Goal: Task Accomplishment & Management: Manage account settings

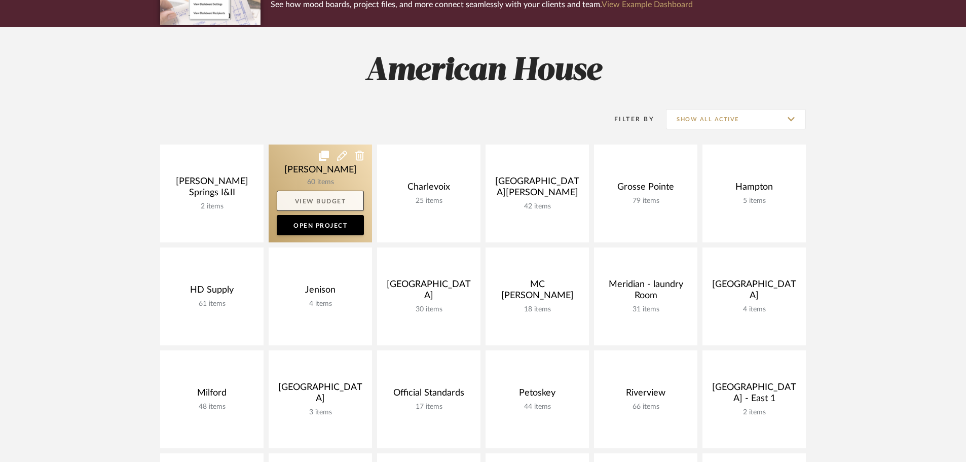
scroll to position [152, 0]
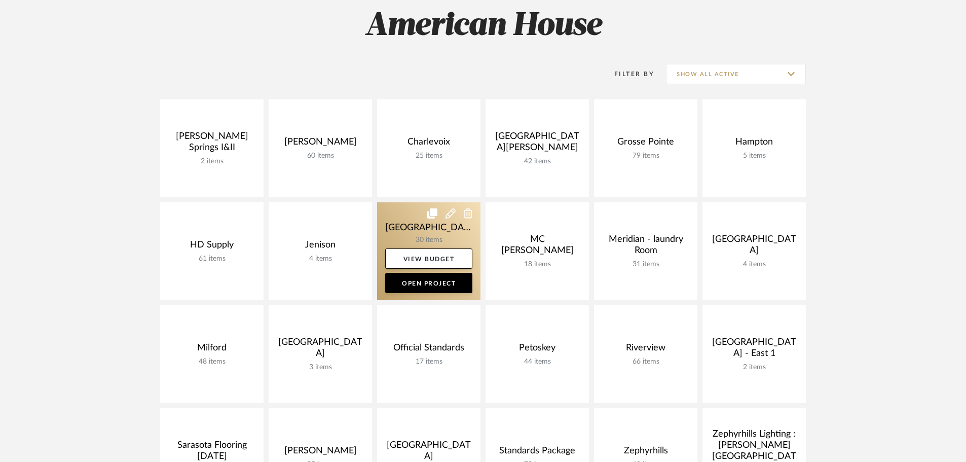
click at [393, 221] on link at bounding box center [428, 251] width 103 height 98
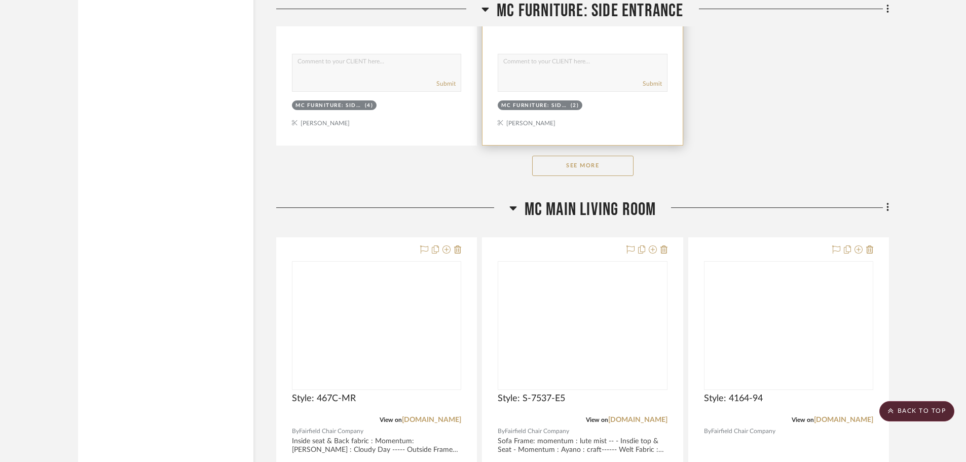
scroll to position [1673, 0]
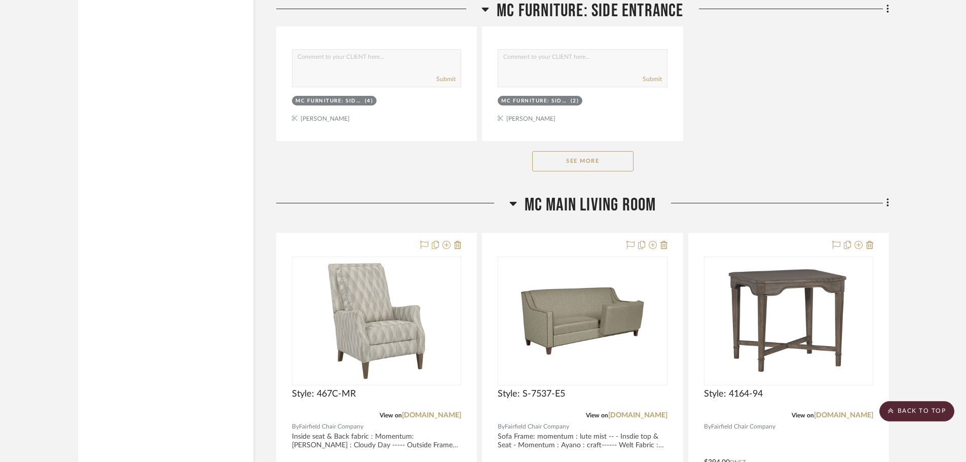
click at [564, 164] on button "See More" at bounding box center [582, 161] width 101 height 20
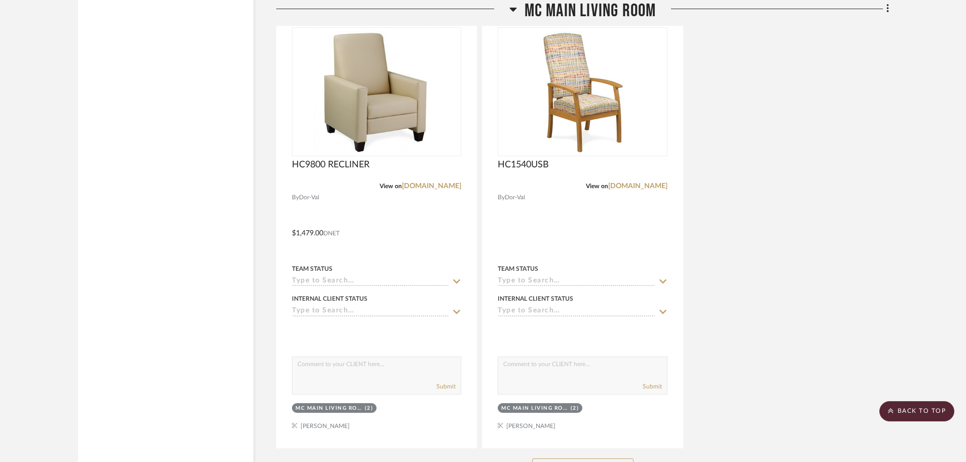
scroll to position [3346, 0]
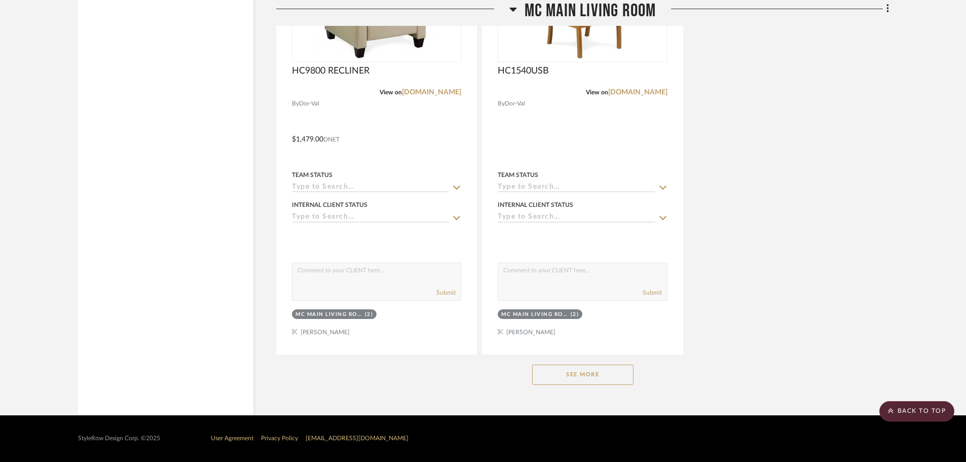
click at [567, 373] on button "See More" at bounding box center [582, 374] width 101 height 20
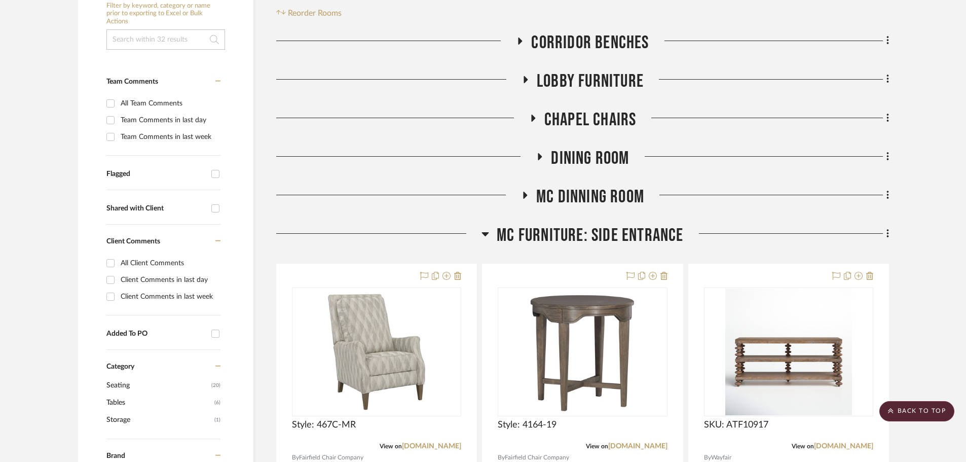
scroll to position [204, 0]
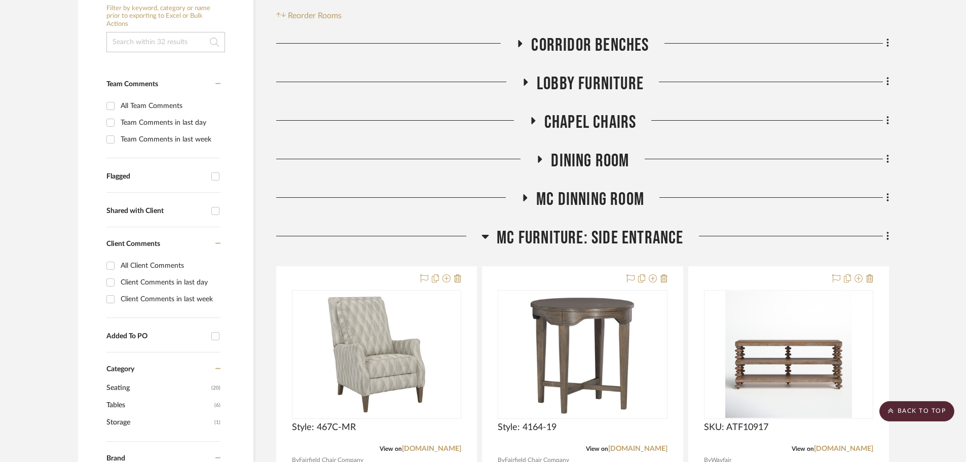
click at [520, 195] on icon at bounding box center [525, 198] width 12 height 8
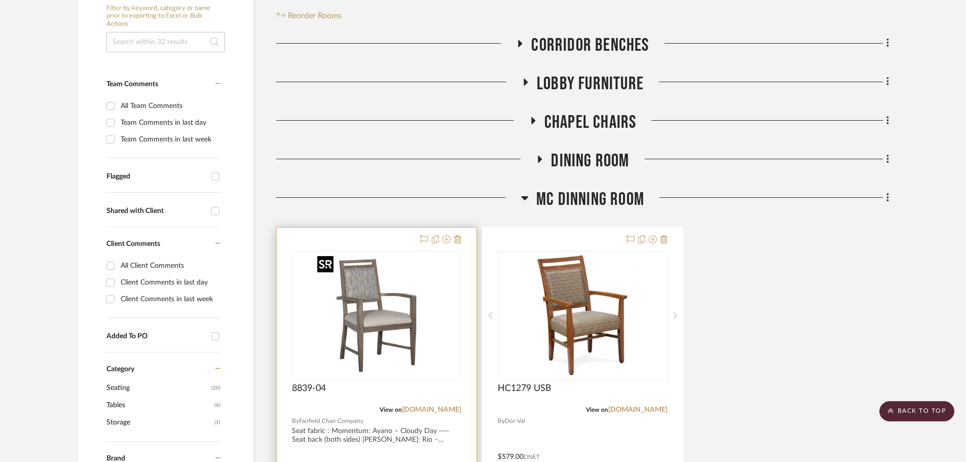
click at [400, 319] on img "0" at bounding box center [376, 315] width 127 height 127
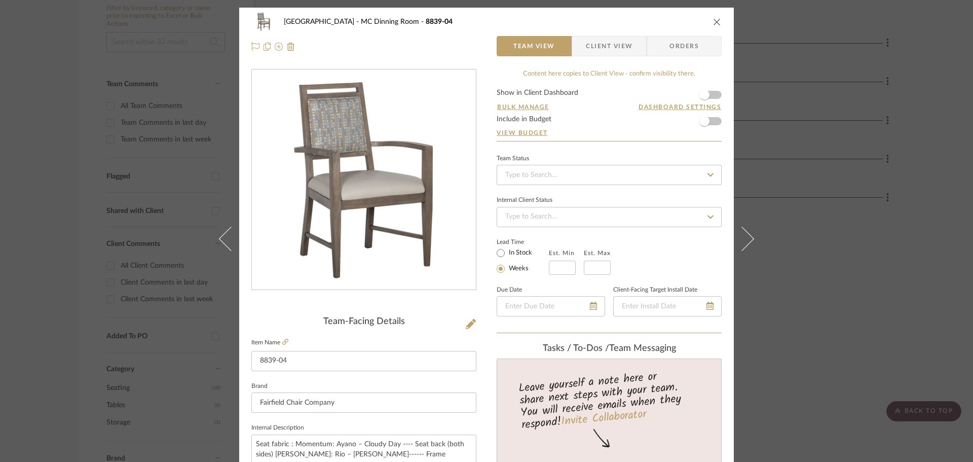
click at [713, 21] on icon "close" at bounding box center [717, 22] width 8 height 8
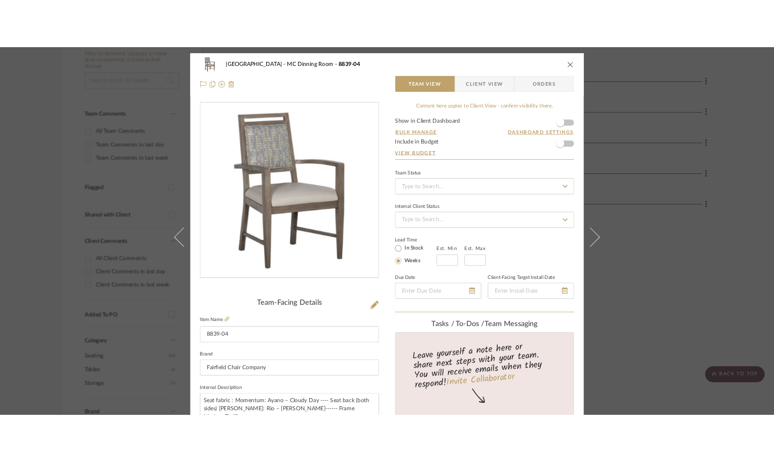
scroll to position [204, 0]
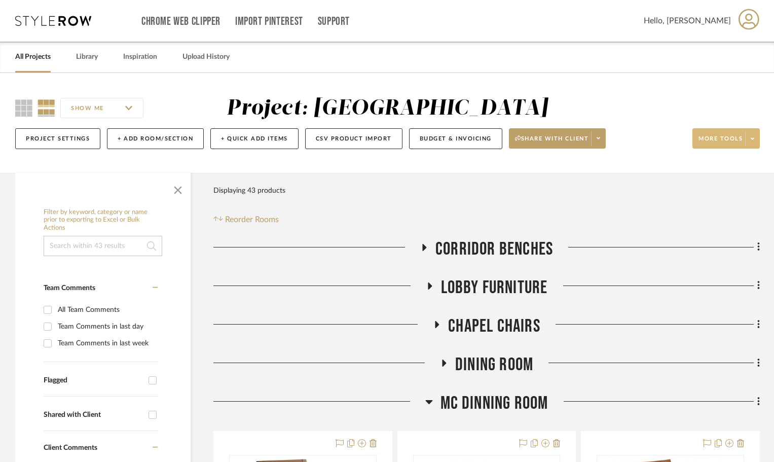
click at [746, 142] on span at bounding box center [752, 138] width 14 height 15
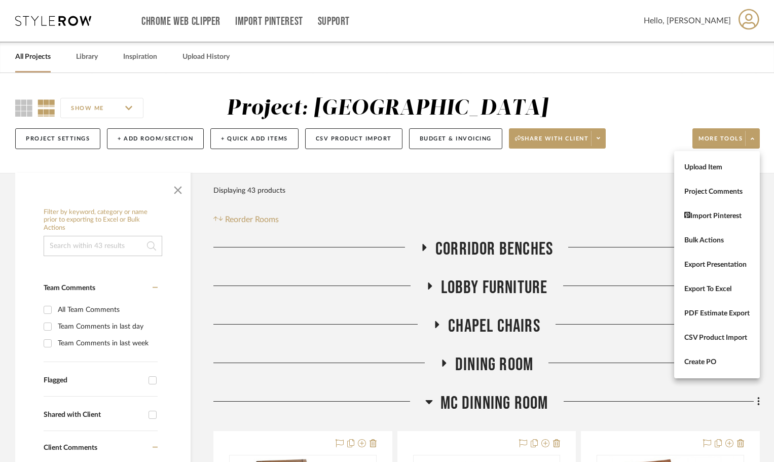
click at [724, 359] on button "Create PO" at bounding box center [717, 362] width 86 height 24
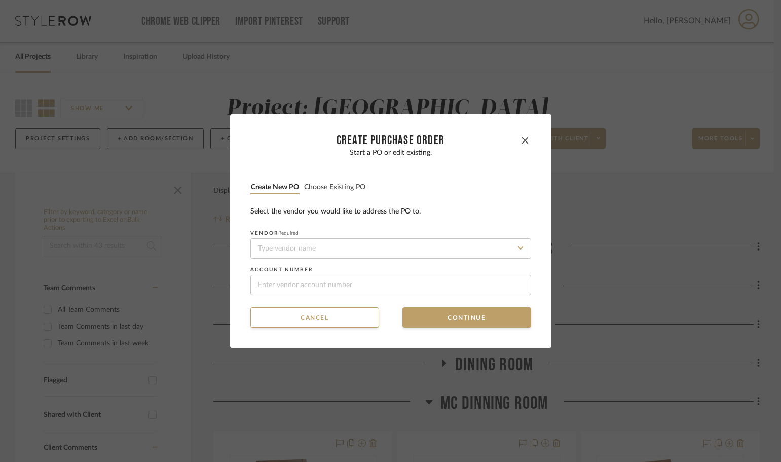
click at [339, 185] on button "Choose existing PO" at bounding box center [335, 187] width 62 height 10
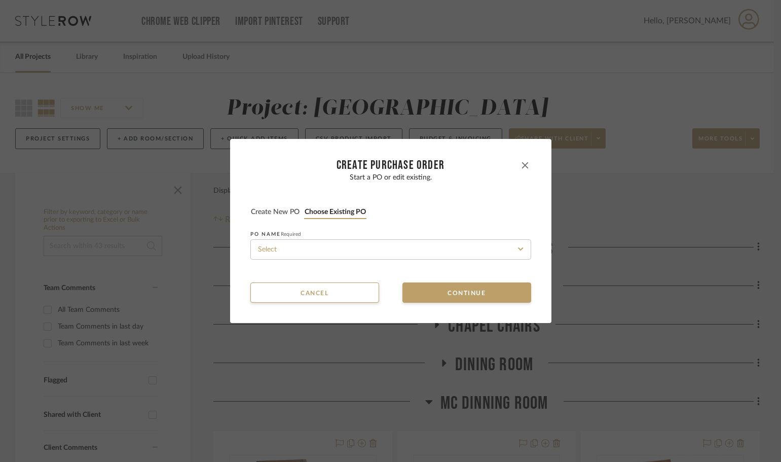
click at [519, 161] on button "button" at bounding box center [525, 165] width 12 height 12
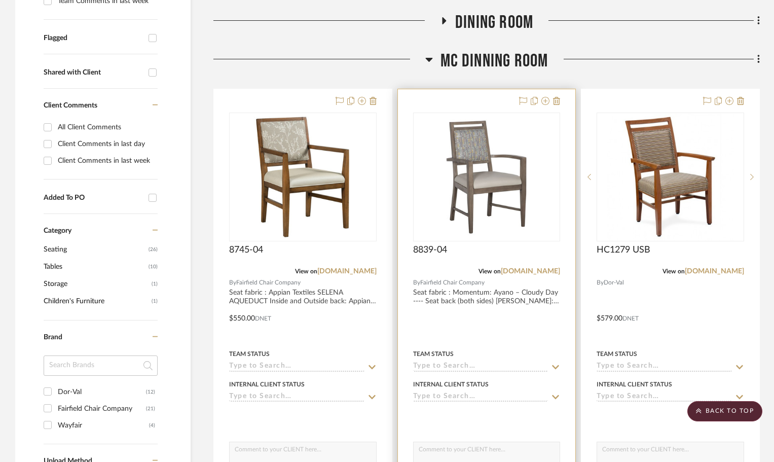
scroll to position [355, 0]
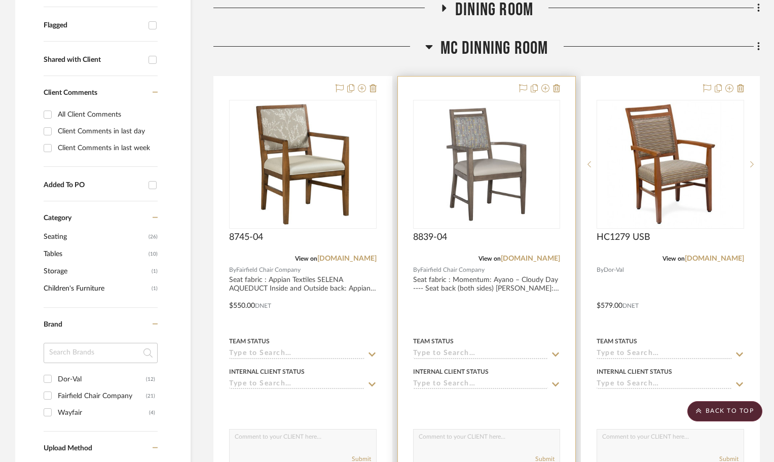
click at [492, 95] on div at bounding box center [487, 298] width 178 height 443
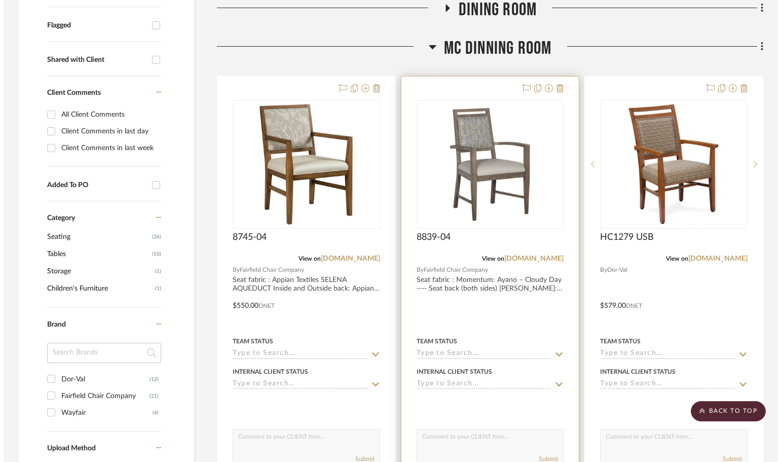
scroll to position [0, 0]
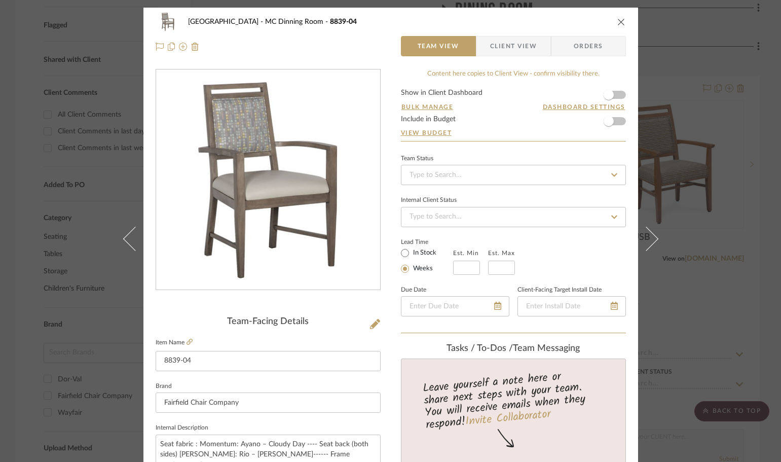
click at [588, 44] on span "Orders" at bounding box center [589, 46] width 52 height 20
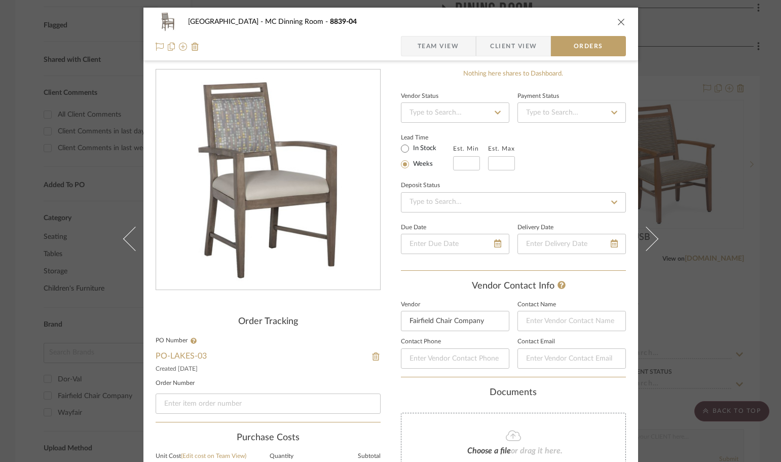
scroll to position [51, 0]
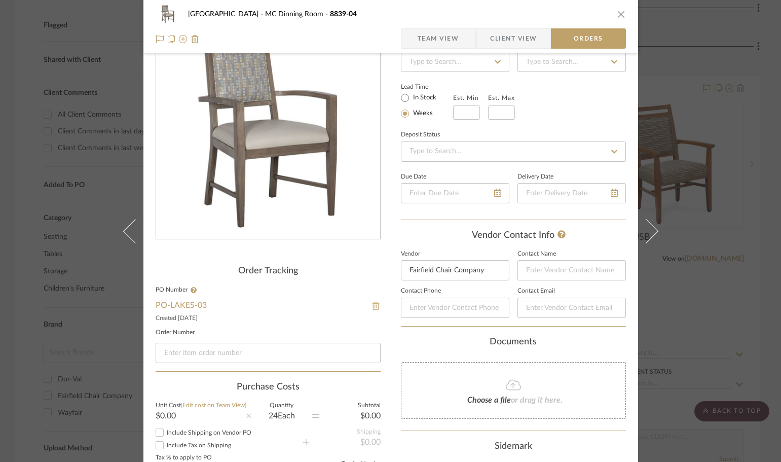
click at [372, 306] on img at bounding box center [376, 306] width 9 height 8
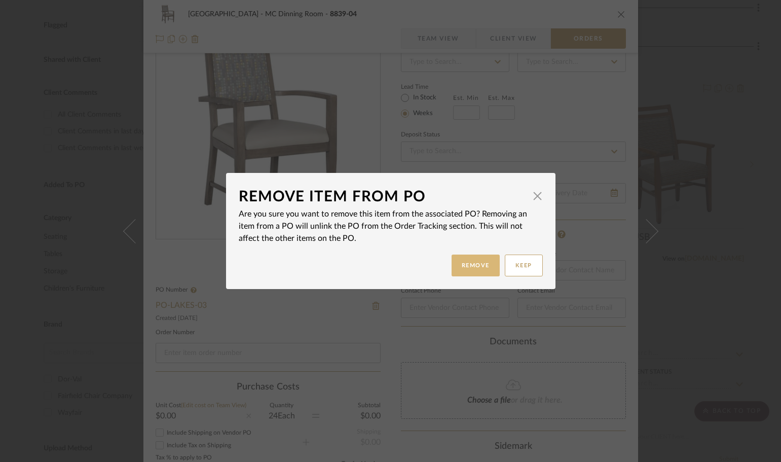
click at [478, 269] on button "Remove" at bounding box center [476, 265] width 48 height 22
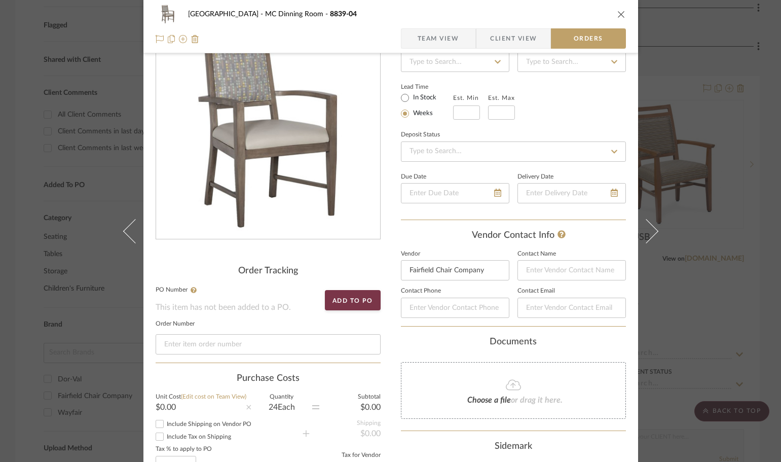
click at [617, 15] on icon "close" at bounding box center [621, 14] width 8 height 8
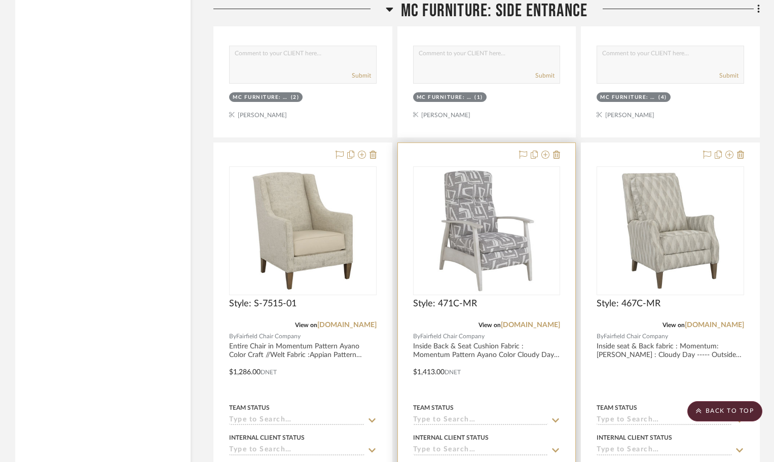
scroll to position [1216, 0]
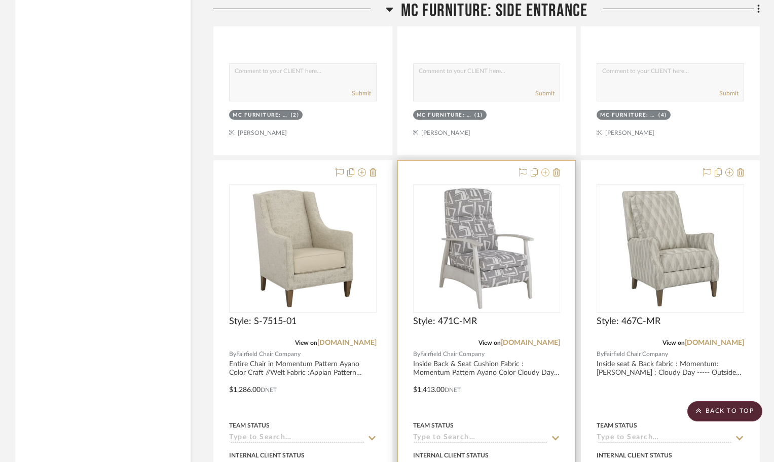
click at [545, 173] on icon at bounding box center [545, 172] width 8 height 8
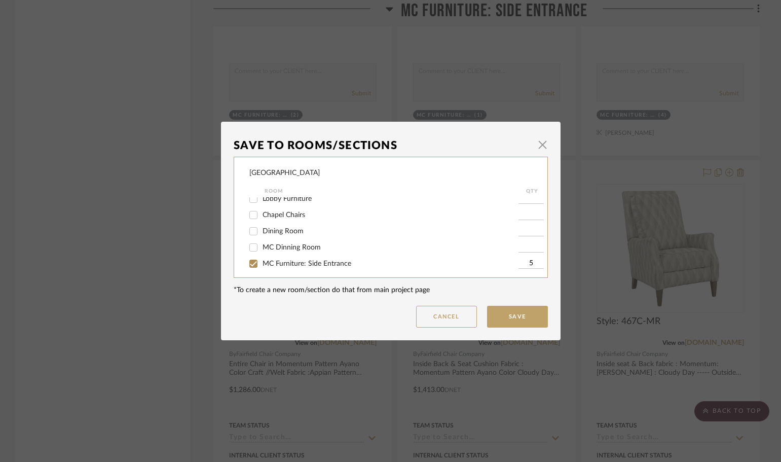
scroll to position [44, 0]
click at [249, 227] on input "MC Dinning Room" at bounding box center [253, 226] width 16 height 16
checkbox input "true"
type input "1"
click at [252, 249] on input "MC Furniture: Side Entrance" at bounding box center [253, 243] width 16 height 16
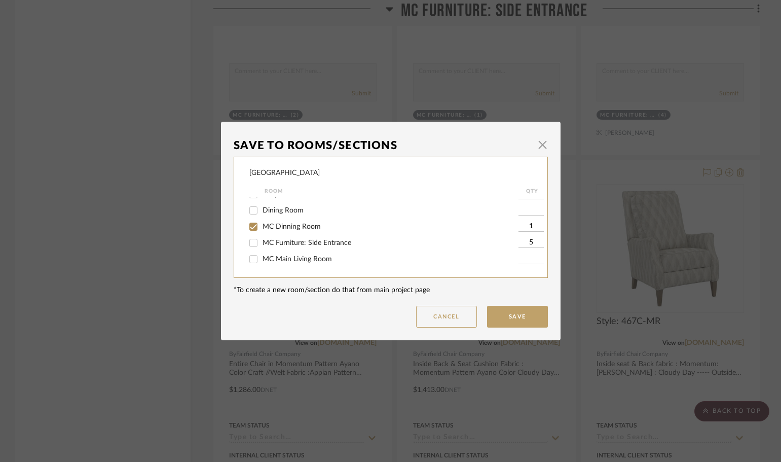
checkbox input "false"
type input "3"
click at [522, 315] on button "Save" at bounding box center [517, 317] width 61 height 22
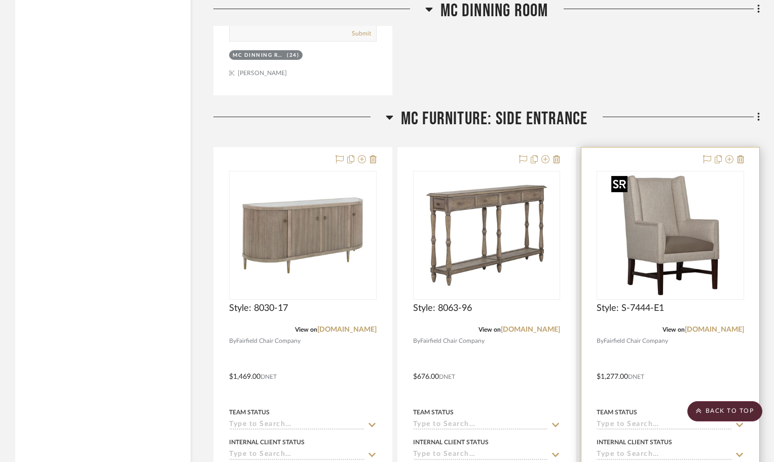
scroll to position [1216, 0]
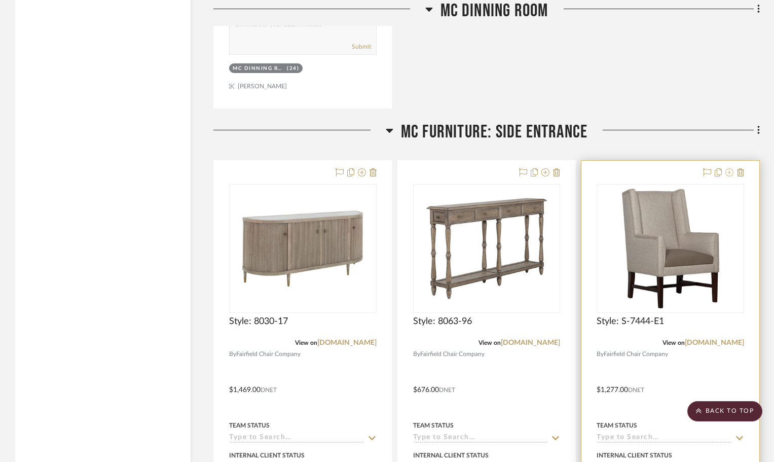
click at [729, 173] on icon at bounding box center [729, 172] width 8 height 8
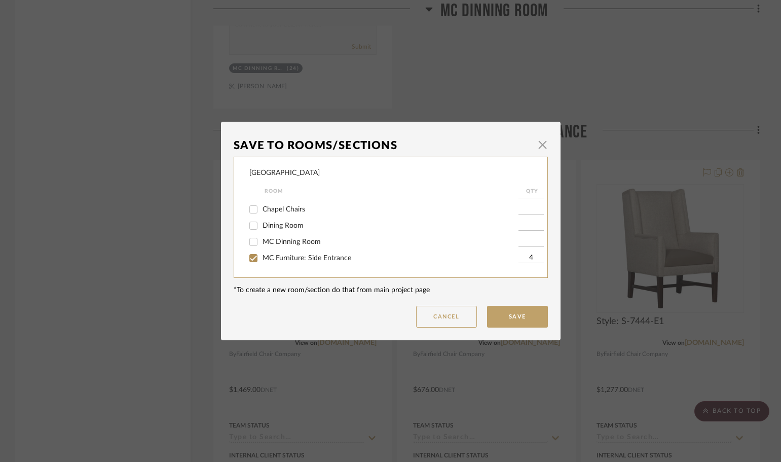
scroll to position [44, 0]
click at [520, 259] on input at bounding box center [531, 259] width 25 height 10
type input "4"
click at [253, 257] on input "MC Main Living Room" at bounding box center [253, 259] width 16 height 16
checkbox input "true"
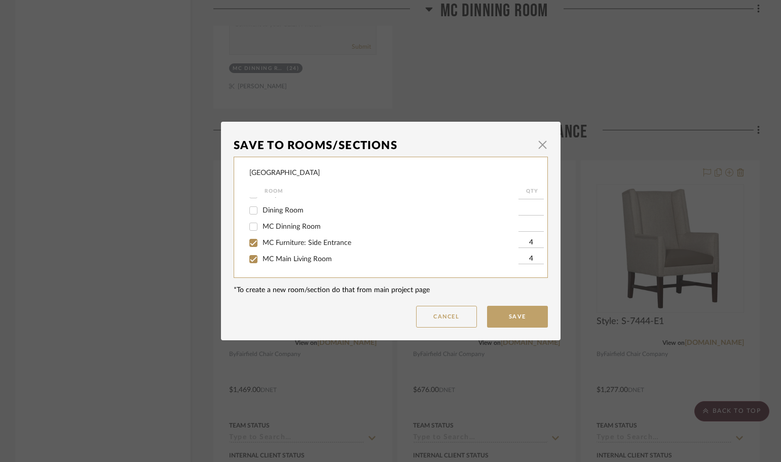
click at [251, 242] on input "MC Furniture: Side Entrance" at bounding box center [253, 243] width 16 height 16
checkbox input "false"
click at [502, 315] on button "Save" at bounding box center [517, 317] width 61 height 22
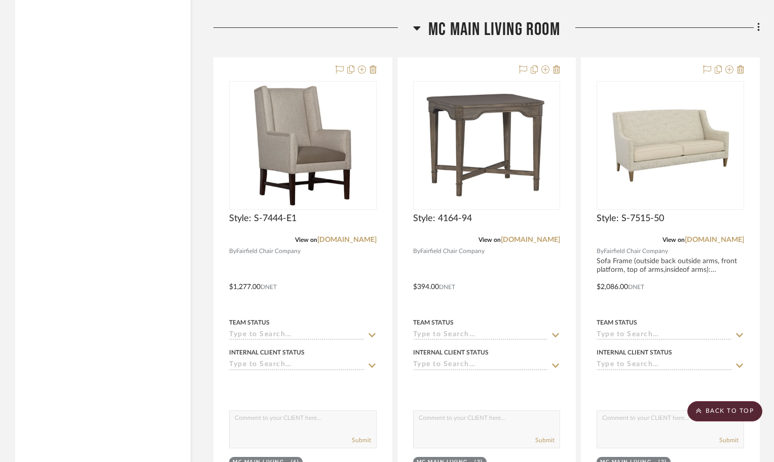
scroll to position [2737, 0]
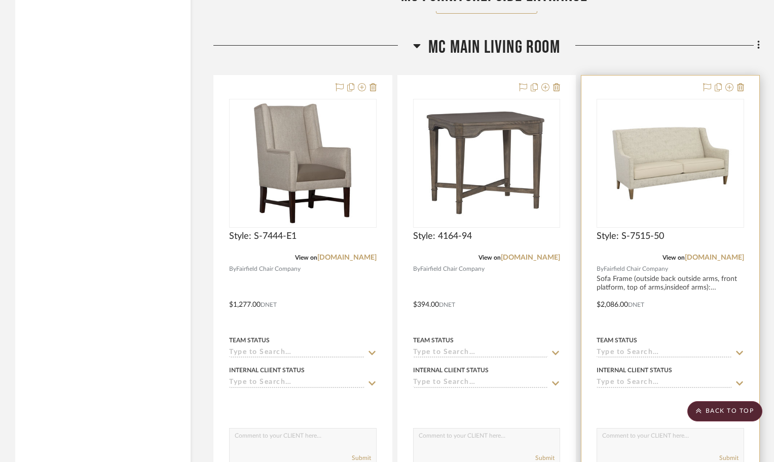
click at [639, 94] on div at bounding box center [670, 297] width 178 height 443
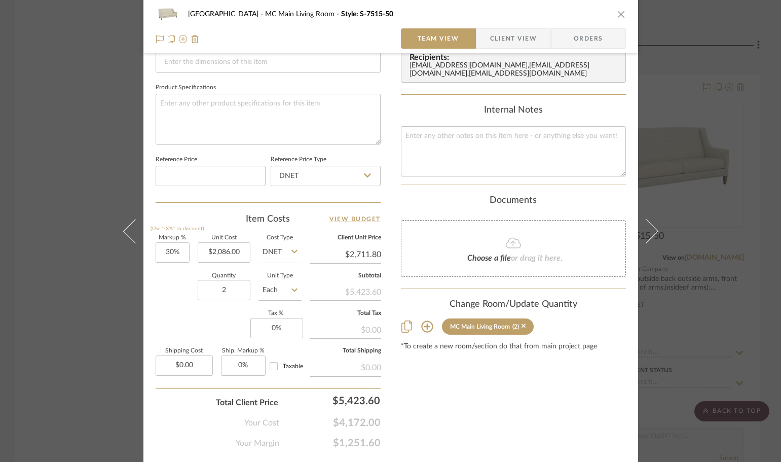
scroll to position [456, 0]
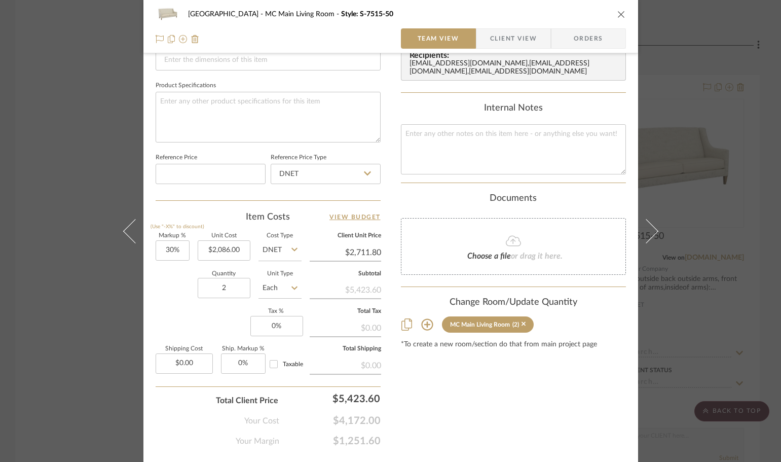
click at [619, 17] on icon "close" at bounding box center [621, 14] width 8 height 8
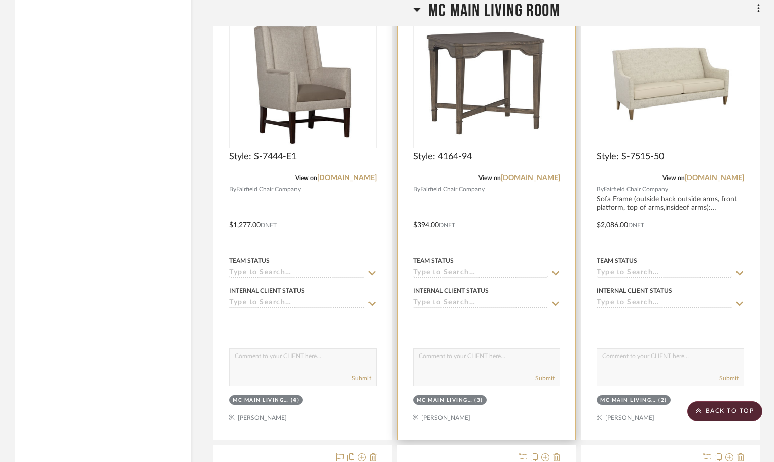
scroll to position [2990, 0]
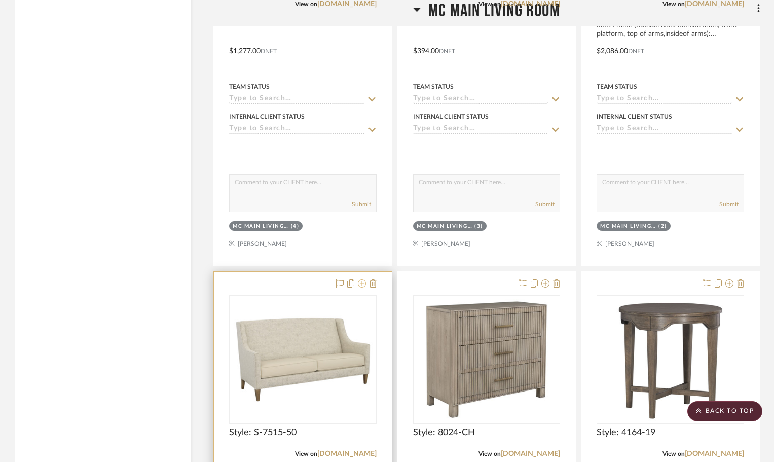
click at [362, 283] on icon at bounding box center [362, 283] width 8 height 8
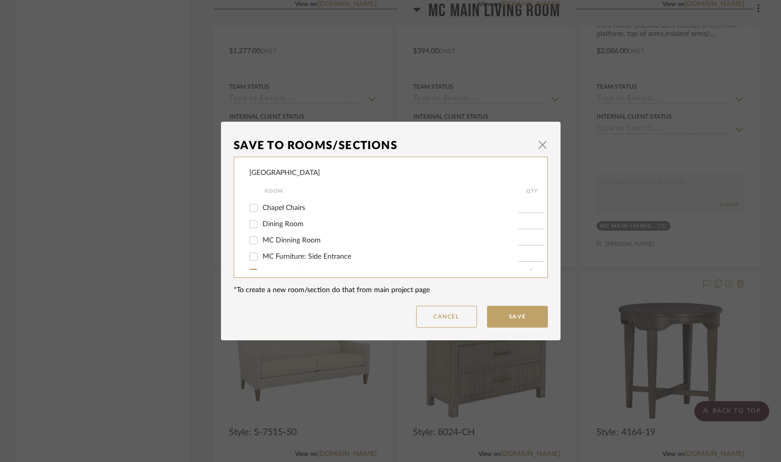
scroll to position [44, 0]
click at [248, 241] on input "MC Furniture: Side Entrance" at bounding box center [253, 243] width 16 height 16
checkbox input "true"
type input "1"
click at [251, 256] on input "MC Main Living Room" at bounding box center [253, 259] width 16 height 16
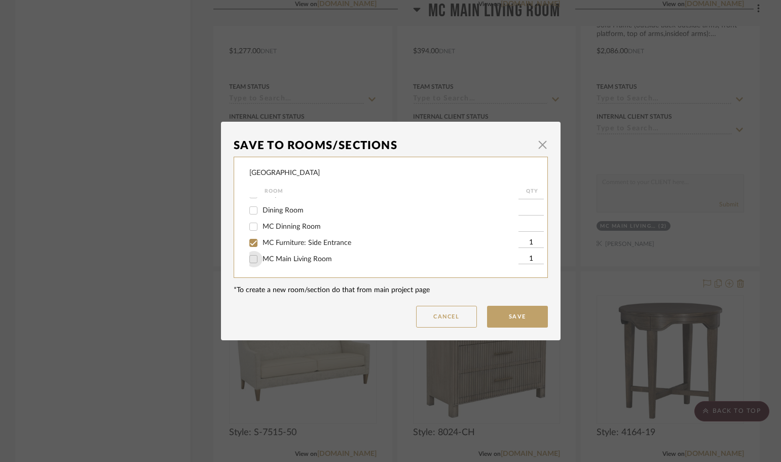
checkbox input "false"
click at [515, 314] on button "Save" at bounding box center [517, 317] width 61 height 22
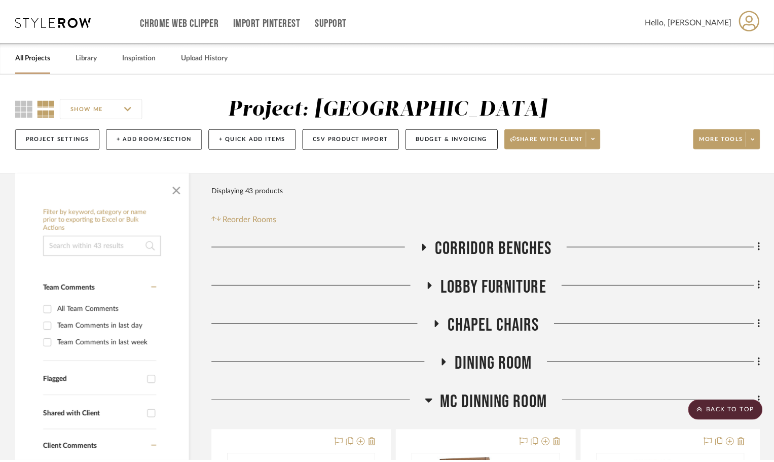
scroll to position [2990, 0]
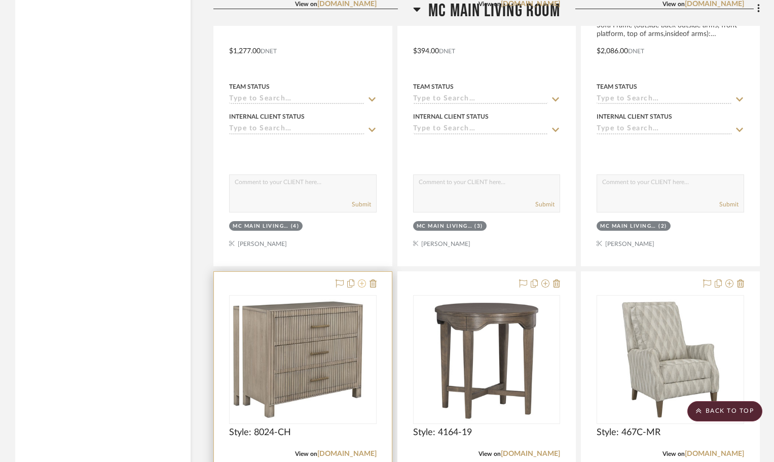
click at [363, 284] on icon at bounding box center [362, 283] width 8 height 8
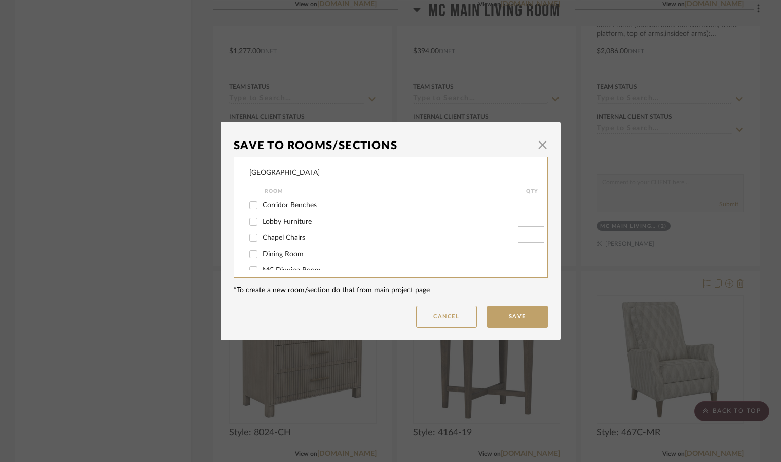
scroll to position [44, 0]
click at [249, 244] on input "MC Furniture: Side Entrance" at bounding box center [253, 243] width 16 height 16
checkbox input "true"
type input "1"
click at [250, 259] on input "MC Main Living Room" at bounding box center [253, 259] width 16 height 16
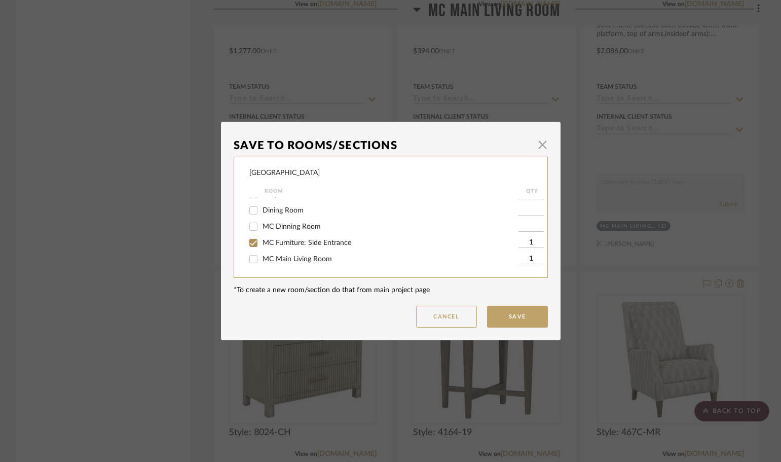
checkbox input "false"
click at [509, 312] on button "Save" at bounding box center [517, 317] width 61 height 22
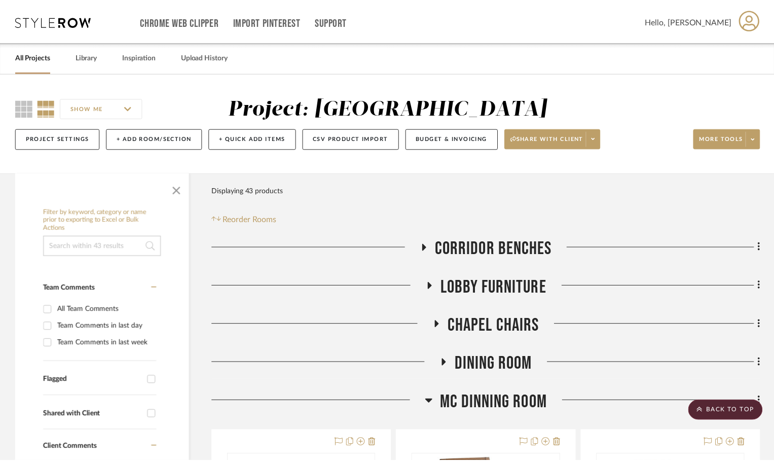
scroll to position [2990, 0]
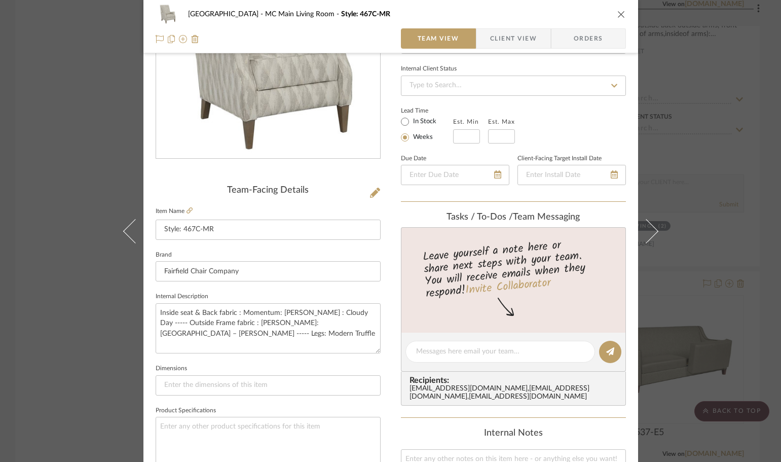
scroll to position [152, 0]
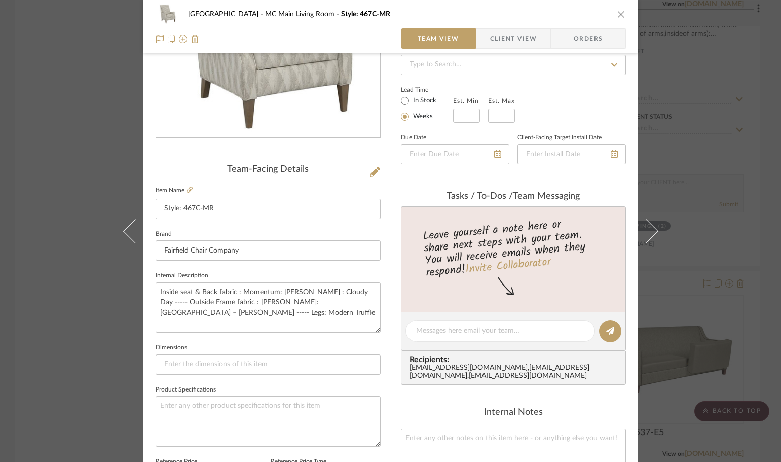
click at [617, 10] on icon "close" at bounding box center [621, 14] width 8 height 8
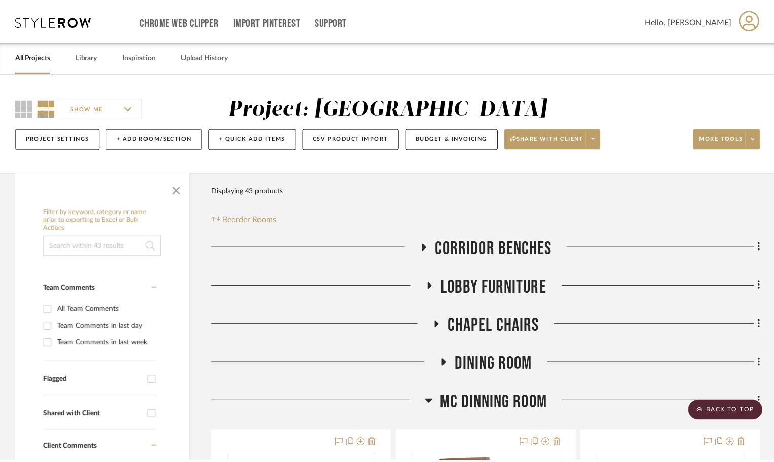
scroll to position [2990, 0]
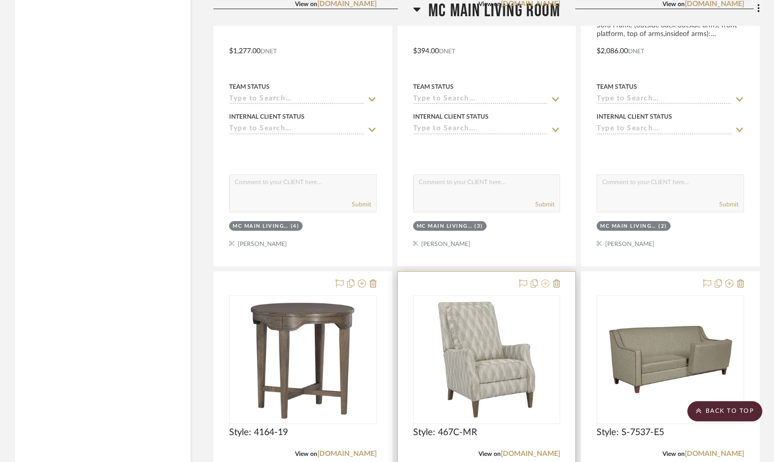
click at [548, 284] on icon at bounding box center [545, 283] width 8 height 8
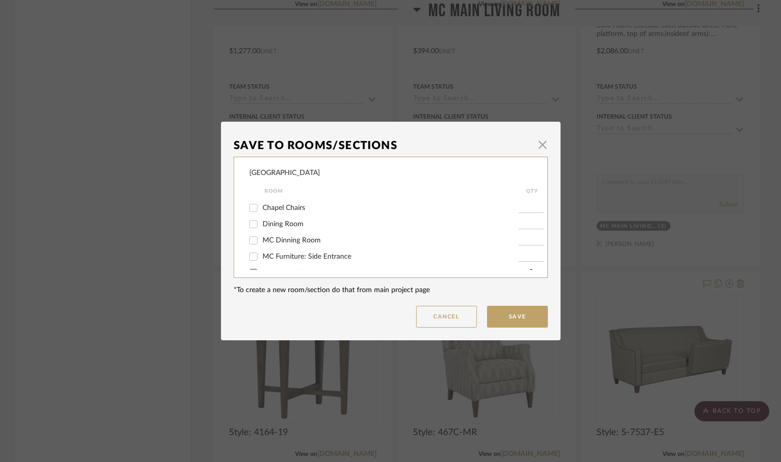
scroll to position [44, 0]
click at [251, 242] on input "MC Furniture: Side Entrance" at bounding box center [253, 243] width 16 height 16
checkbox input "true"
type input "1"
click at [249, 256] on input "MC Main Living Room" at bounding box center [253, 259] width 16 height 16
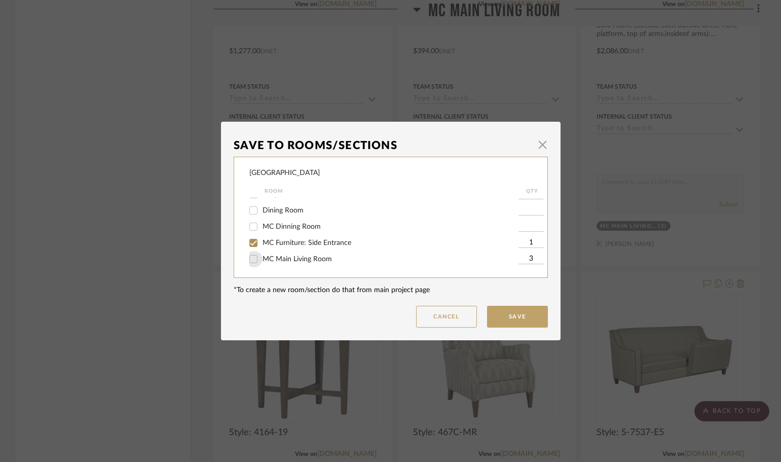
checkbox input "false"
type input "3"
click at [507, 319] on button "Save" at bounding box center [517, 317] width 61 height 22
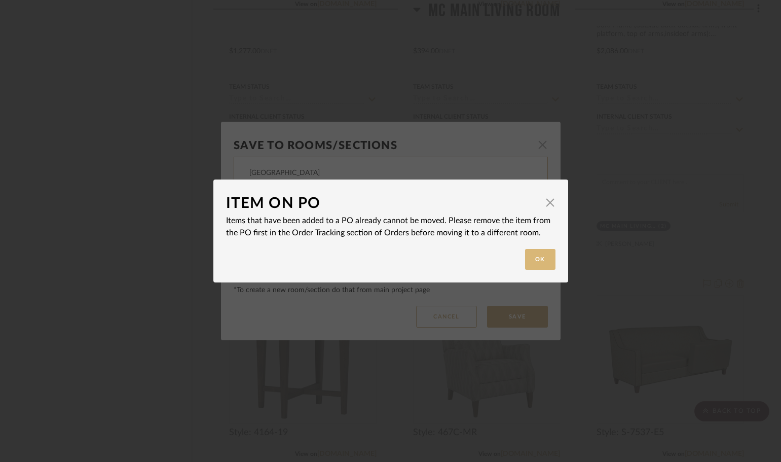
click at [538, 261] on button "Ok" at bounding box center [540, 259] width 30 height 21
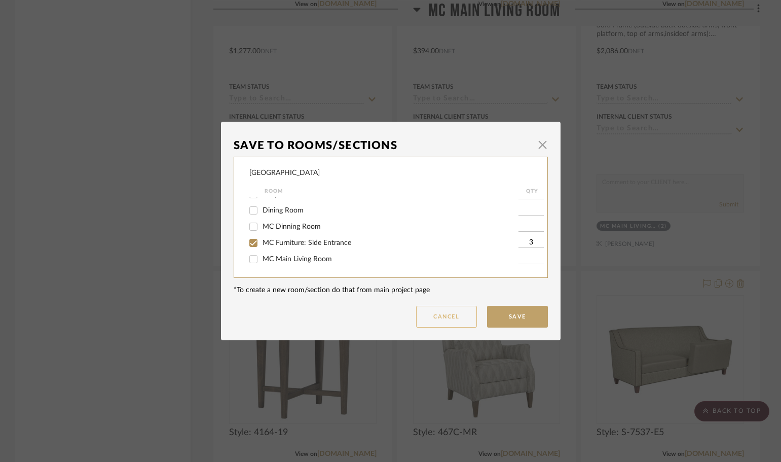
click at [464, 308] on button "Cancel" at bounding box center [446, 317] width 61 height 22
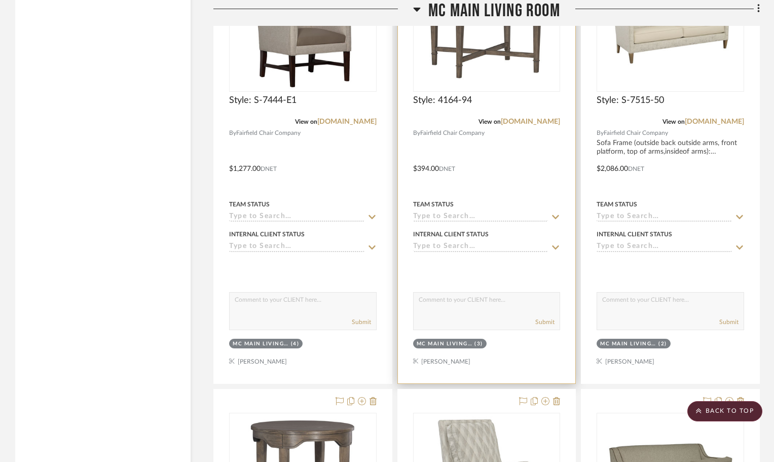
scroll to position [2838, 0]
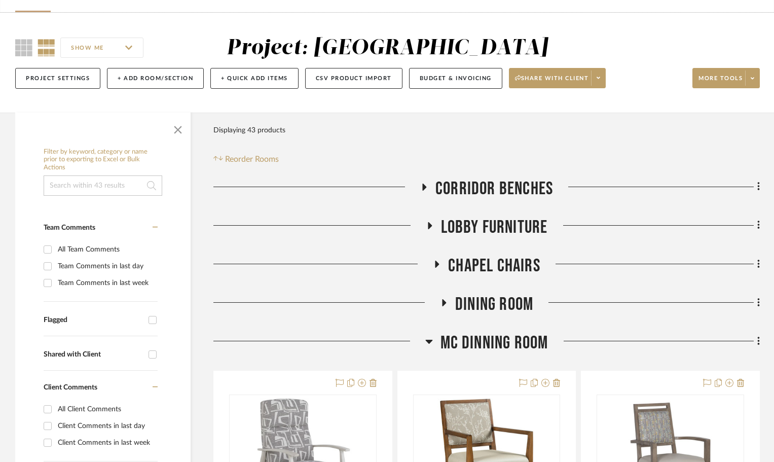
scroll to position [203, 0]
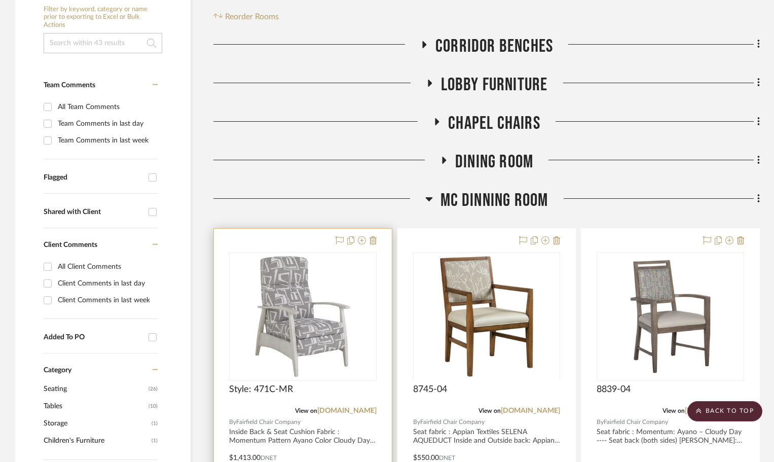
click at [237, 233] on div at bounding box center [303, 450] width 178 height 443
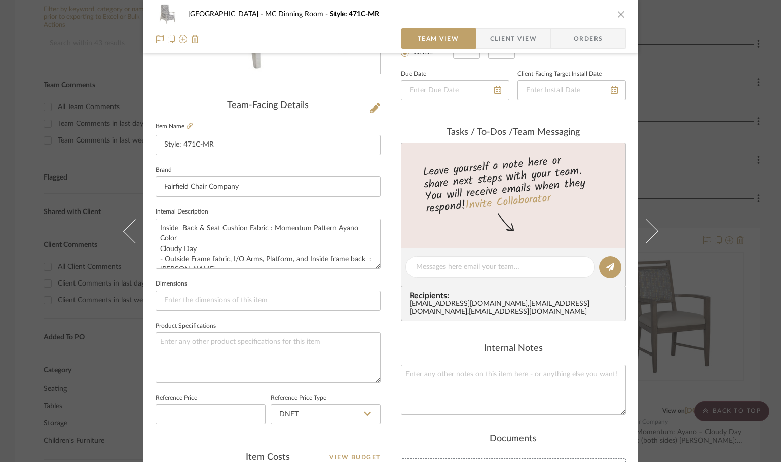
scroll to position [152, 0]
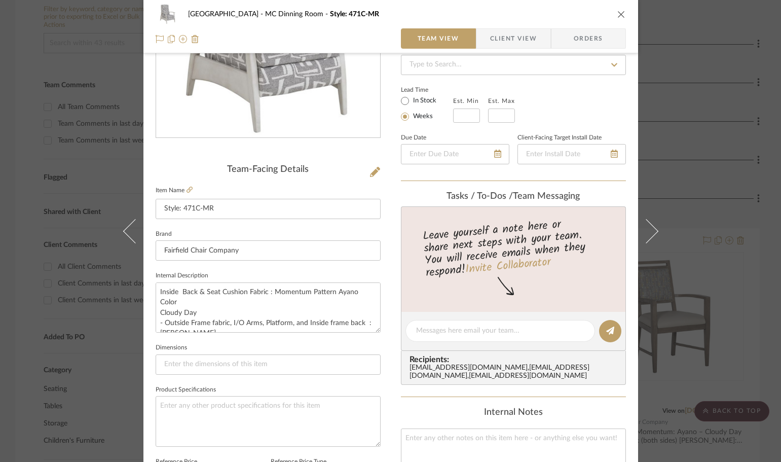
click at [619, 13] on icon "close" at bounding box center [621, 14] width 8 height 8
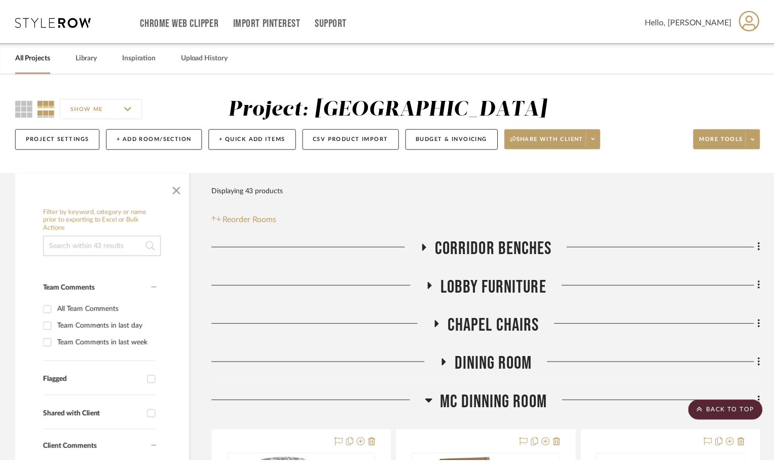
scroll to position [203, 0]
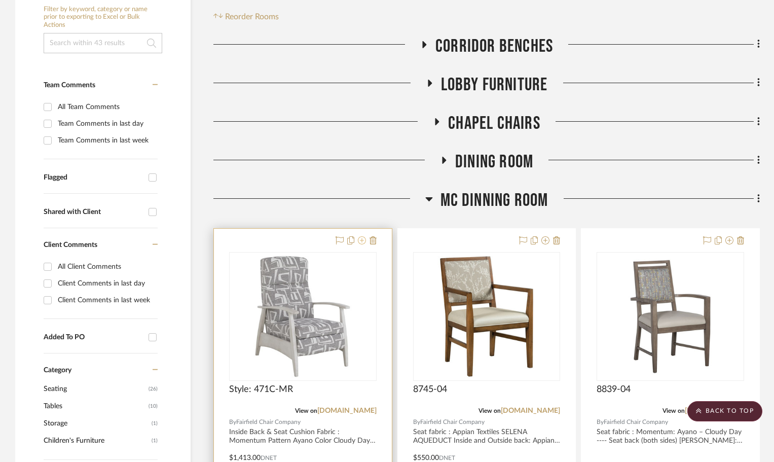
click at [361, 242] on icon at bounding box center [362, 240] width 8 height 8
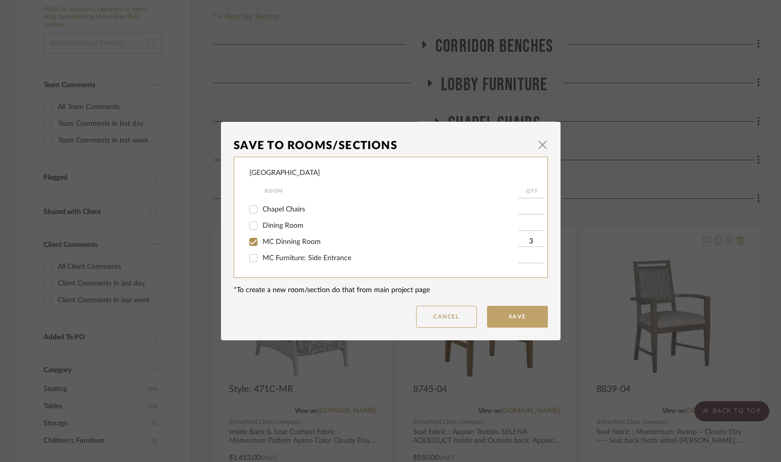
scroll to position [44, 0]
click at [250, 229] on input "MC Dinning Room" at bounding box center [253, 226] width 16 height 16
checkbox input "false"
click at [248, 243] on input "MC Furniture: Side Entrance" at bounding box center [253, 243] width 16 height 16
checkbox input "true"
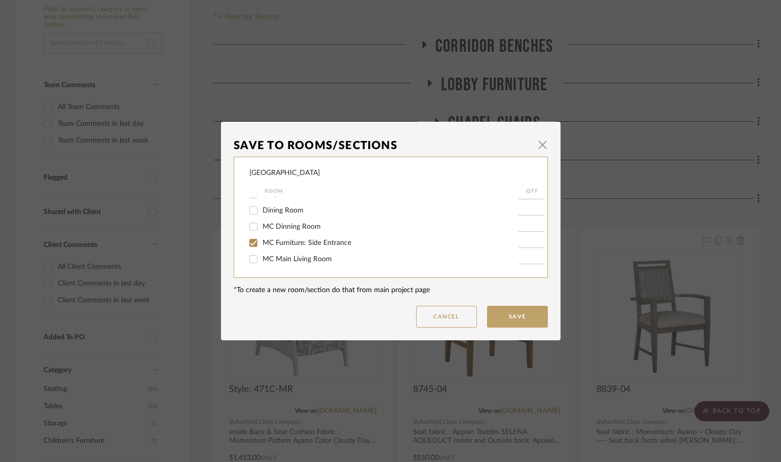
type input "1"
click at [251, 260] on input "MC Main Living Room" at bounding box center [253, 259] width 16 height 16
checkbox input "true"
type input "1"
type input "2"
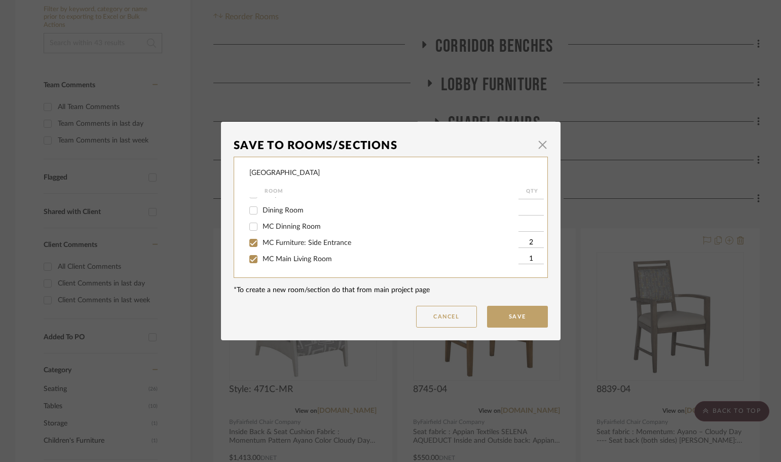
click at [524, 260] on input "1" at bounding box center [531, 259] width 25 height 10
type input "6"
type input "3"
click at [517, 319] on button "Save" at bounding box center [517, 317] width 61 height 22
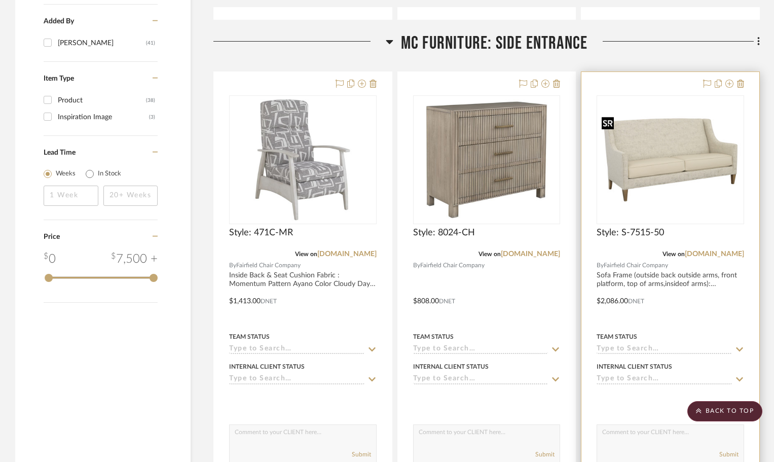
scroll to position [862, 0]
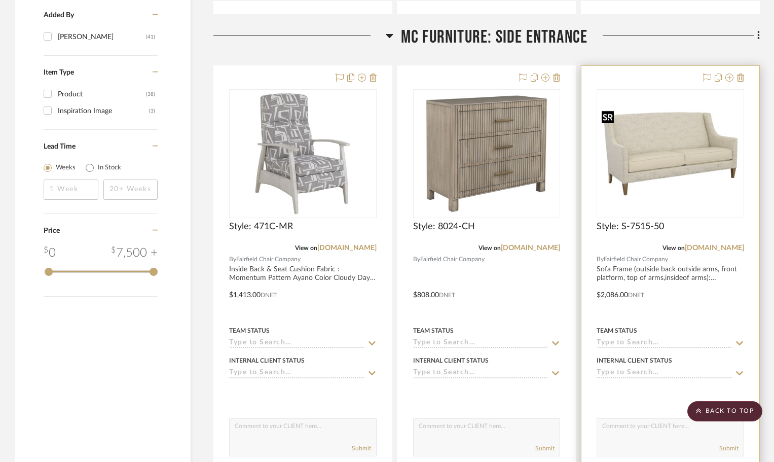
click at [674, 168] on img "0" at bounding box center [670, 153] width 145 height 94
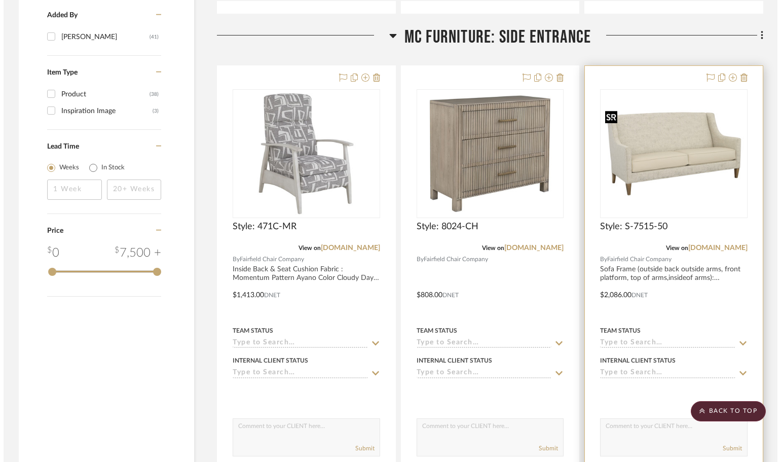
scroll to position [0, 0]
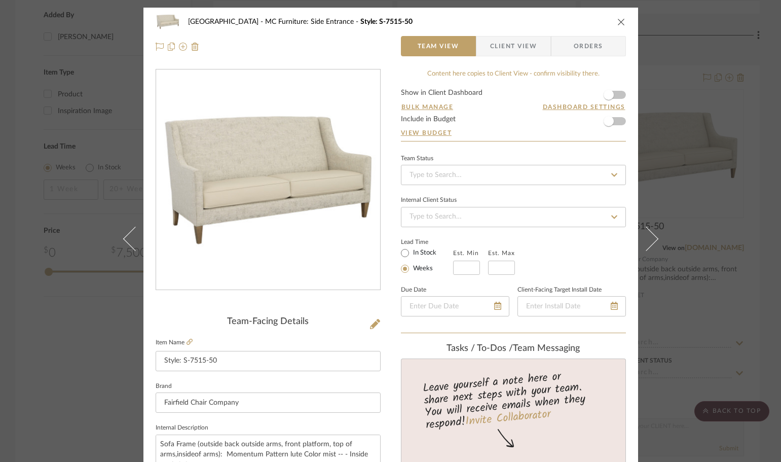
click at [619, 24] on icon "close" at bounding box center [621, 22] width 8 height 8
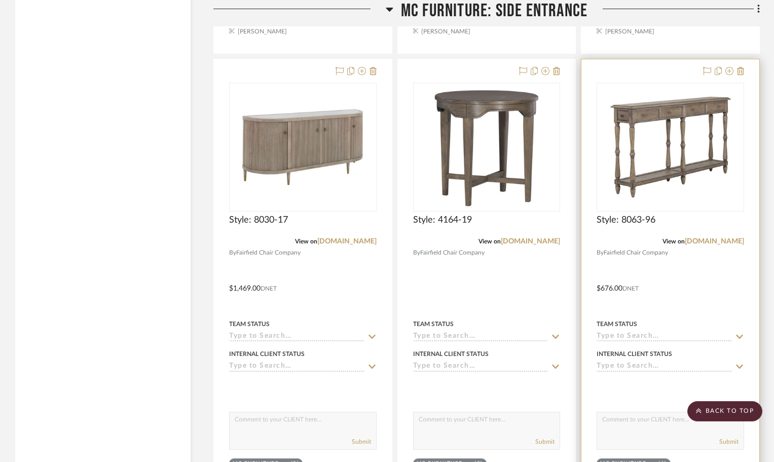
scroll to position [1115, 0]
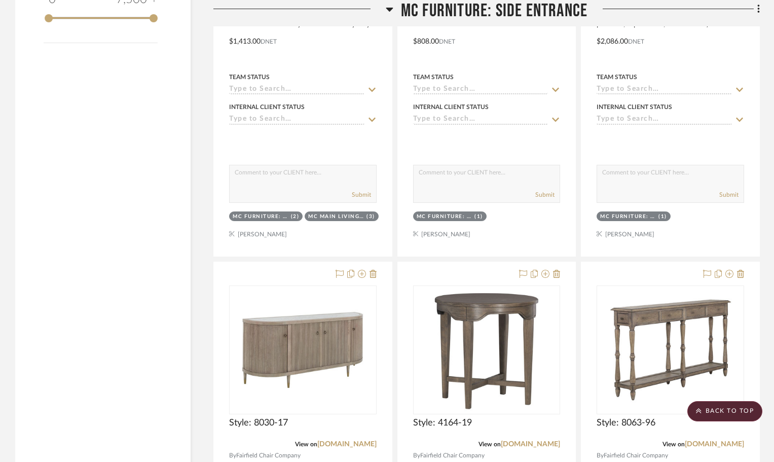
click at [391, 8] on icon at bounding box center [389, 10] width 7 height 4
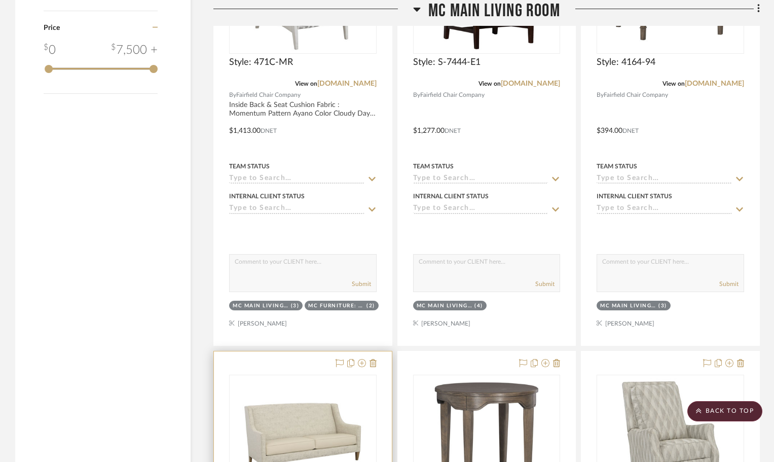
scroll to position [1267, 0]
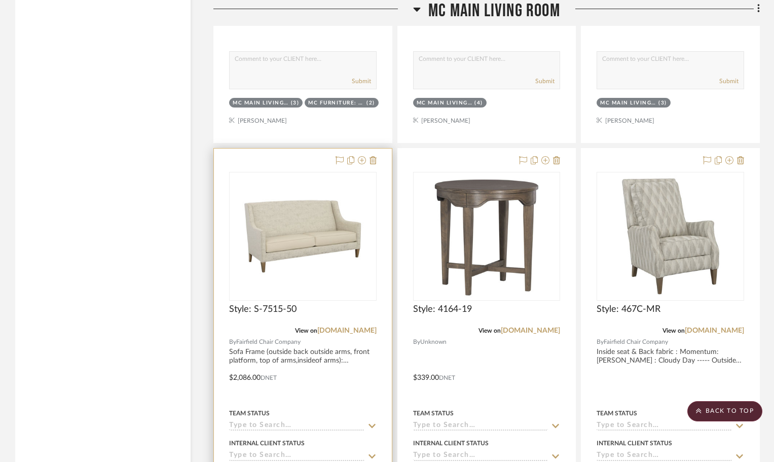
click at [302, 163] on div at bounding box center [303, 370] width 178 height 443
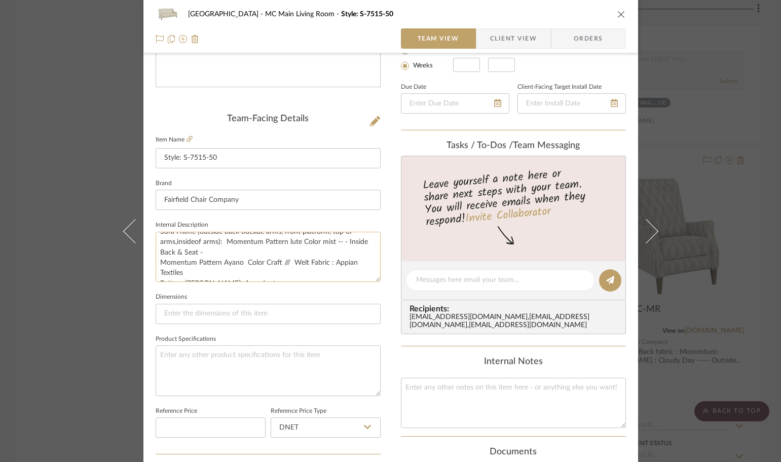
scroll to position [0, 0]
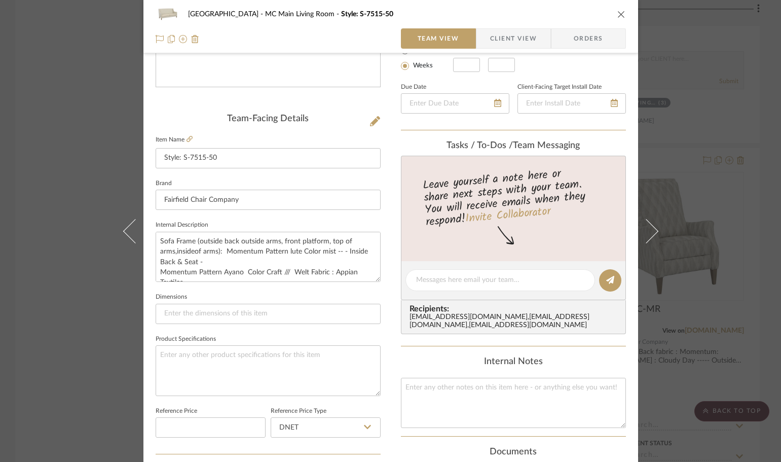
click at [619, 17] on icon "close" at bounding box center [621, 14] width 8 height 8
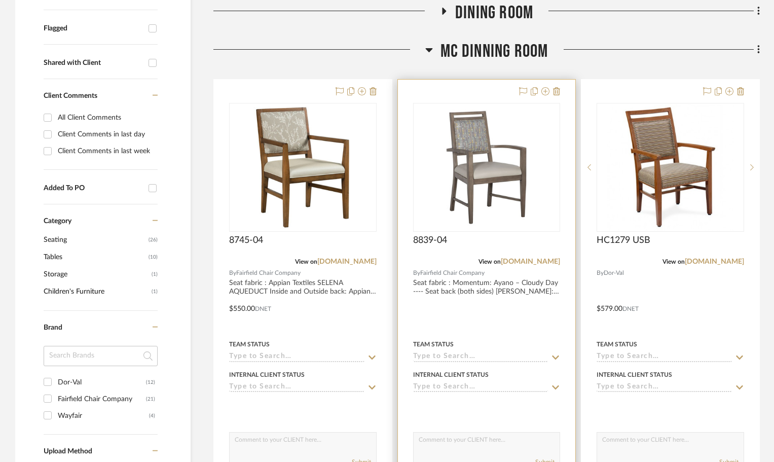
scroll to position [253, 0]
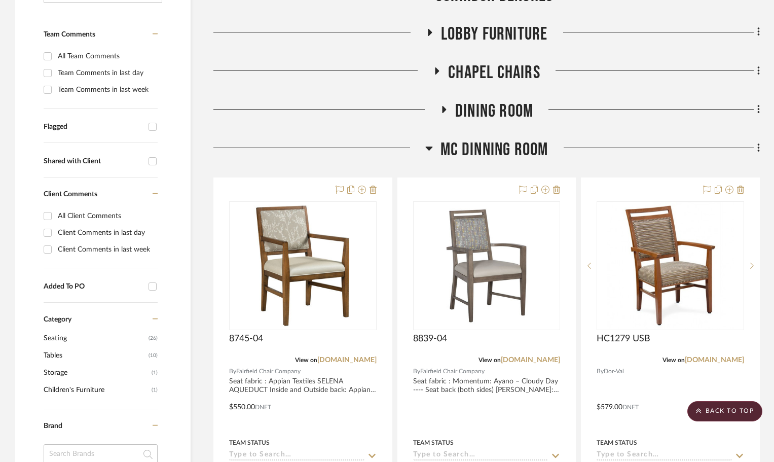
click at [431, 152] on icon at bounding box center [429, 148] width 8 height 12
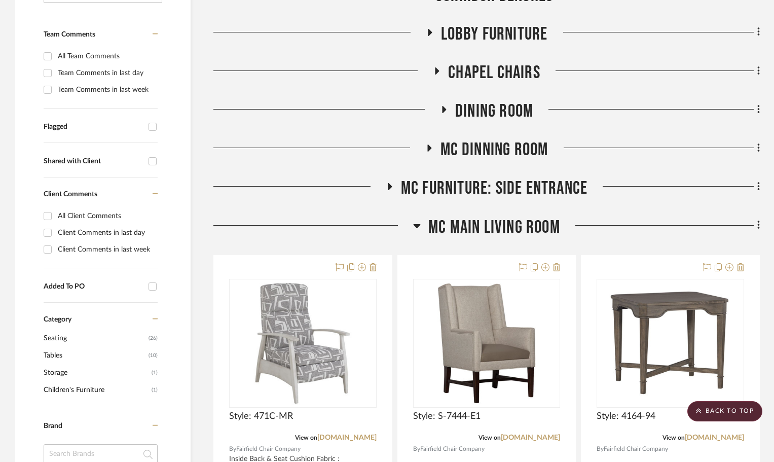
click at [418, 220] on icon at bounding box center [417, 225] width 8 height 12
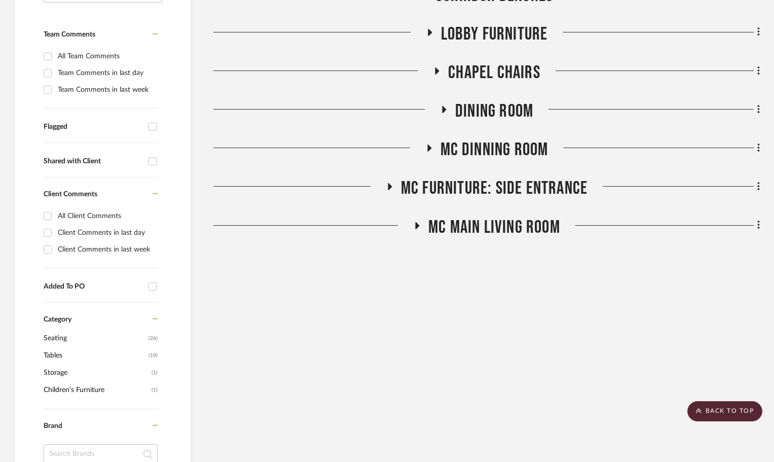
click at [386, 189] on icon at bounding box center [389, 187] width 12 height 8
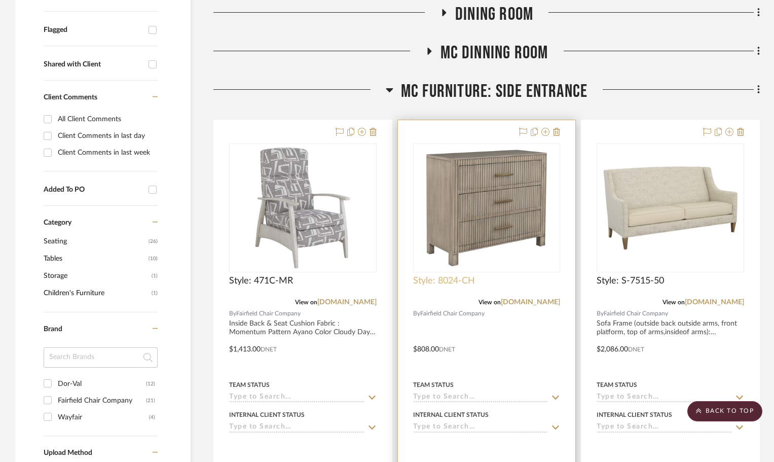
scroll to position [355, 0]
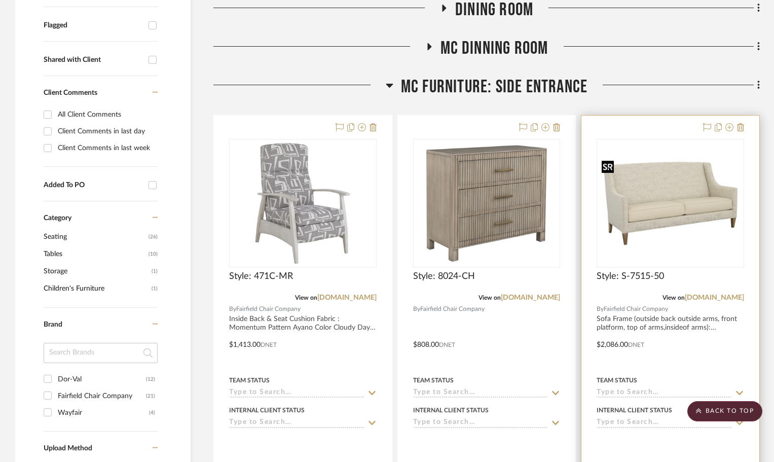
click at [669, 208] on img "0" at bounding box center [670, 203] width 145 height 94
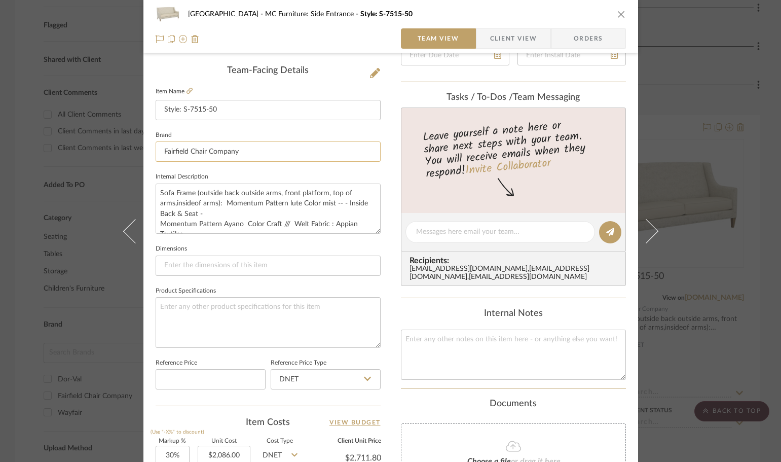
scroll to position [304, 0]
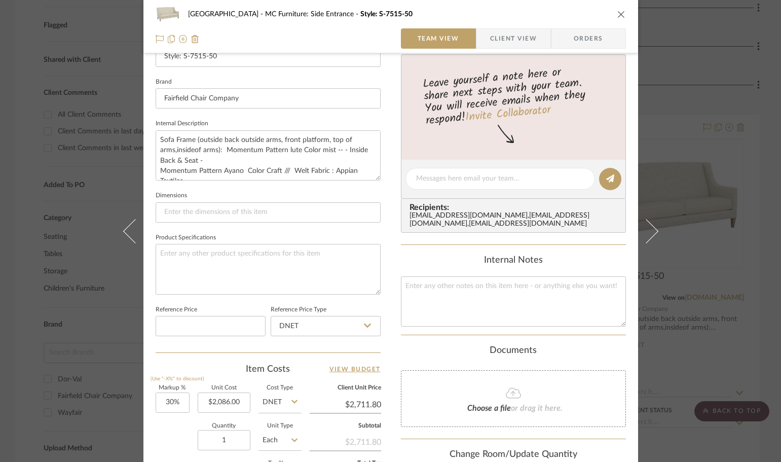
click at [619, 13] on icon "close" at bounding box center [621, 14] width 8 height 8
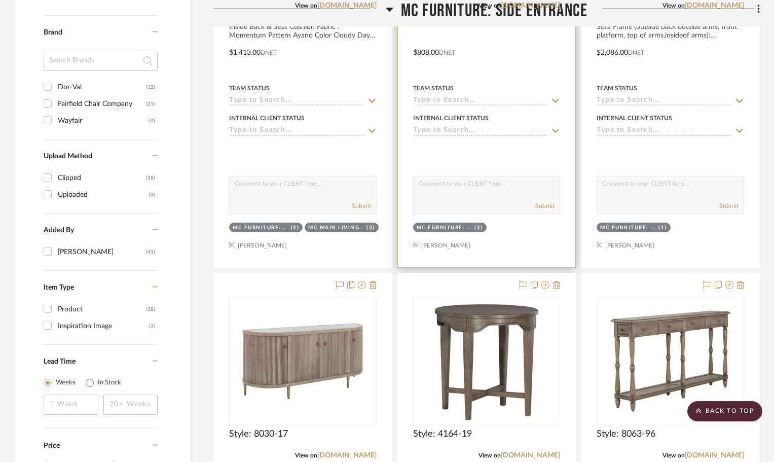
scroll to position [760, 0]
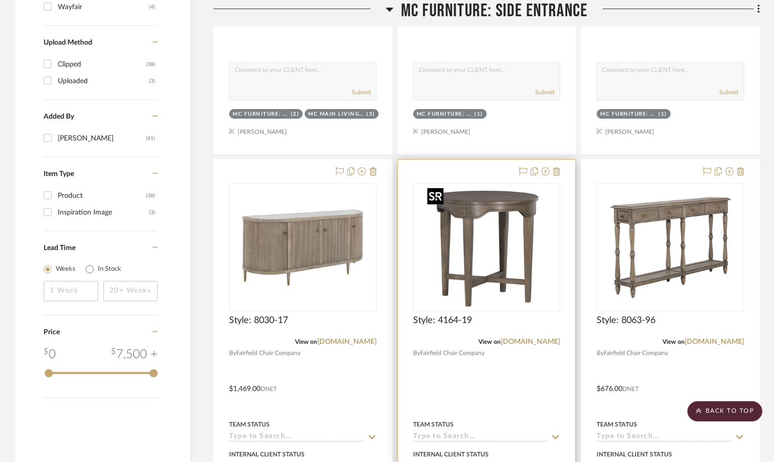
click at [487, 193] on img "0" at bounding box center [486, 247] width 127 height 127
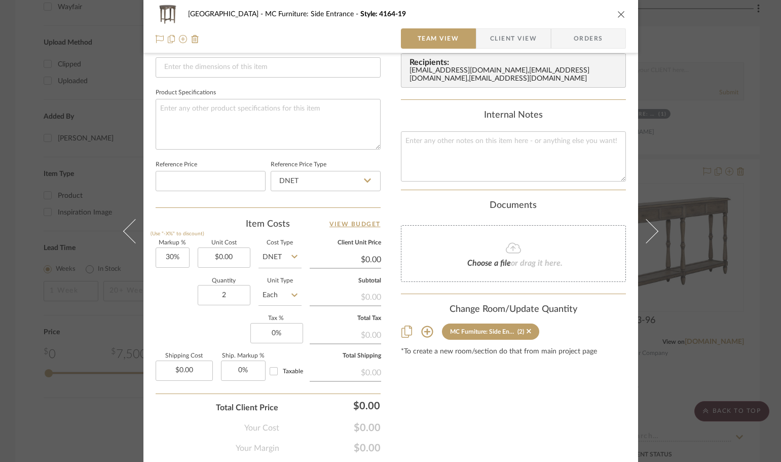
scroll to position [456, 0]
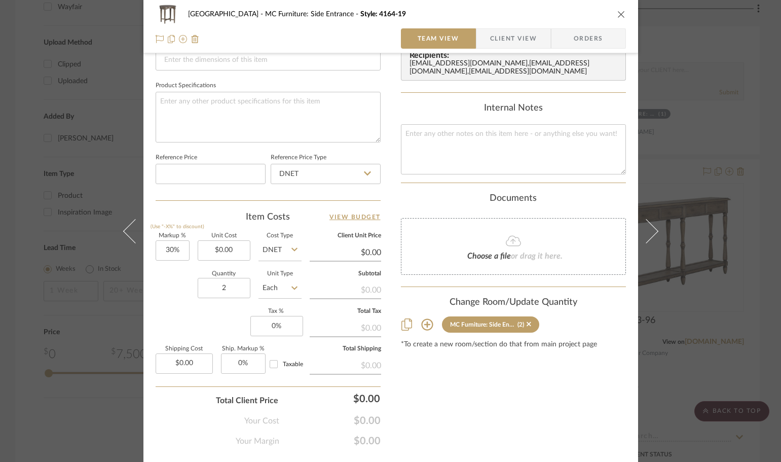
click at [618, 17] on icon "close" at bounding box center [621, 14] width 8 height 8
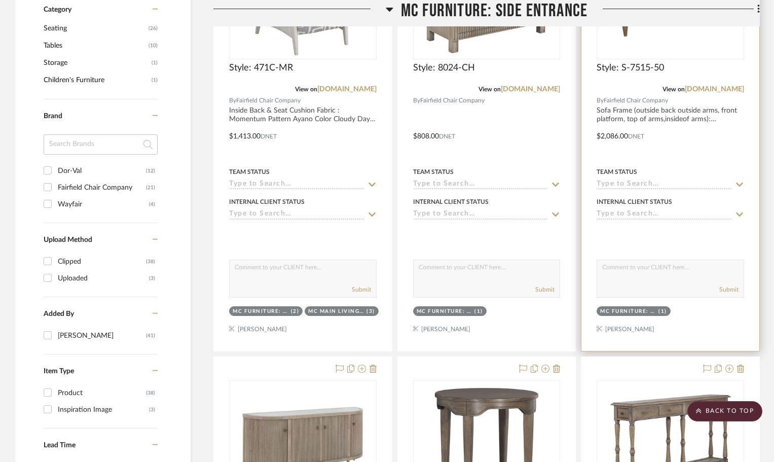
scroll to position [558, 0]
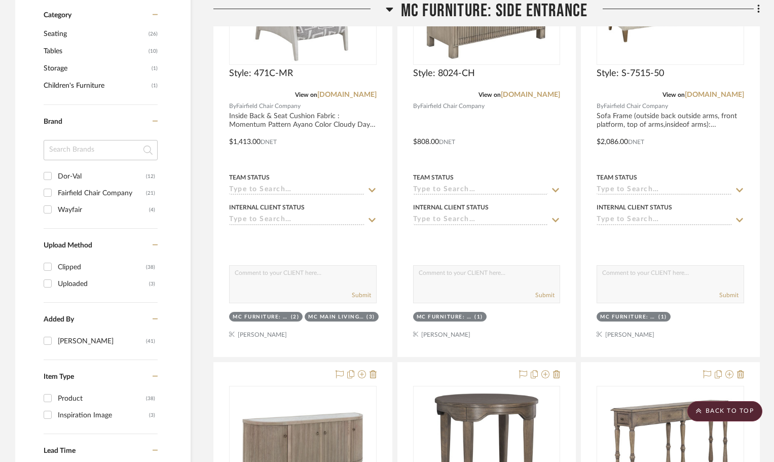
click at [392, 12] on icon at bounding box center [390, 9] width 8 height 12
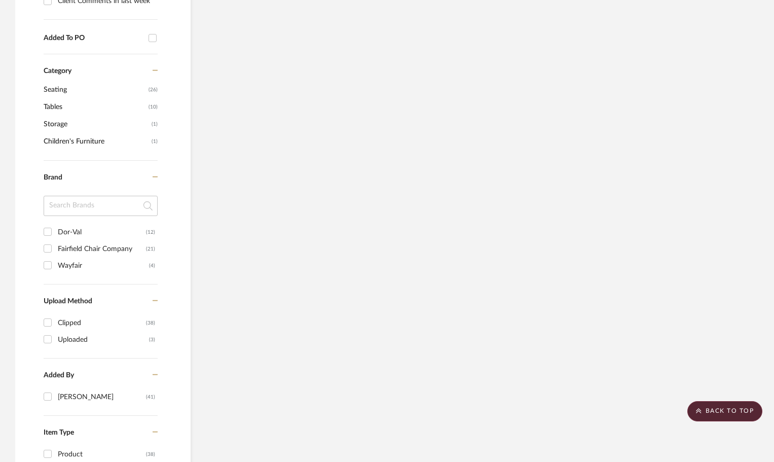
scroll to position [355, 0]
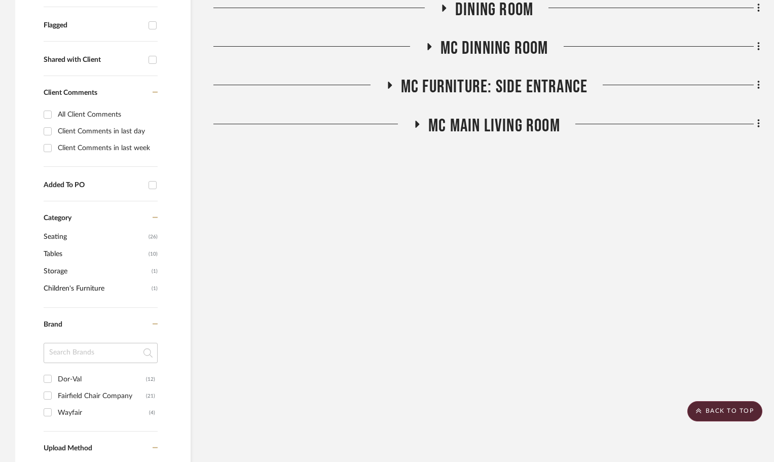
click at [419, 125] on icon at bounding box center [417, 124] width 12 height 8
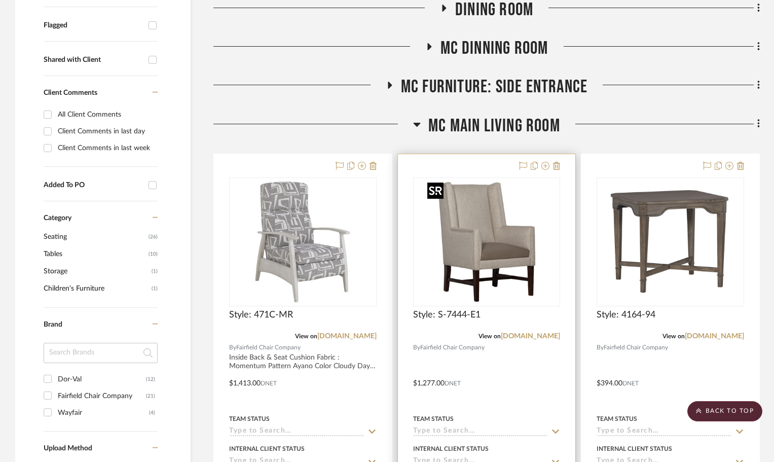
click at [0, 0] on img at bounding box center [0, 0] width 0 height 0
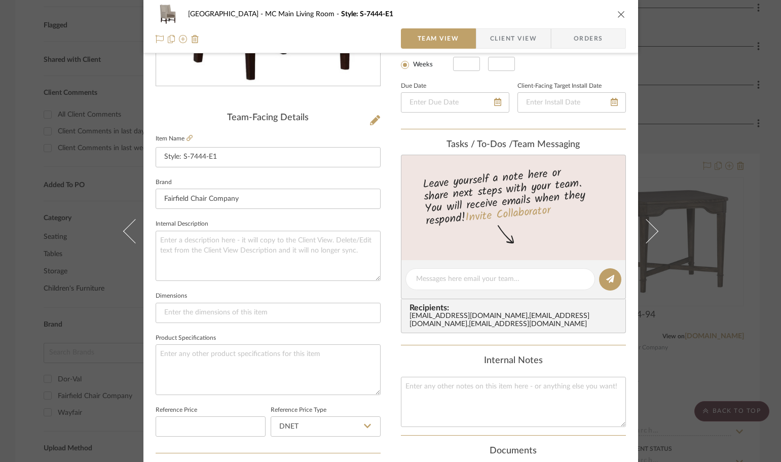
scroll to position [203, 0]
click at [260, 367] on textarea at bounding box center [268, 370] width 225 height 50
paste textarea "Lounge Chair Frame: Burch Pattern Viceroy Color Indigo Inside back & Seat Cushi…"
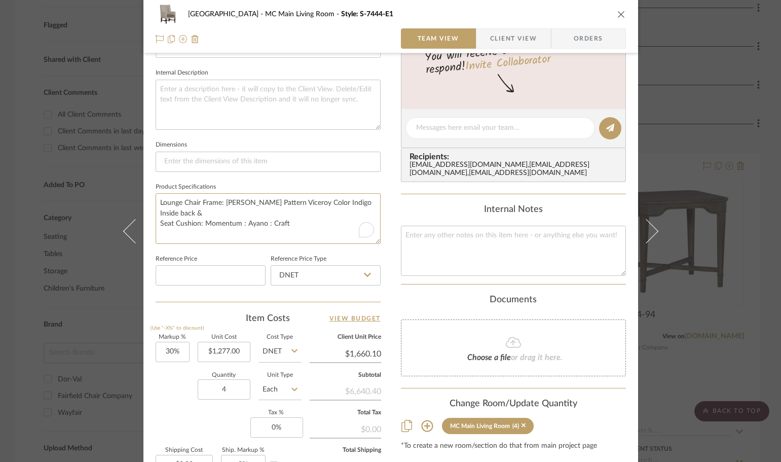
type textarea "Lounge Chair Frame: Burch Pattern Viceroy Color Indigo Inside back & Seat Cushi…"
click at [401, 290] on div "Content here copies to Client View - confirm visibility there. Show in Client D…" at bounding box center [513, 131] width 225 height 834
click at [617, 13] on icon "close" at bounding box center [621, 14] width 8 height 8
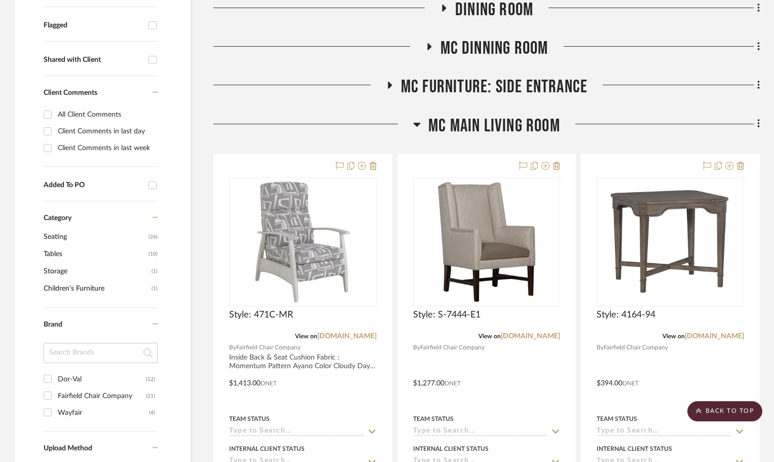
click at [416, 124] on icon at bounding box center [417, 125] width 7 height 4
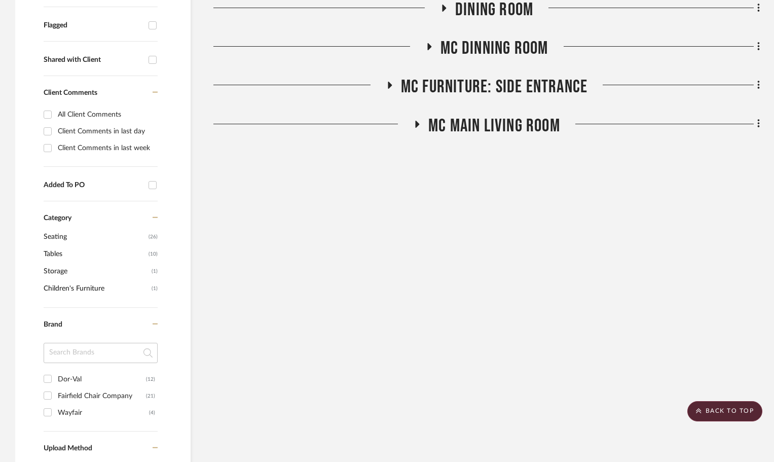
click at [386, 85] on icon at bounding box center [389, 86] width 12 height 8
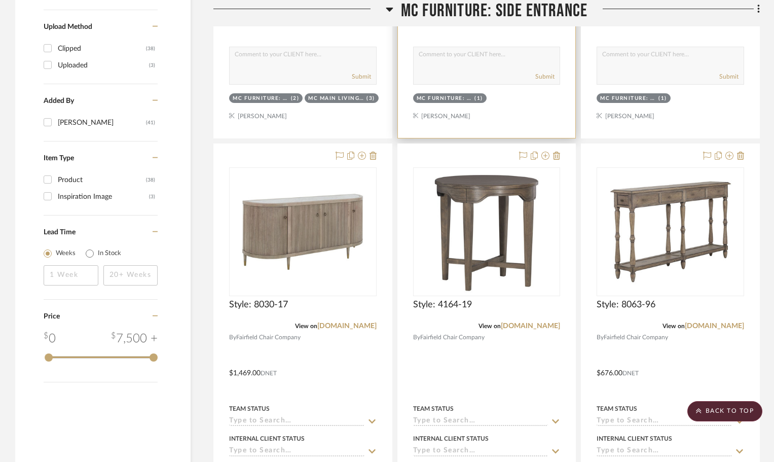
scroll to position [811, 0]
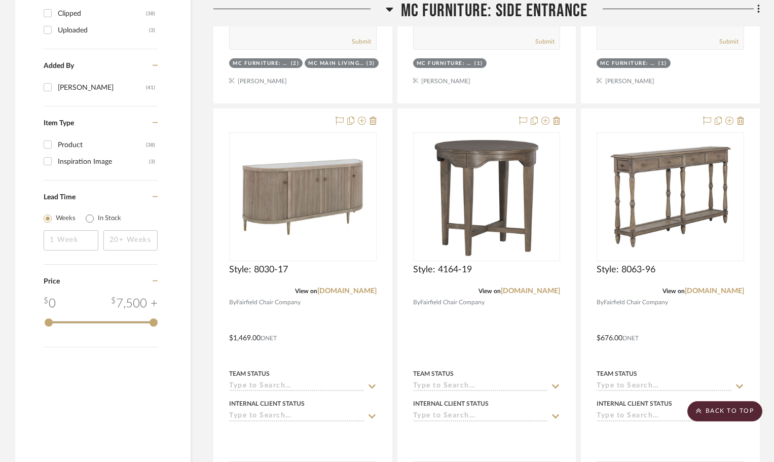
click at [391, 10] on icon at bounding box center [389, 10] width 7 height 4
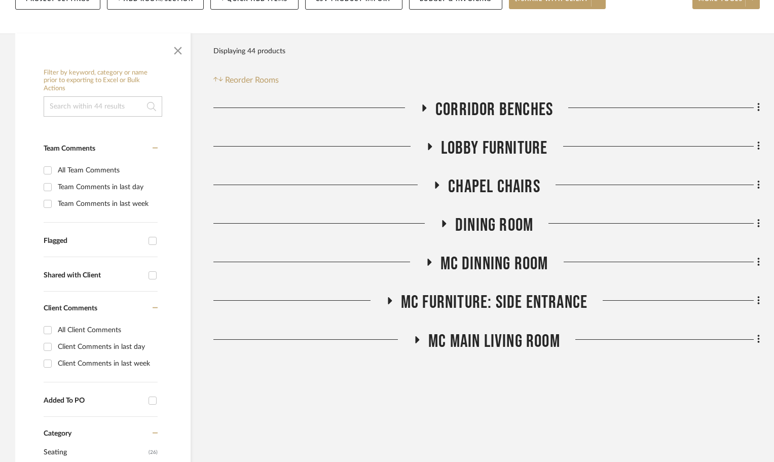
scroll to position [135, 0]
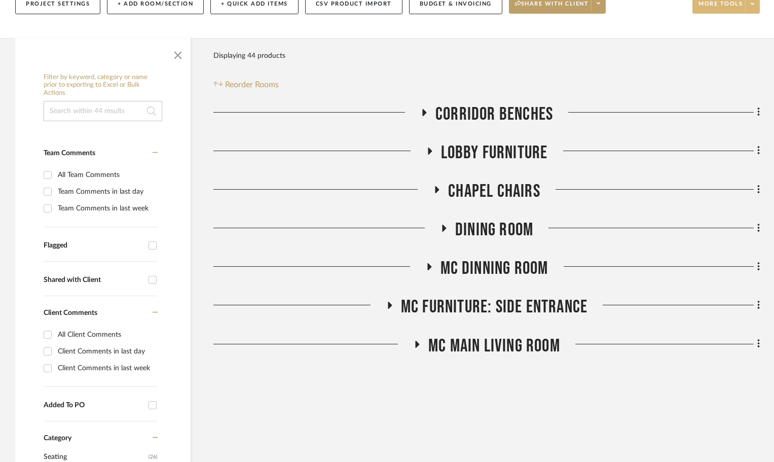
click at [756, 9] on span at bounding box center [752, 3] width 14 height 15
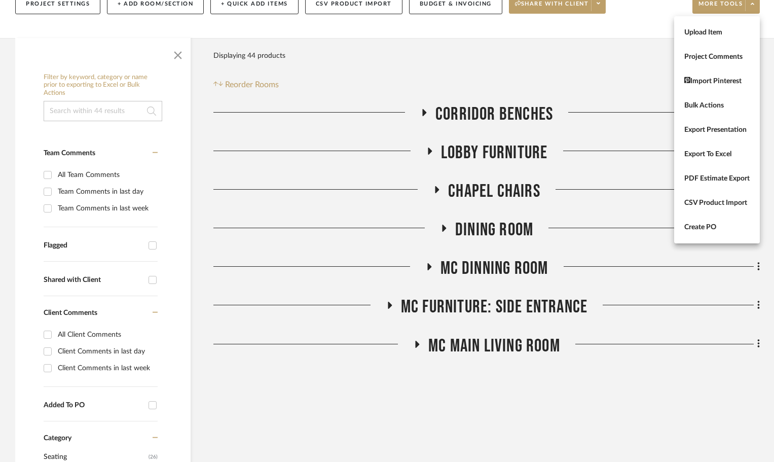
click at [722, 235] on button "Create PO" at bounding box center [717, 227] width 86 height 24
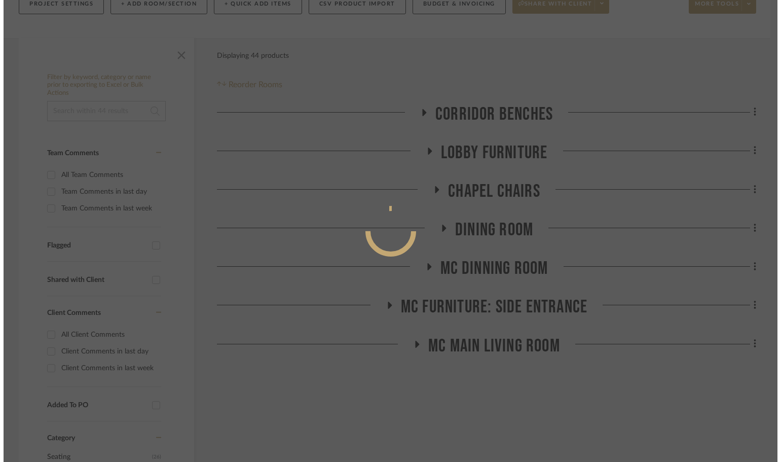
scroll to position [0, 0]
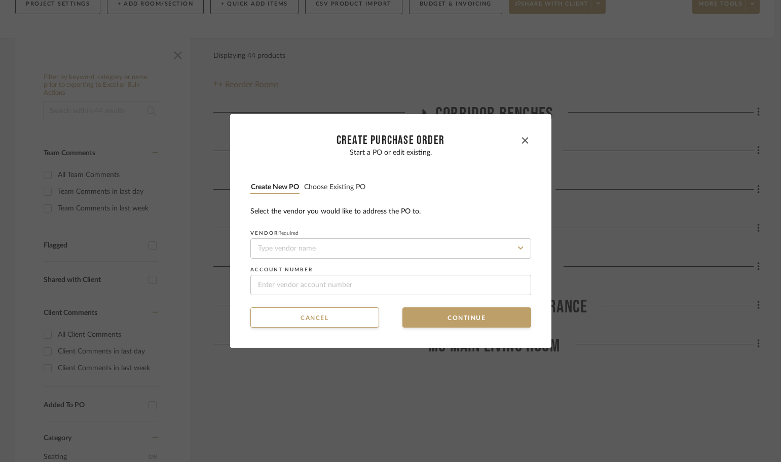
click at [337, 186] on button "Choose existing PO" at bounding box center [335, 187] width 62 height 10
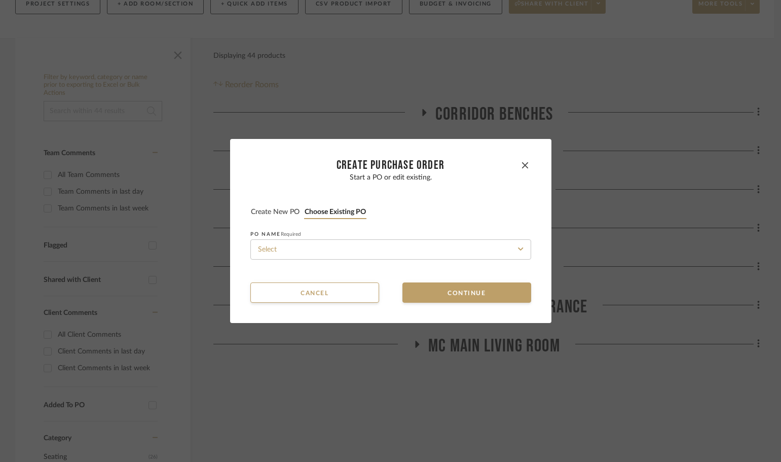
click at [267, 203] on div "Start a PO or edit existing. Create new PO Choose existing PO PO NAME Required" at bounding box center [390, 216] width 281 height 86
click at [326, 241] on input at bounding box center [390, 249] width 281 height 20
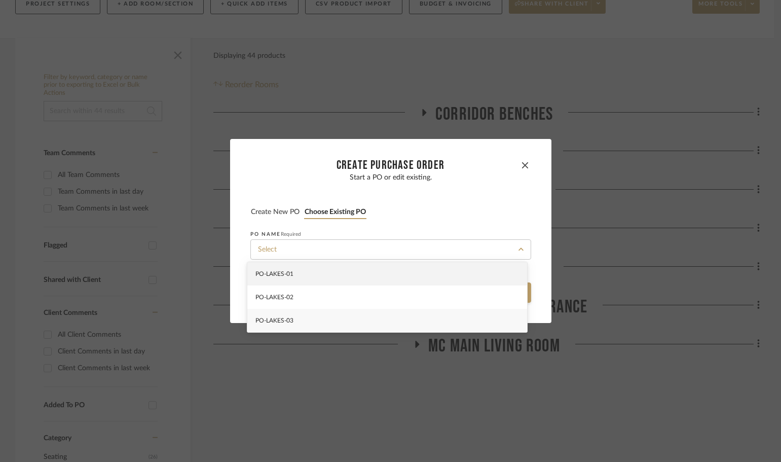
click at [360, 318] on div "PO-LAKES-03" at bounding box center [387, 320] width 280 height 23
type input "PO-LAKES-03"
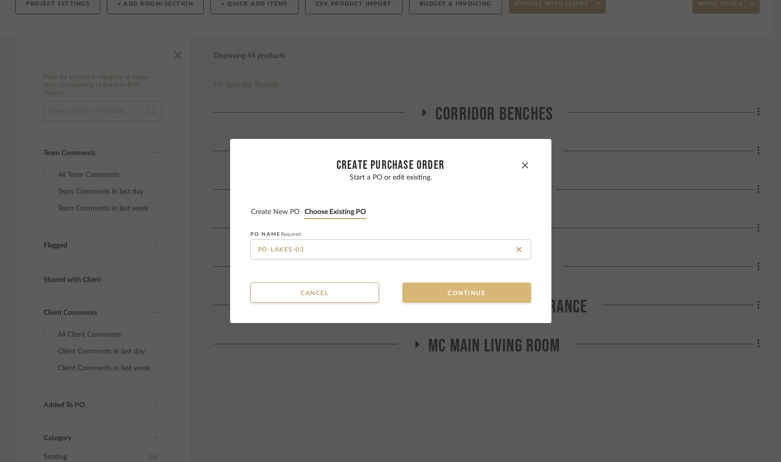
click at [451, 288] on button "Continue" at bounding box center [466, 292] width 129 height 20
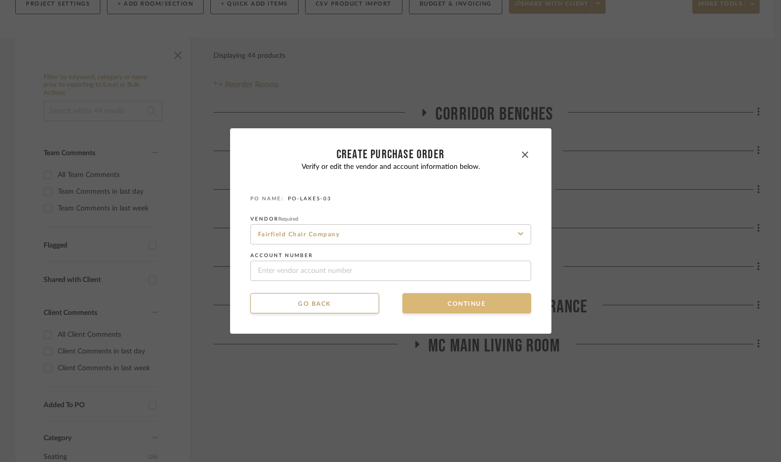
click at [450, 298] on button "Continue" at bounding box center [466, 303] width 129 height 20
click at [450, 304] on button "Continue" at bounding box center [466, 303] width 129 height 20
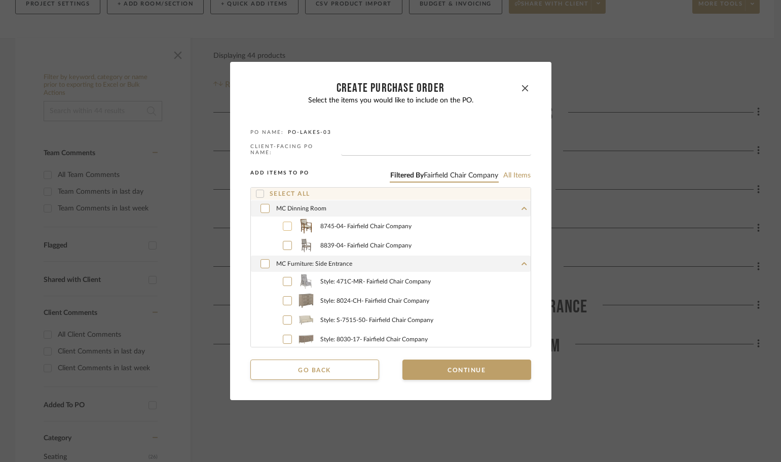
click at [284, 225] on icon at bounding box center [287, 226] width 6 height 4
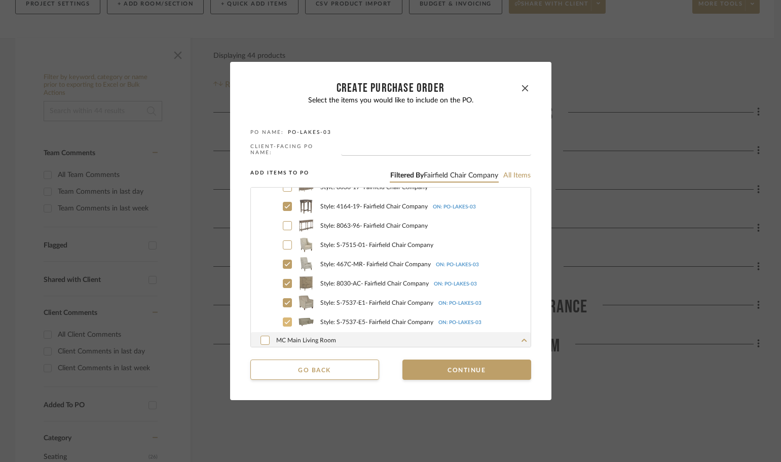
scroll to position [101, 0]
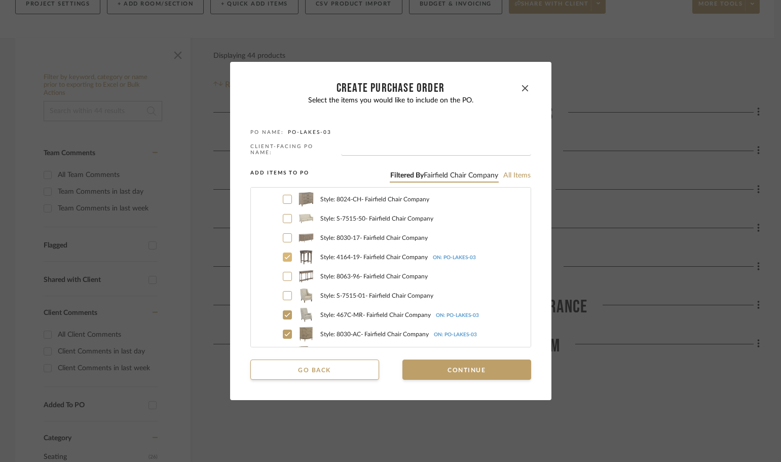
click at [283, 253] on div at bounding box center [287, 256] width 9 height 9
click at [278, 313] on label "Style: 467C-MR - Fairfield Chair Company ON: PO-LAKES-03" at bounding box center [401, 314] width 257 height 15
click at [286, 335] on icon at bounding box center [287, 333] width 6 height 7
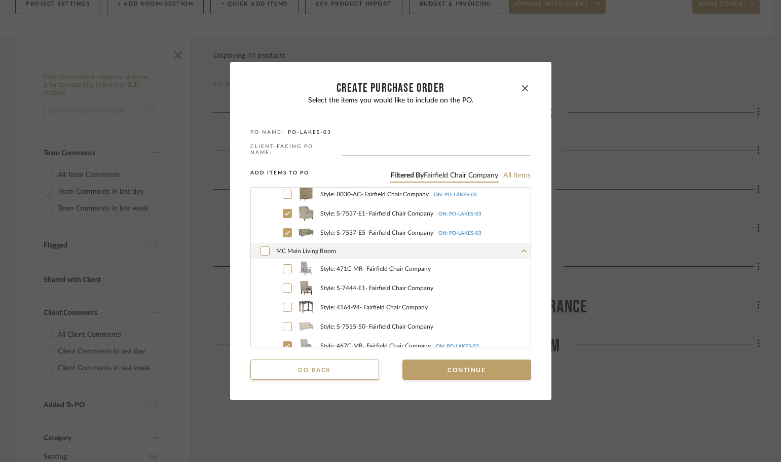
scroll to position [253, 0]
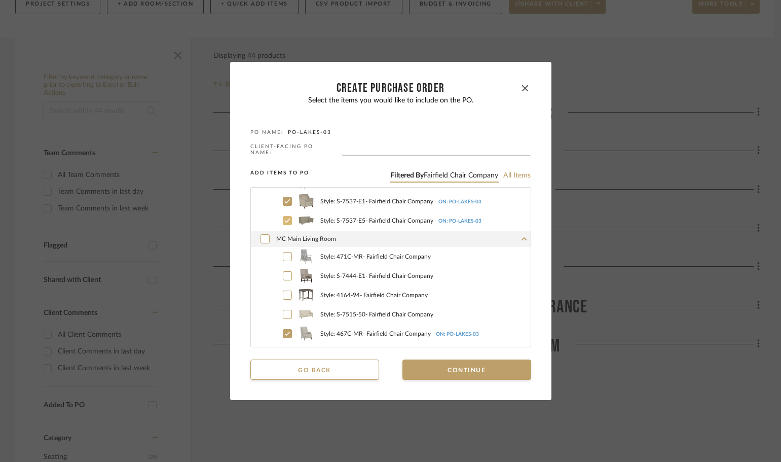
click at [285, 220] on icon at bounding box center [287, 220] width 6 height 7
click at [286, 198] on icon at bounding box center [287, 201] width 6 height 7
click at [286, 253] on icon at bounding box center [287, 256] width 6 height 7
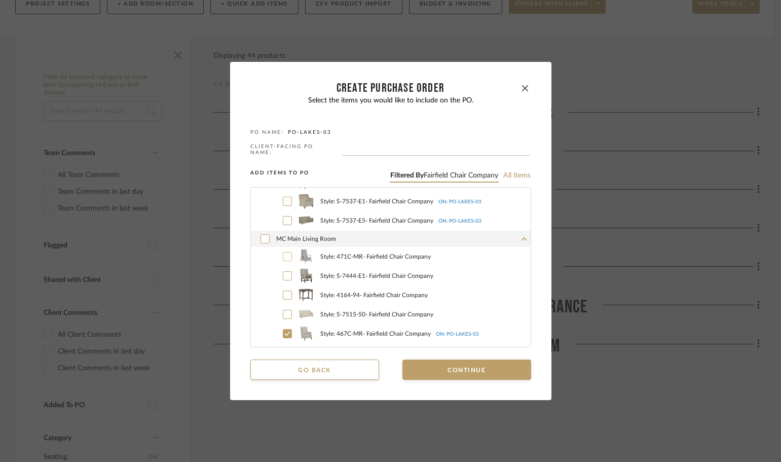
click at [284, 272] on icon at bounding box center [287, 275] width 6 height 7
click at [278, 289] on label "Style: 4164-94 - Fairfield Chair Company" at bounding box center [401, 294] width 257 height 15
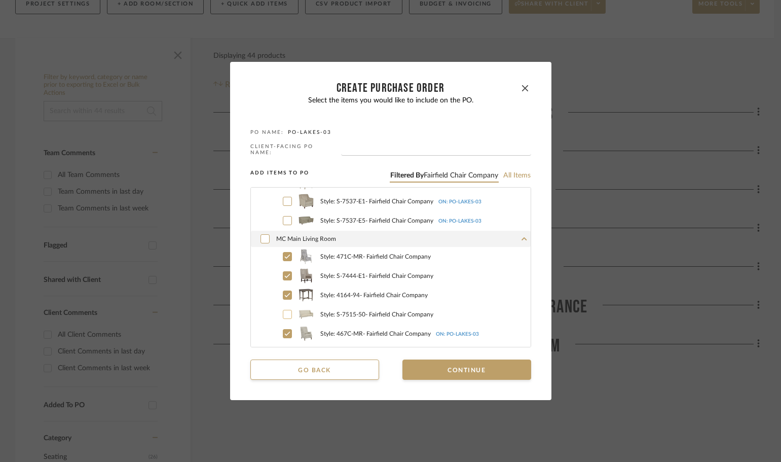
click at [284, 314] on icon at bounding box center [287, 314] width 6 height 7
click at [284, 331] on icon at bounding box center [287, 333] width 6 height 7
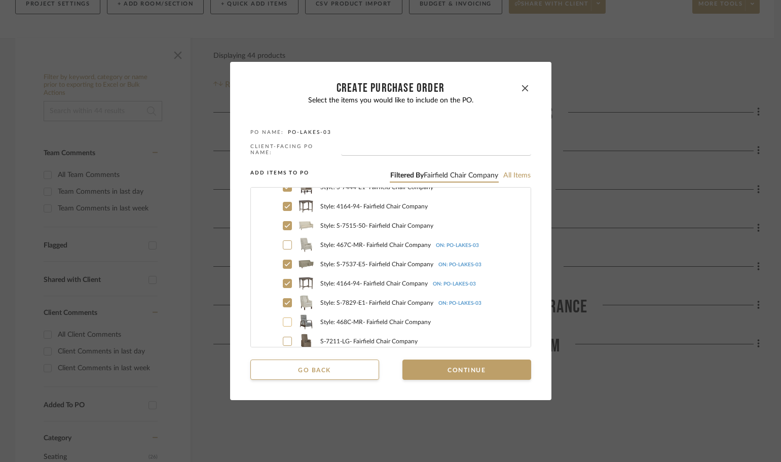
scroll to position [346, 0]
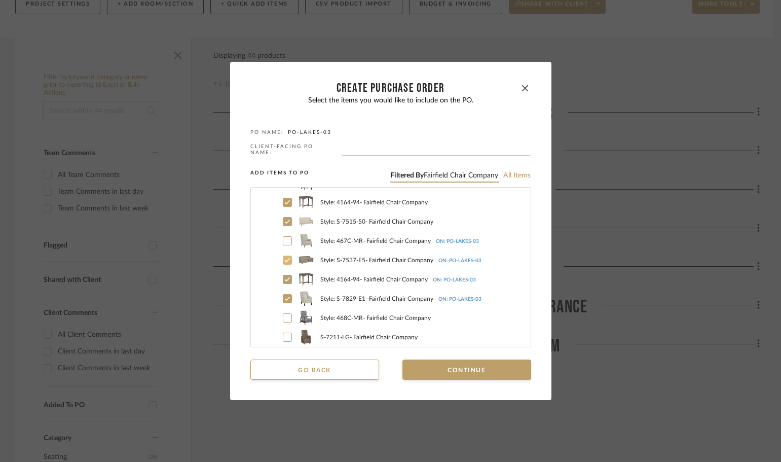
click at [284, 260] on icon at bounding box center [287, 259] width 6 height 7
click at [279, 273] on label "Style: 4164-94 - Fairfield Chair Company ON: PO-LAKES-03" at bounding box center [401, 279] width 257 height 15
click at [279, 292] on label "Style: S-7829-E1 - Fairfield Chair Company ON: PO-LAKES-03" at bounding box center [401, 298] width 257 height 15
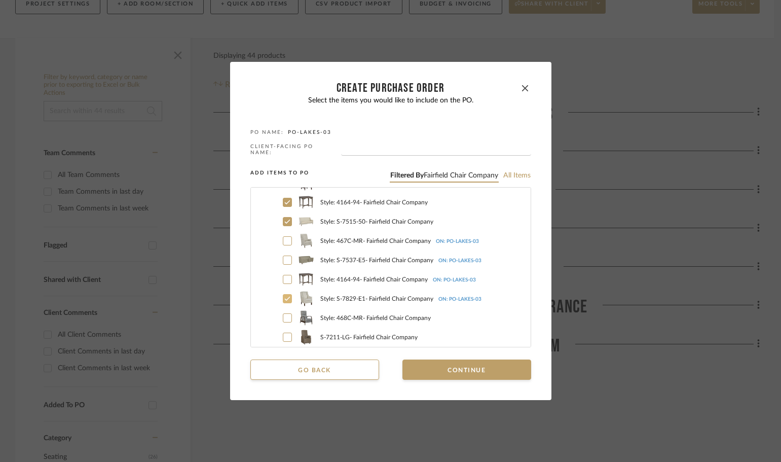
click at [457, 367] on button "Continue" at bounding box center [466, 369] width 129 height 20
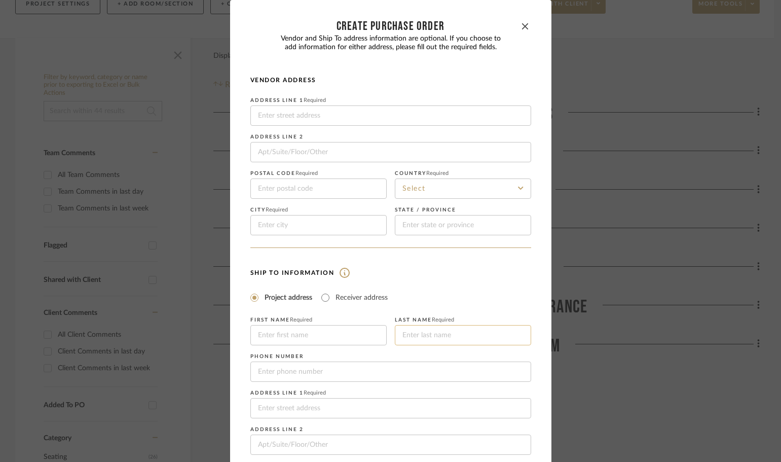
scroll to position [119, 0]
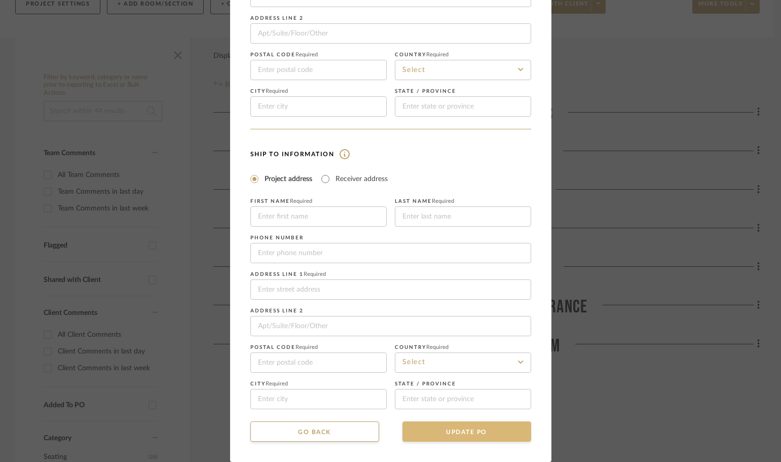
click at [502, 438] on button "UPDATE PO" at bounding box center [466, 431] width 129 height 20
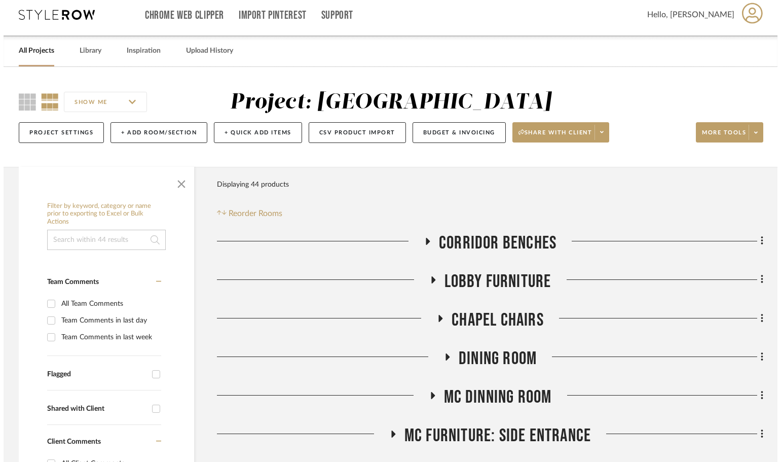
scroll to position [0, 0]
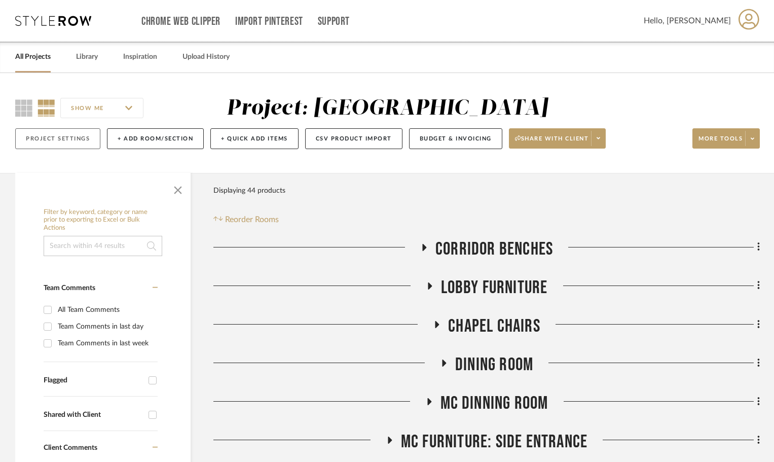
click at [77, 142] on button "Project Settings" at bounding box center [57, 138] width 85 height 21
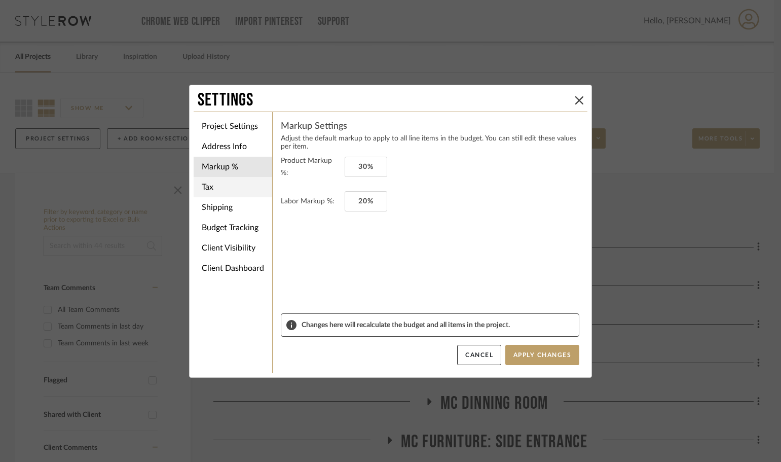
click at [216, 190] on li "Tax" at bounding box center [233, 187] width 79 height 20
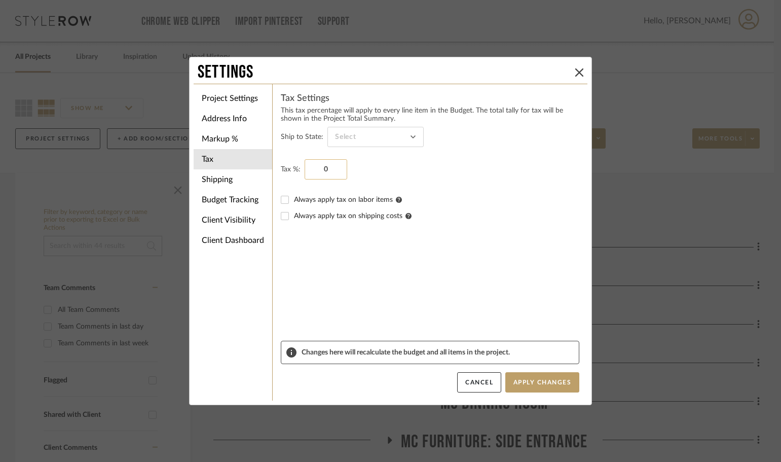
click at [338, 172] on input "0" at bounding box center [326, 169] width 43 height 20
type input "35%"
click at [454, 313] on form "Ship to State: Tax %: 35% Always apply tax on labor items Always apply tax on s…" at bounding box center [430, 234] width 299 height 214
click at [349, 138] on input at bounding box center [375, 137] width 96 height 20
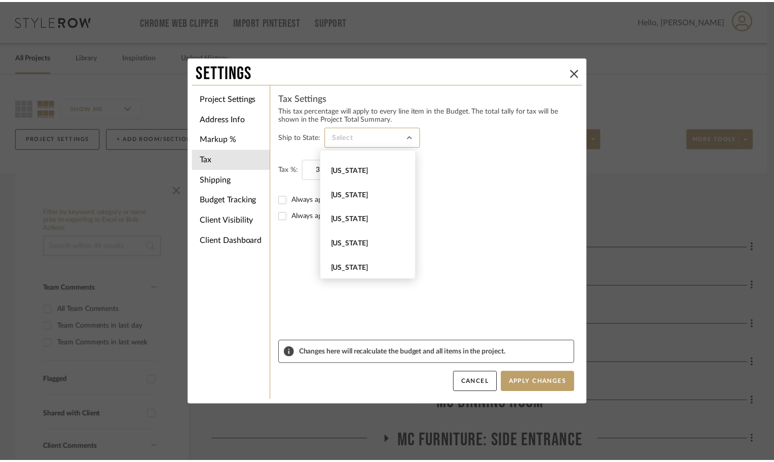
scroll to position [456, 0]
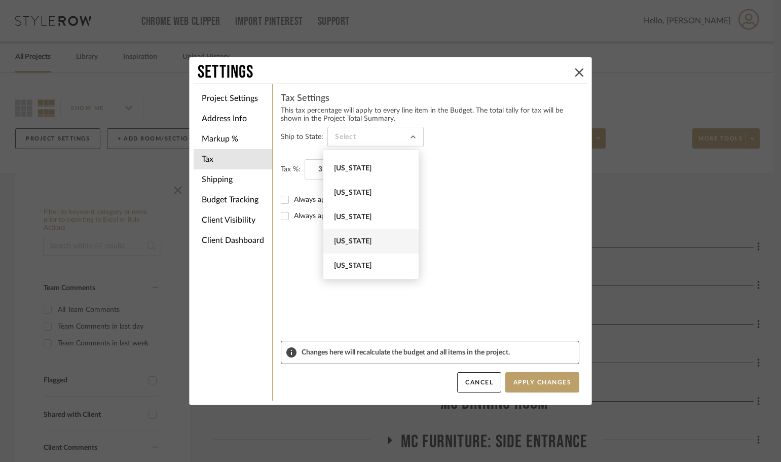
click at [377, 243] on span "Michigan" at bounding box center [372, 241] width 77 height 9
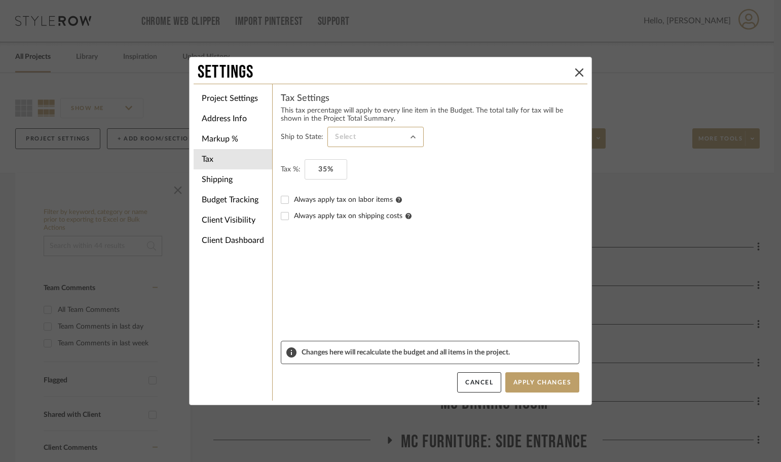
type input "Michigan"
click at [402, 267] on form "Ship to State: Michigan Tax %: 35% Always apply tax on labor items Always apply…" at bounding box center [430, 234] width 299 height 214
click at [229, 181] on li "Shipping" at bounding box center [233, 179] width 79 height 20
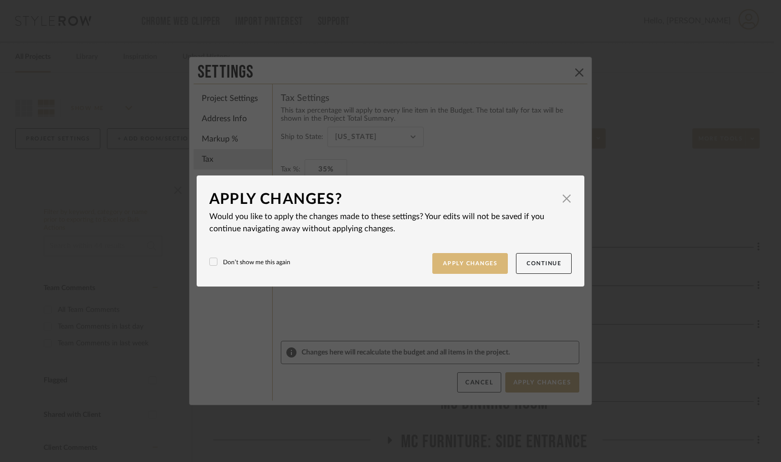
click at [485, 256] on button "Apply Changes" at bounding box center [470, 263] width 76 height 21
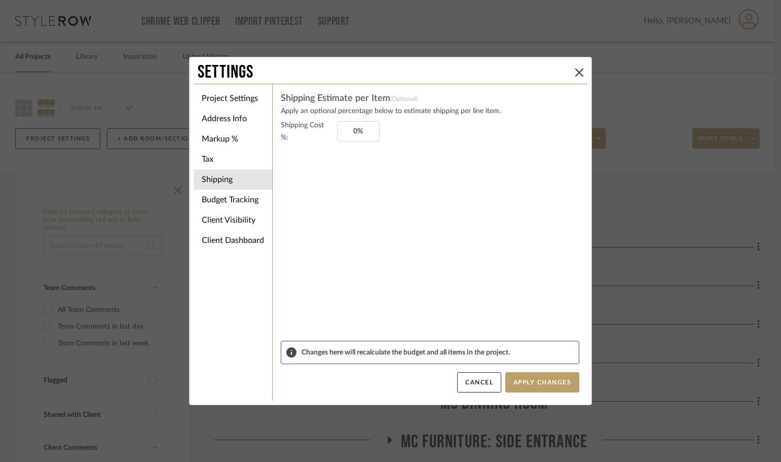
click at [223, 182] on li "Shipping" at bounding box center [233, 179] width 79 height 20
click at [550, 388] on button "Apply Changes" at bounding box center [542, 382] width 74 height 20
click at [546, 383] on button "Apply Changes" at bounding box center [542, 382] width 74 height 20
click at [575, 71] on icon at bounding box center [579, 72] width 8 height 8
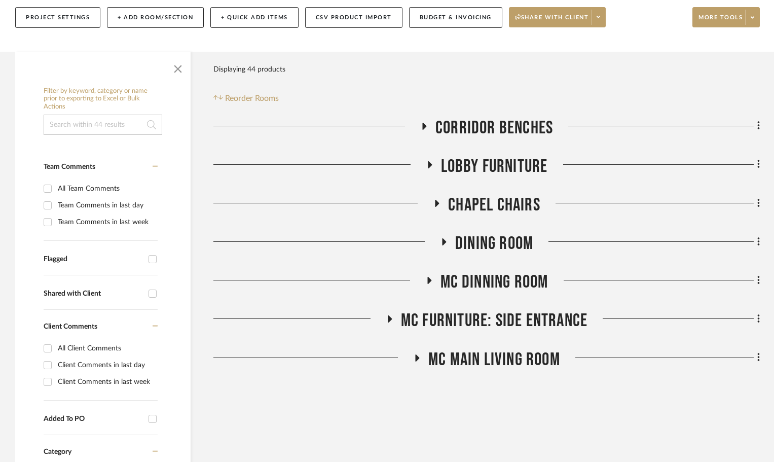
scroll to position [203, 0]
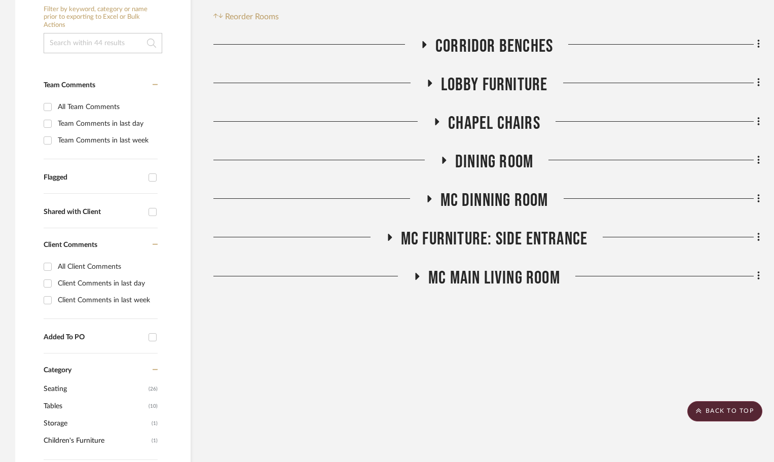
click at [412, 277] on icon at bounding box center [417, 276] width 12 height 8
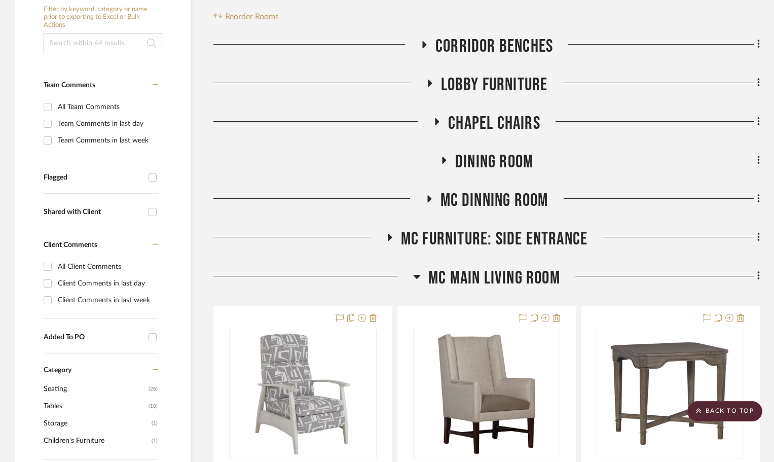
click at [412, 277] on div at bounding box center [313, 280] width 200 height 26
click at [415, 275] on icon at bounding box center [417, 277] width 7 height 4
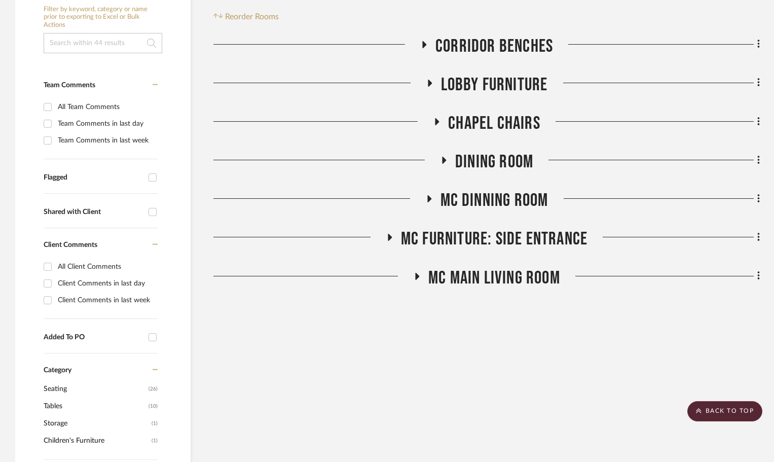
click at [492, 438] on div "Filter Products Displaying 44 products Reorder Rooms LOADING Corridor Benches L…" at bounding box center [486, 462] width 546 height 985
click at [516, 447] on div "Filter Products Displaying 44 products Reorder Rooms LOADING Corridor Benches L…" at bounding box center [486, 462] width 546 height 985
click at [390, 234] on icon at bounding box center [389, 238] width 12 height 8
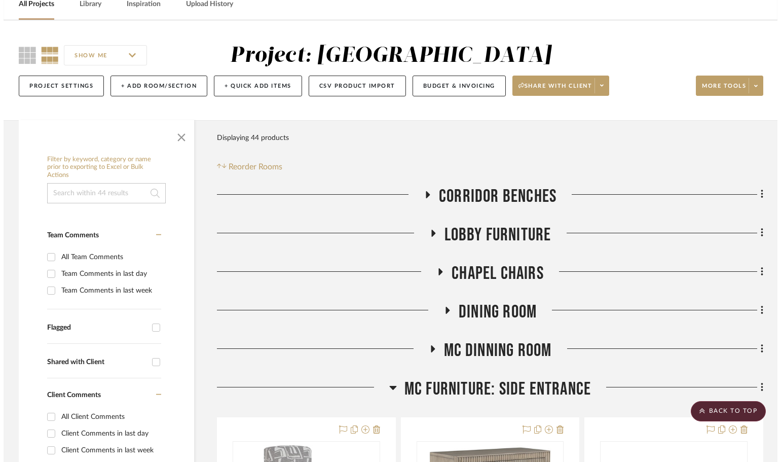
scroll to position [0, 0]
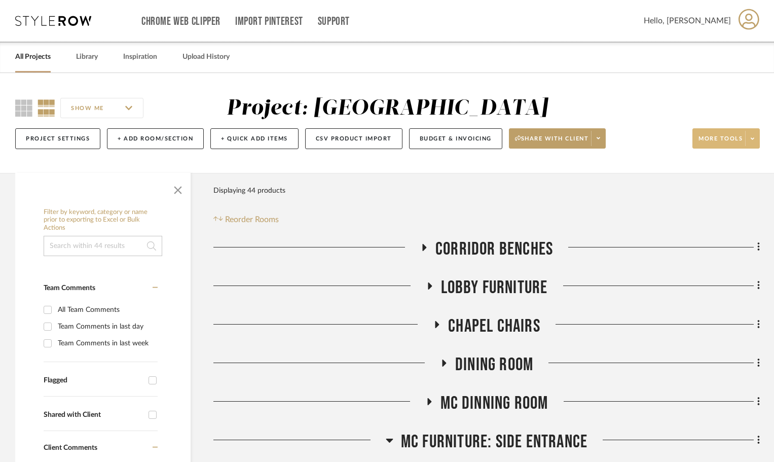
click at [748, 142] on span at bounding box center [752, 138] width 14 height 15
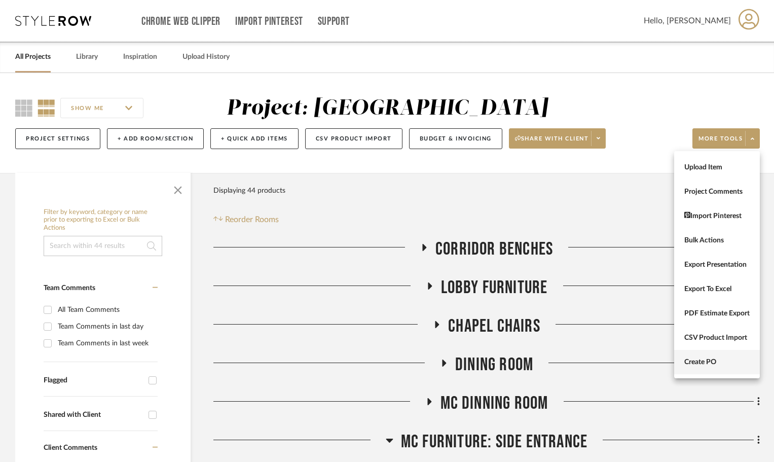
click at [699, 353] on button "Create PO" at bounding box center [717, 362] width 86 height 24
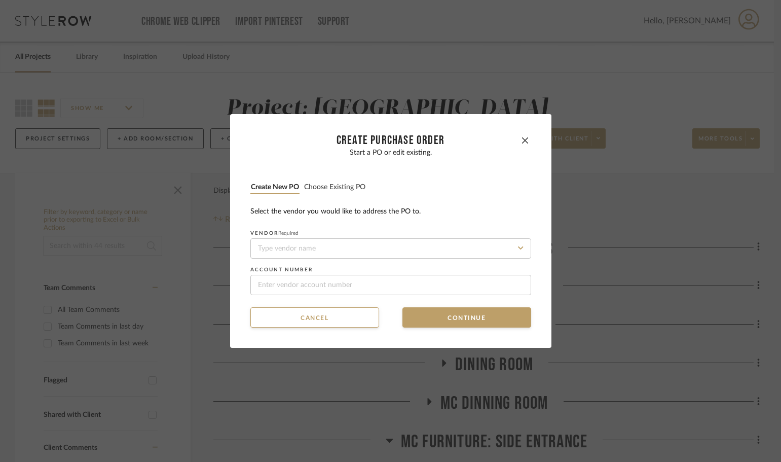
click at [329, 190] on button "Choose existing PO" at bounding box center [335, 187] width 62 height 10
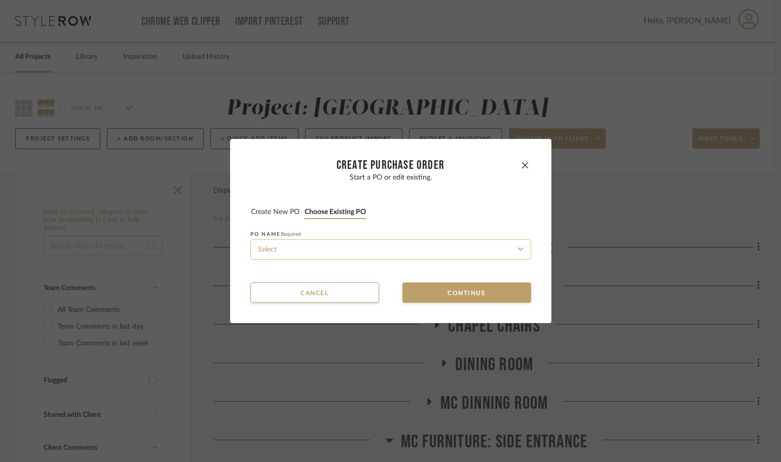
click at [334, 251] on input at bounding box center [390, 249] width 281 height 20
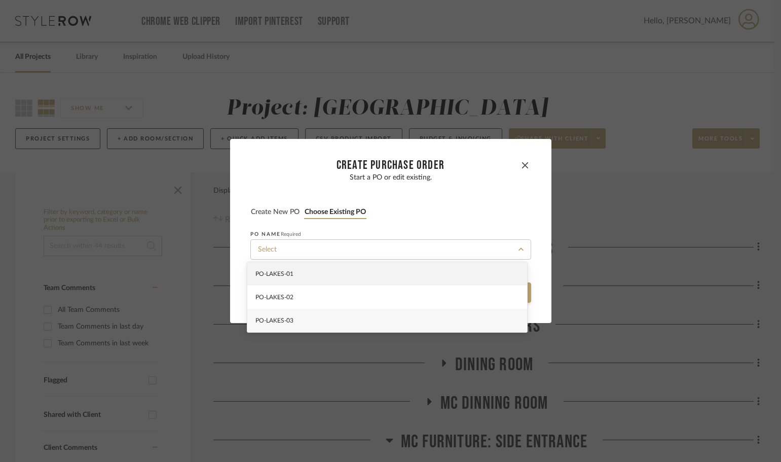
click at [332, 312] on div "PO-LAKES-03" at bounding box center [387, 320] width 280 height 23
type input "PO-LAKES-03"
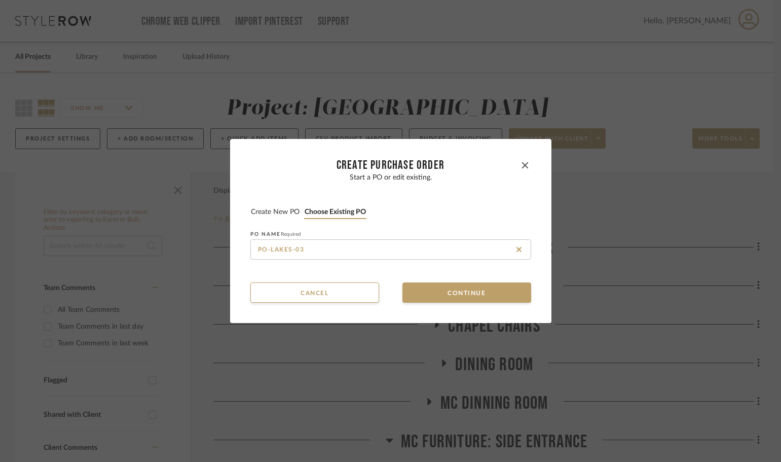
click at [408, 291] on button "Continue" at bounding box center [466, 292] width 129 height 20
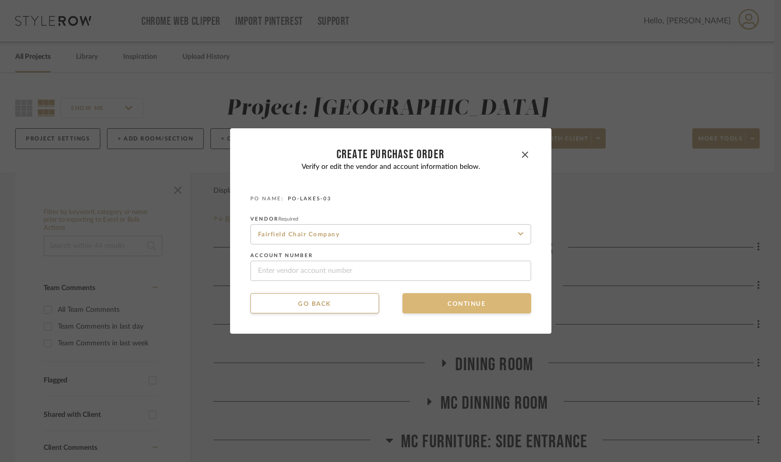
click at [412, 294] on button "Continue" at bounding box center [466, 303] width 129 height 20
click at [416, 300] on button "Continue" at bounding box center [466, 303] width 129 height 20
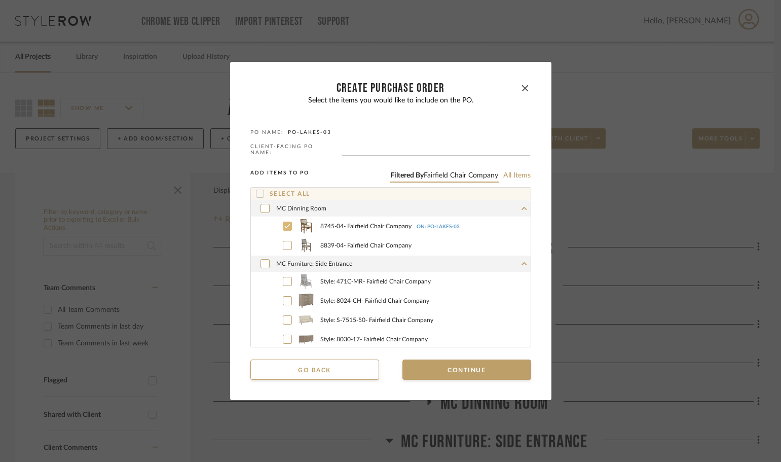
click at [283, 223] on div at bounding box center [287, 225] width 9 height 9
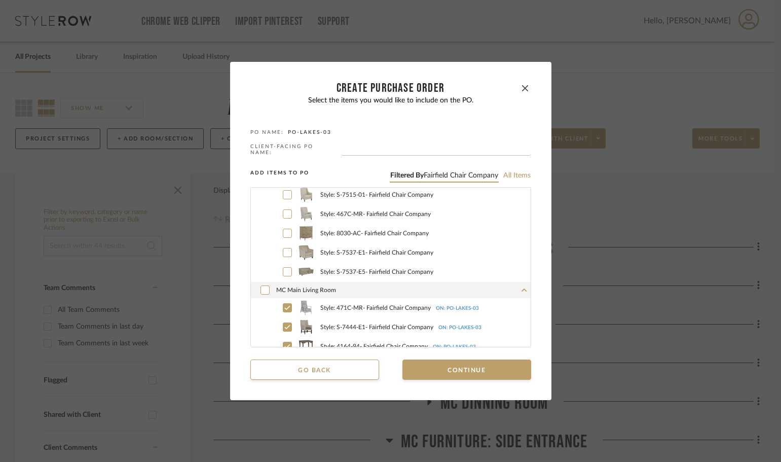
scroll to position [295, 0]
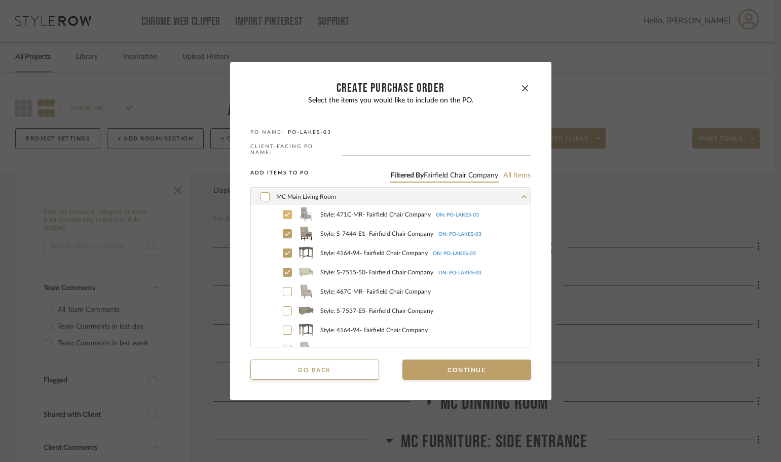
click at [278, 209] on label "Style: 471C-MR - Fairfield Chair Company ON: PO-LAKES-03" at bounding box center [401, 214] width 257 height 15
click at [283, 227] on label "Style: S-7444-E1 - Fairfield Chair Company ON: PO-LAKES-03" at bounding box center [401, 233] width 257 height 15
click at [287, 249] on div at bounding box center [287, 252] width 9 height 9
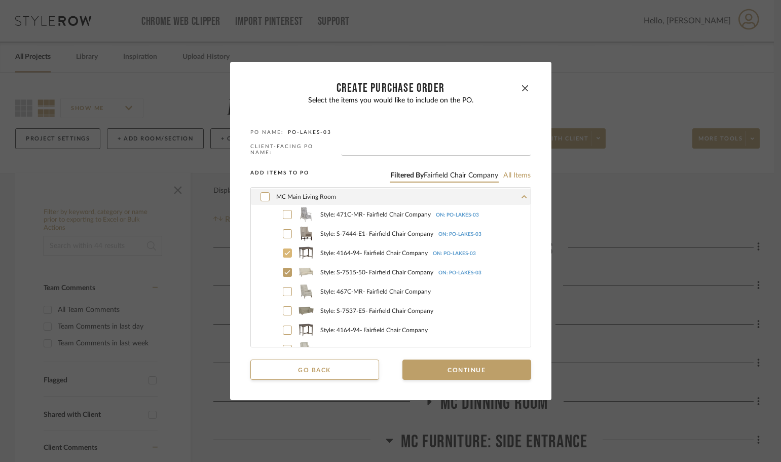
click at [286, 268] on div at bounding box center [287, 272] width 9 height 9
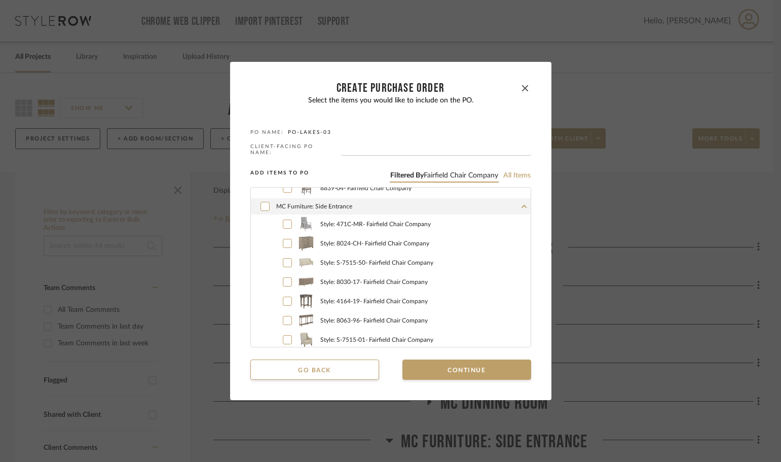
scroll to position [42, 0]
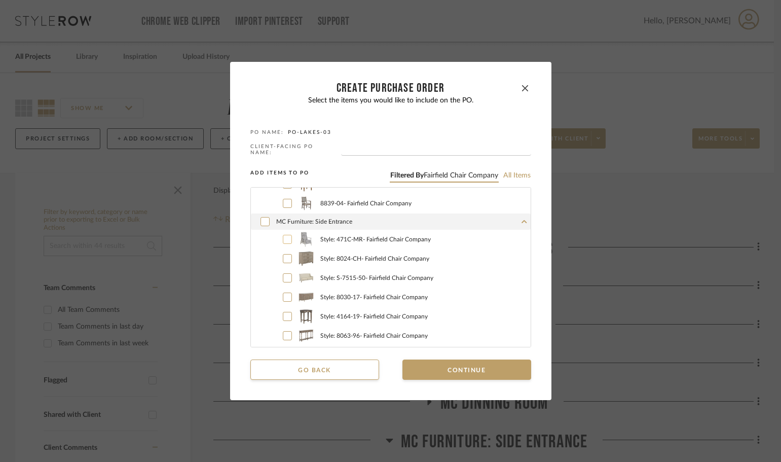
click at [285, 236] on icon at bounding box center [287, 239] width 6 height 7
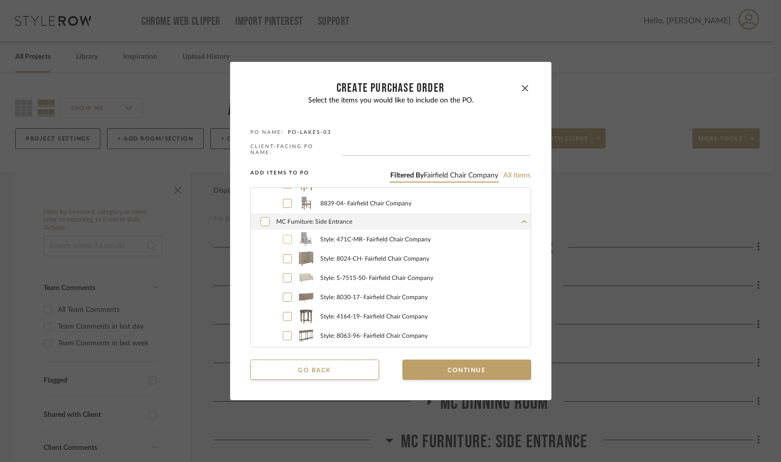
click at [286, 260] on icon at bounding box center [287, 258] width 6 height 7
click at [285, 274] on icon at bounding box center [287, 277] width 6 height 7
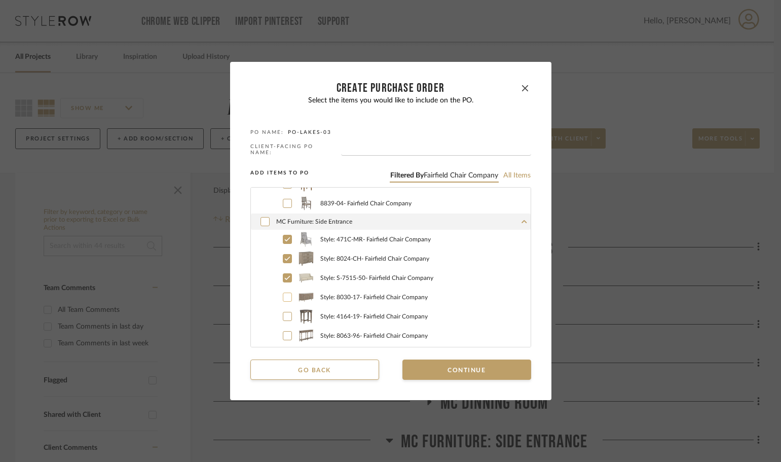
click at [284, 294] on icon at bounding box center [287, 296] width 6 height 7
click at [284, 314] on icon at bounding box center [287, 316] width 6 height 7
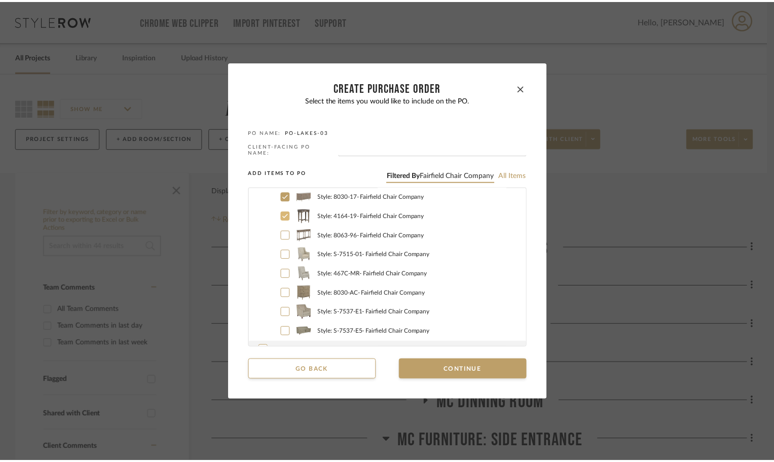
scroll to position [143, 0]
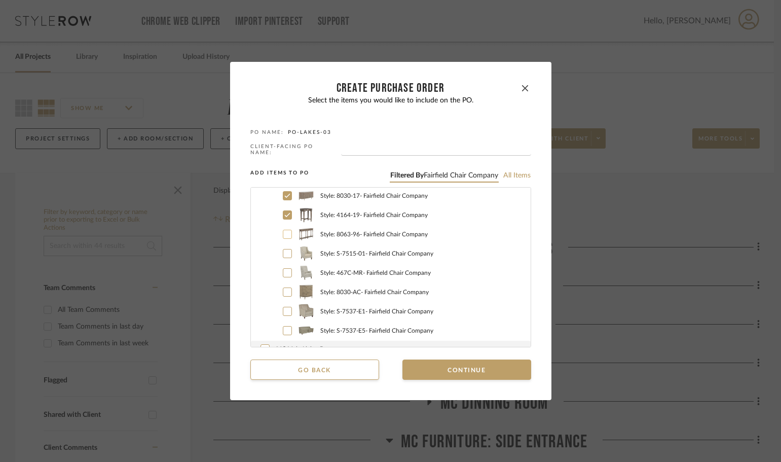
click at [284, 235] on icon at bounding box center [287, 234] width 6 height 7
click at [282, 246] on label "Style: S-7515-01 - Fairfield Chair Company" at bounding box center [401, 253] width 257 height 15
click at [519, 93] on button "button" at bounding box center [525, 88] width 12 height 12
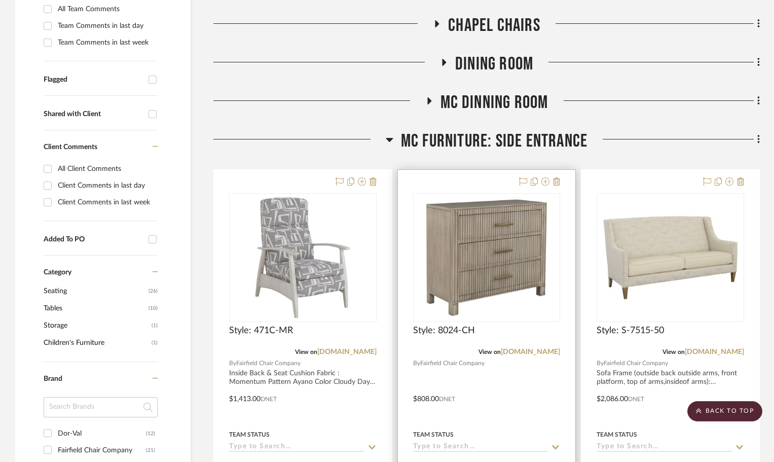
scroll to position [405, 0]
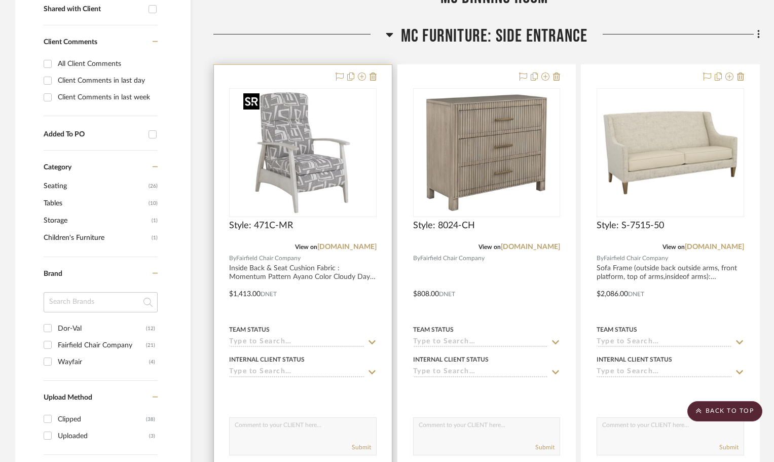
click at [0, 0] on img at bounding box center [0, 0] width 0 height 0
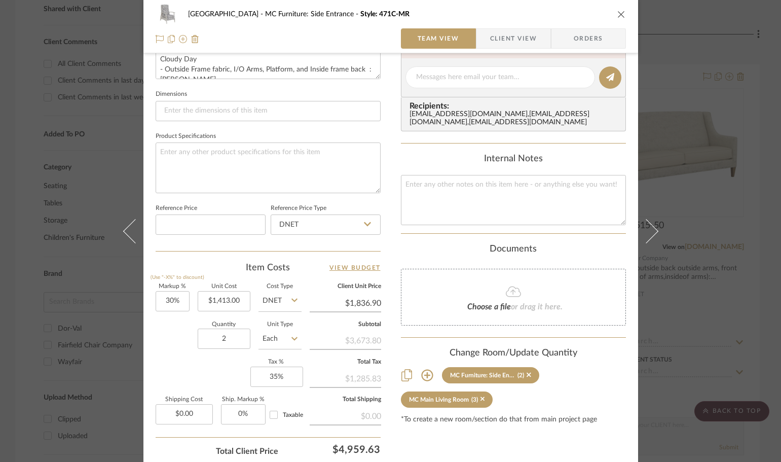
click at [617, 13] on icon "close" at bounding box center [621, 14] width 8 height 8
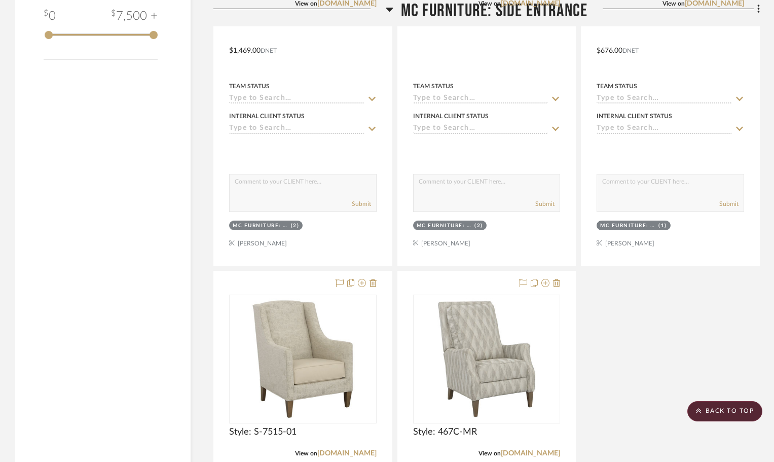
scroll to position [1115, 0]
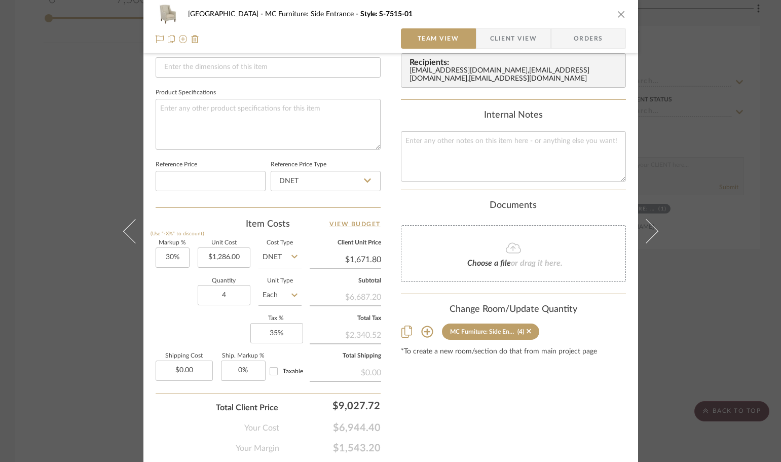
scroll to position [456, 0]
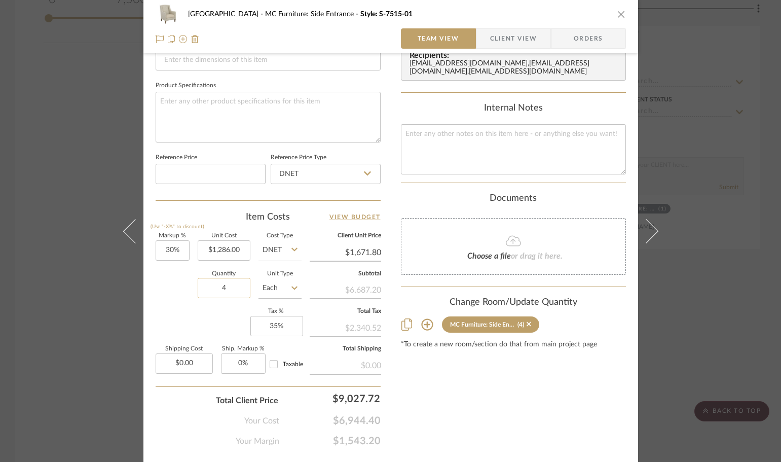
click at [236, 287] on input "4" at bounding box center [224, 288] width 53 height 20
type input "2"
click at [457, 378] on div "Content here copies to Client View - confirm visibility there. Show in Client D…" at bounding box center [513, 30] width 225 height 834
click at [619, 17] on icon "close" at bounding box center [621, 14] width 8 height 8
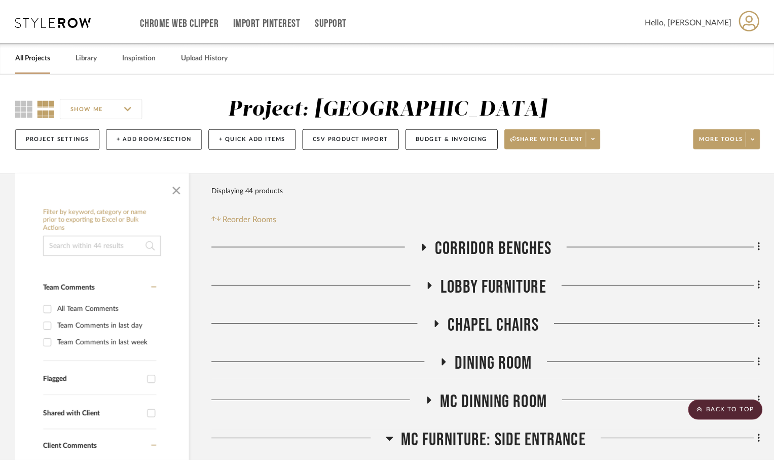
scroll to position [1115, 0]
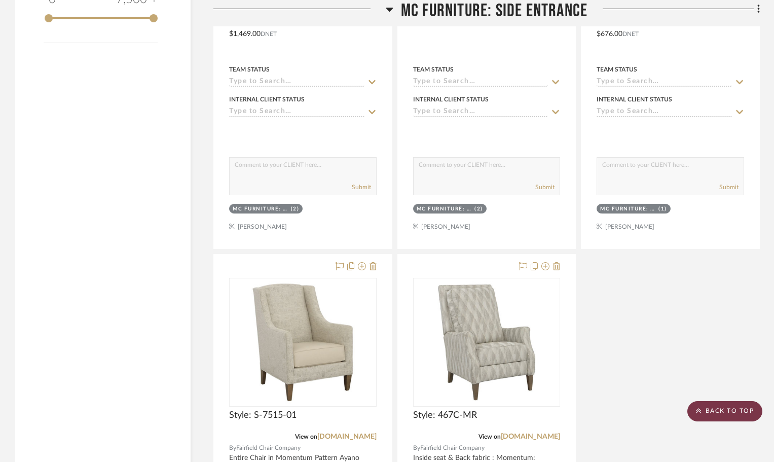
click at [702, 415] on scroll-to-top-button "BACK TO TOP" at bounding box center [724, 411] width 75 height 20
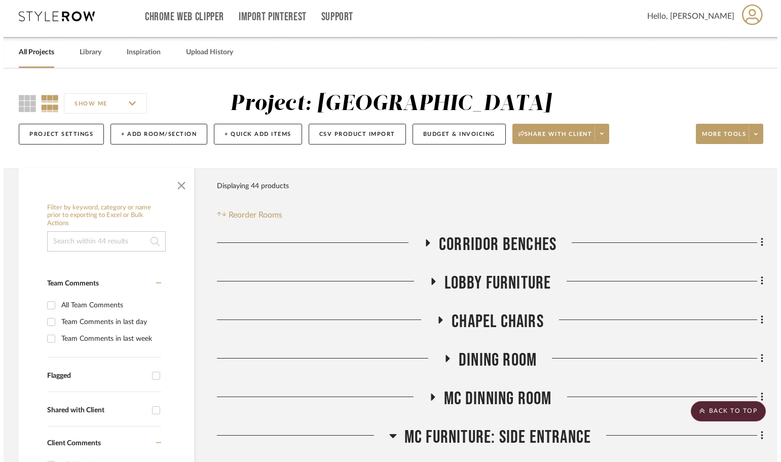
scroll to position [0, 0]
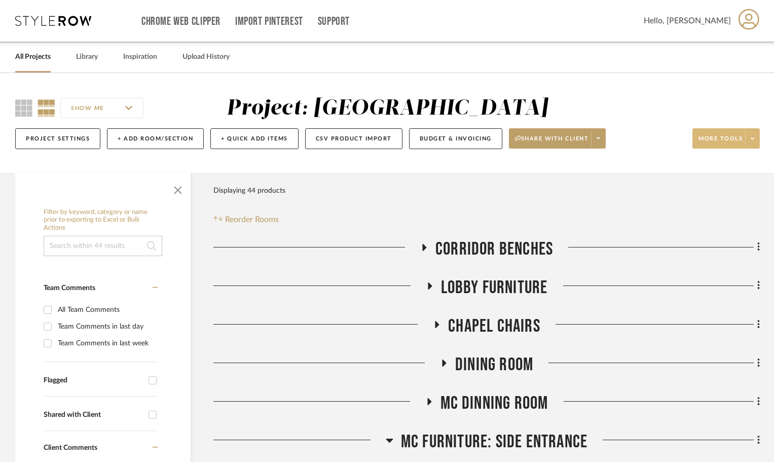
click at [753, 132] on span at bounding box center [752, 138] width 14 height 15
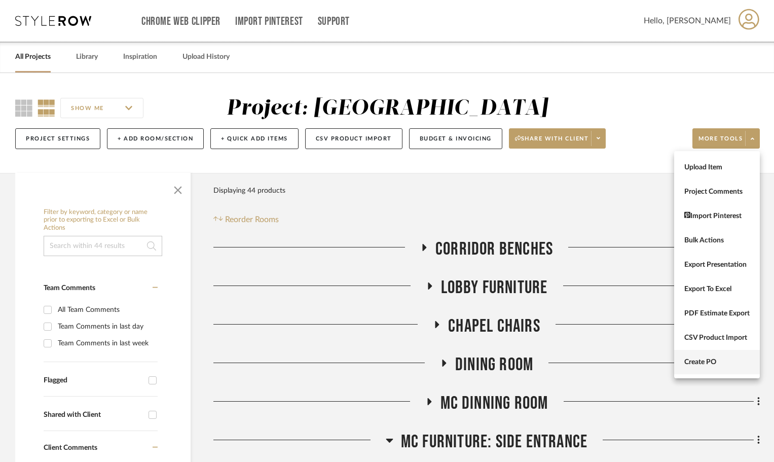
click at [725, 354] on button "Create PO" at bounding box center [717, 362] width 86 height 24
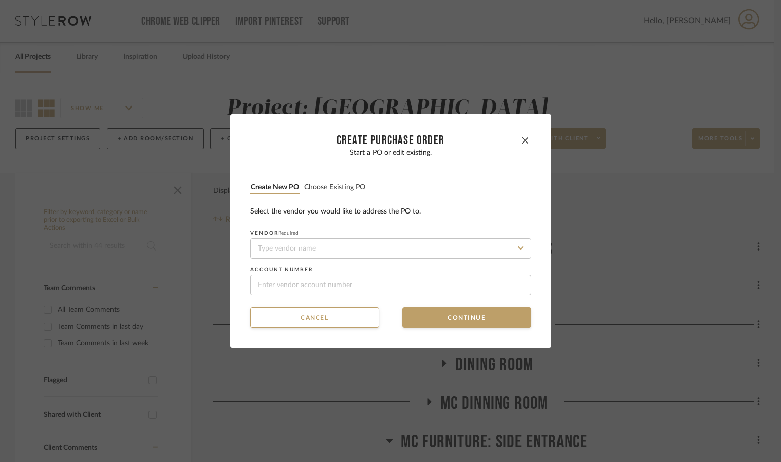
click at [342, 181] on li "Choose existing PO" at bounding box center [335, 187] width 62 height 13
click at [342, 189] on button "Choose existing PO" at bounding box center [335, 187] width 62 height 10
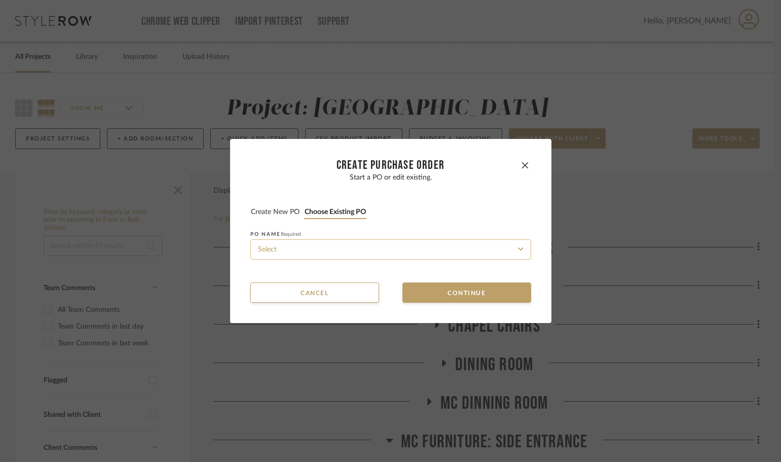
click at [365, 244] on input at bounding box center [390, 249] width 281 height 20
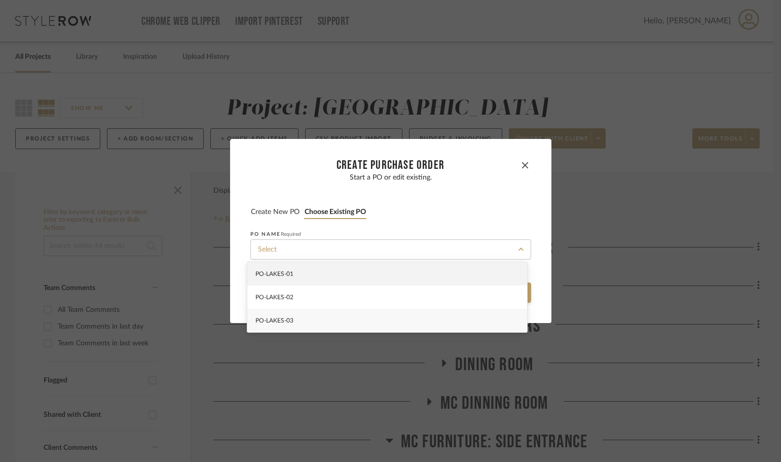
click at [378, 317] on div "PO-LAKES-03" at bounding box center [387, 320] width 280 height 23
type input "PO-LAKES-03"
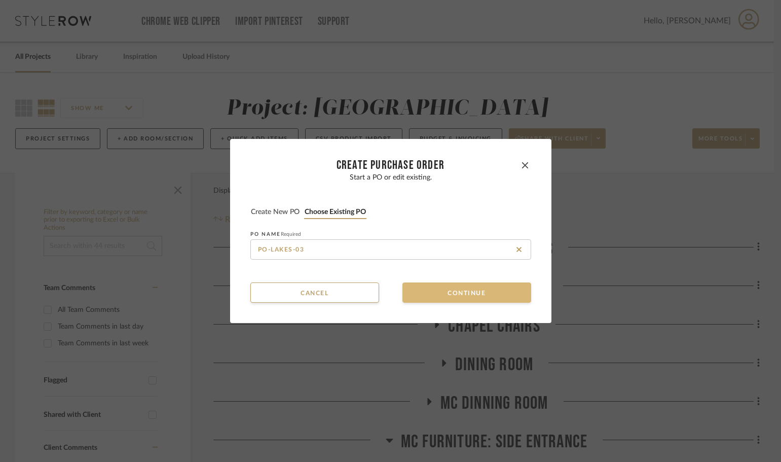
click at [443, 297] on button "Continue" at bounding box center [466, 292] width 129 height 20
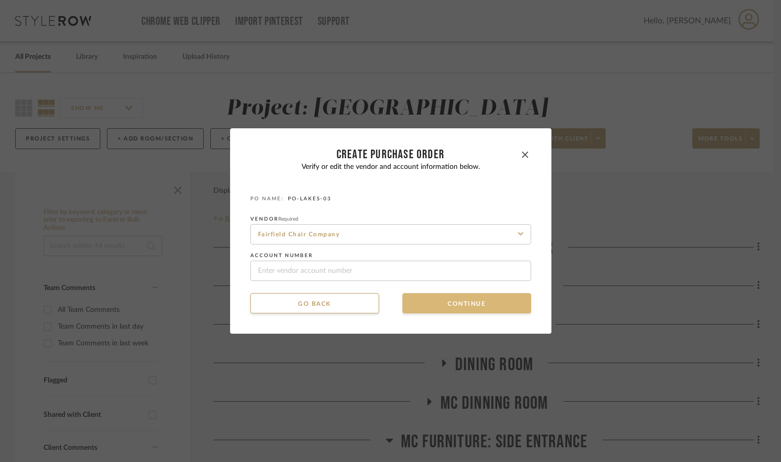
click at [442, 297] on button "Continue" at bounding box center [466, 303] width 129 height 20
click at [439, 303] on button "Continue" at bounding box center [466, 303] width 129 height 20
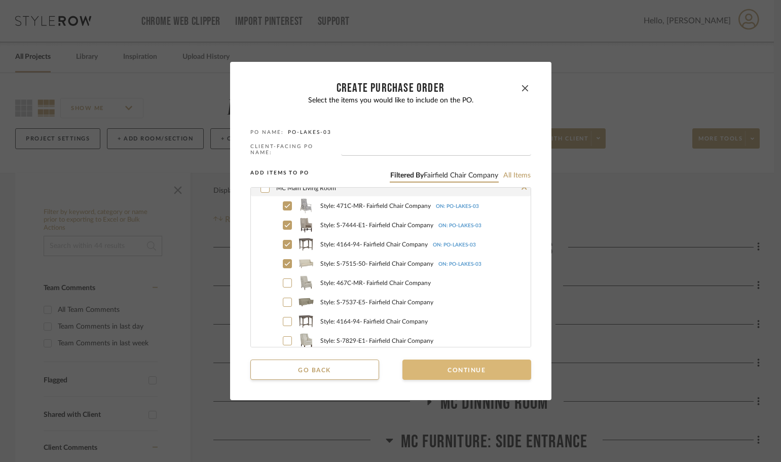
scroll to position [253, 0]
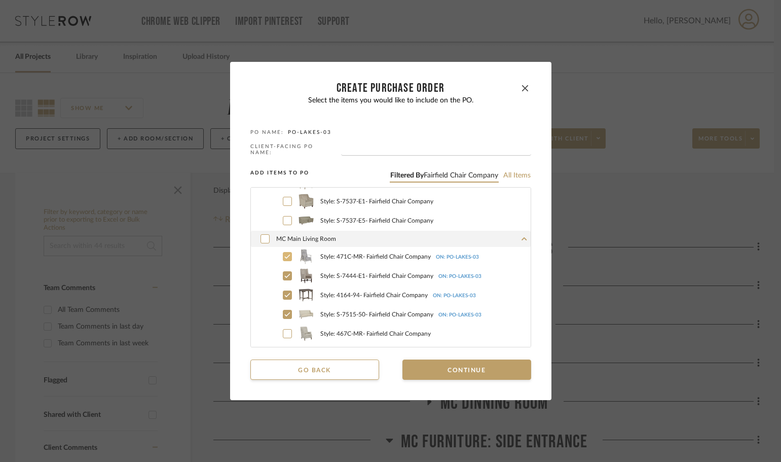
click at [284, 257] on icon at bounding box center [287, 256] width 6 height 7
click at [283, 271] on div at bounding box center [287, 275] width 9 height 9
click at [285, 291] on icon at bounding box center [287, 294] width 6 height 7
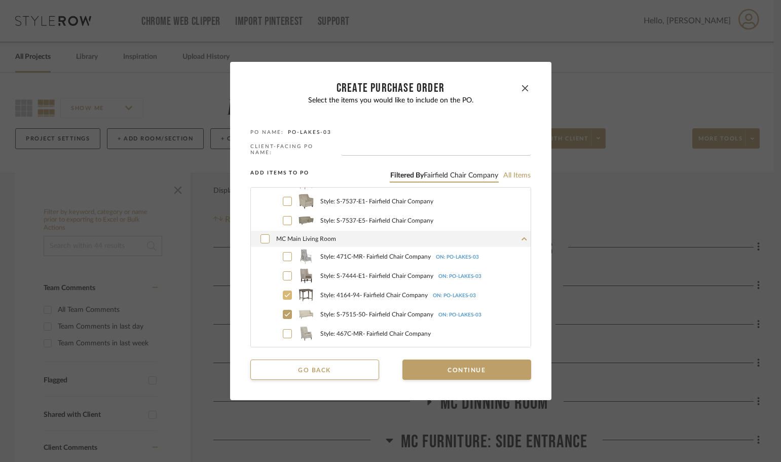
click at [284, 310] on div at bounding box center [287, 314] width 9 height 9
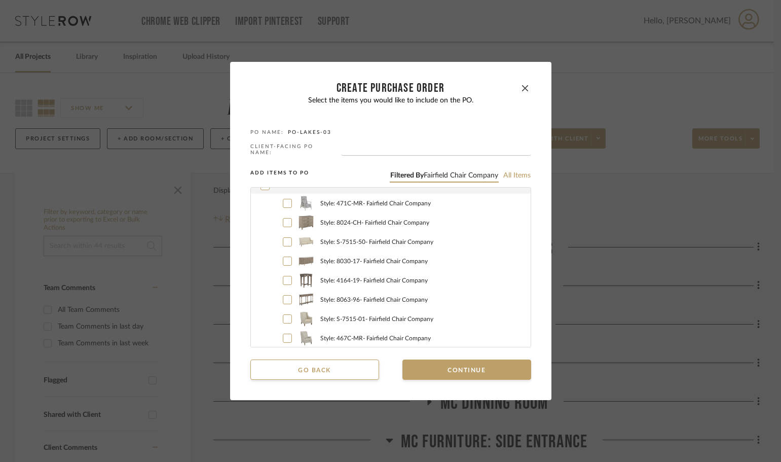
scroll to position [51, 0]
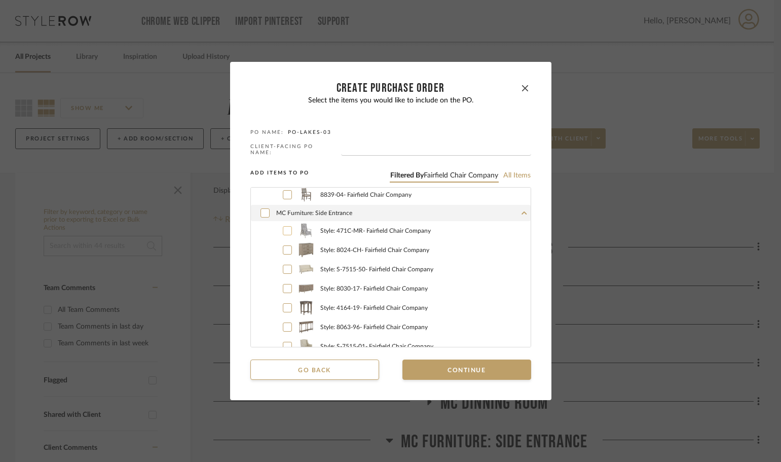
click at [283, 230] on div at bounding box center [287, 230] width 9 height 9
click at [283, 248] on div at bounding box center [287, 249] width 9 height 9
click at [284, 270] on icon at bounding box center [287, 269] width 6 height 7
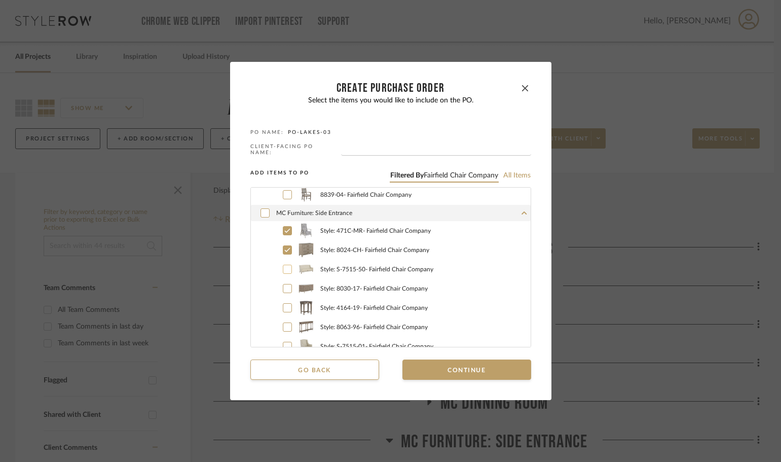
click at [284, 286] on icon at bounding box center [287, 288] width 6 height 7
click at [284, 304] on icon at bounding box center [287, 307] width 6 height 7
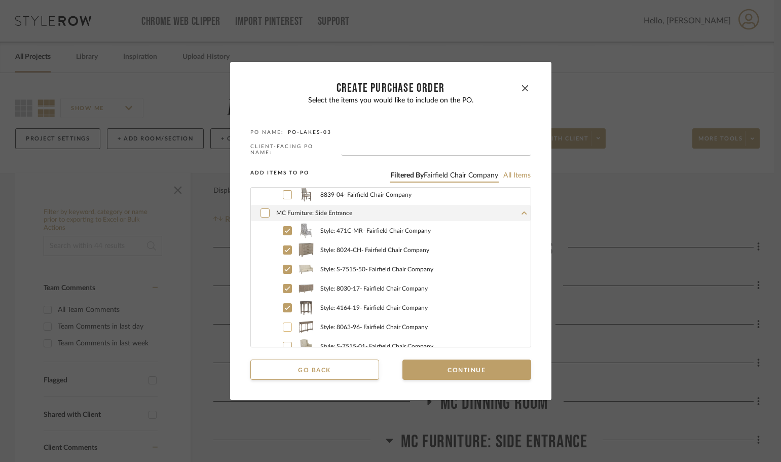
click at [284, 325] on icon at bounding box center [287, 326] width 6 height 7
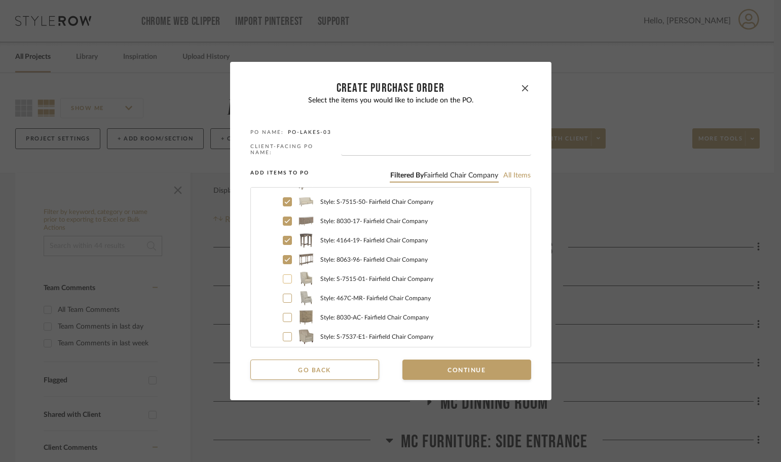
scroll to position [101, 0]
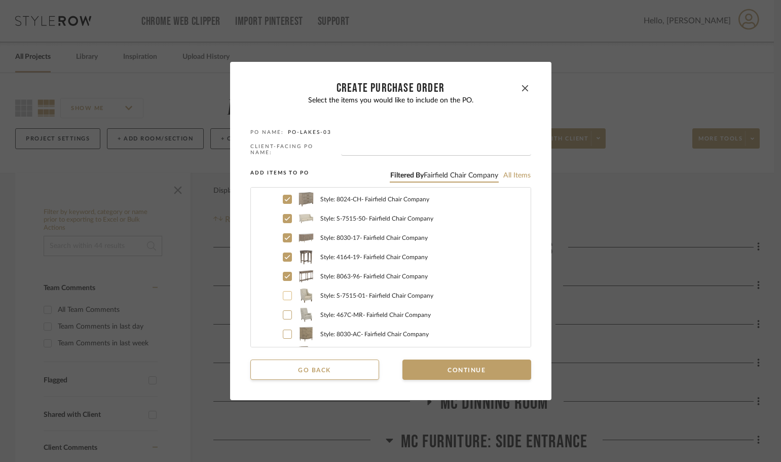
click at [280, 288] on label "Style: S-7515-01 - Fairfield Chair Company" at bounding box center [401, 295] width 257 height 15
click at [420, 364] on button "Continue" at bounding box center [466, 369] width 129 height 20
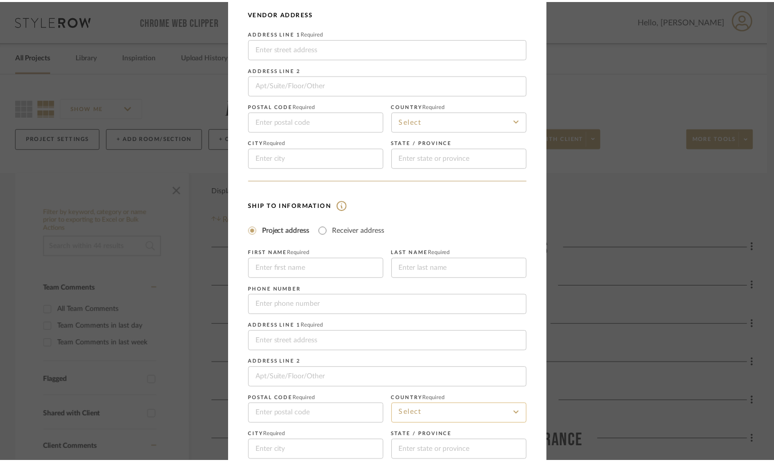
scroll to position [119, 0]
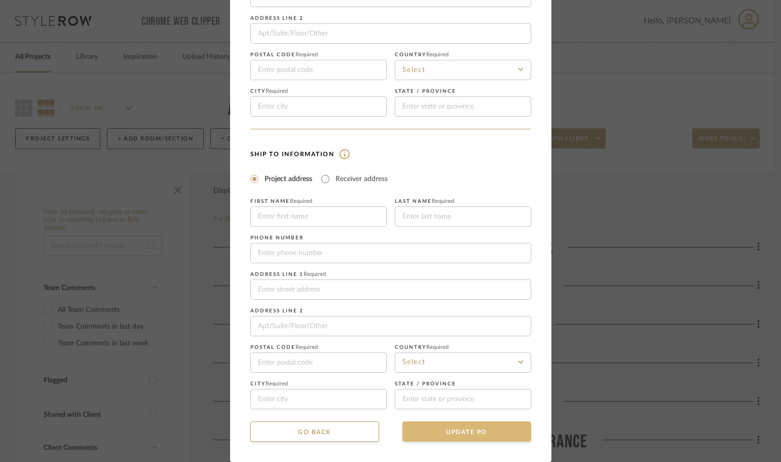
click at [468, 421] on button "UPDATE PO" at bounding box center [466, 431] width 129 height 20
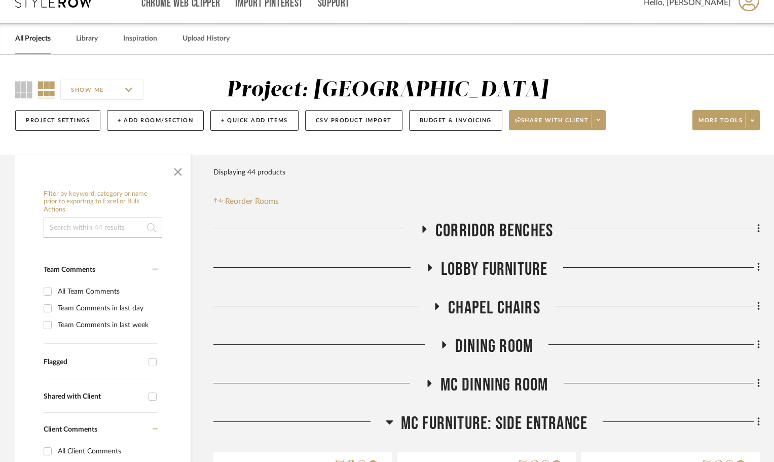
scroll to position [0, 0]
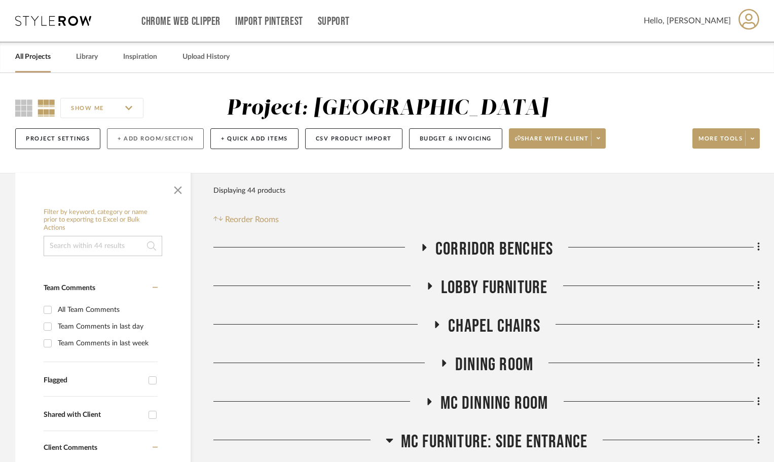
click at [155, 140] on button "+ Add Room/Section" at bounding box center [155, 138] width 97 height 21
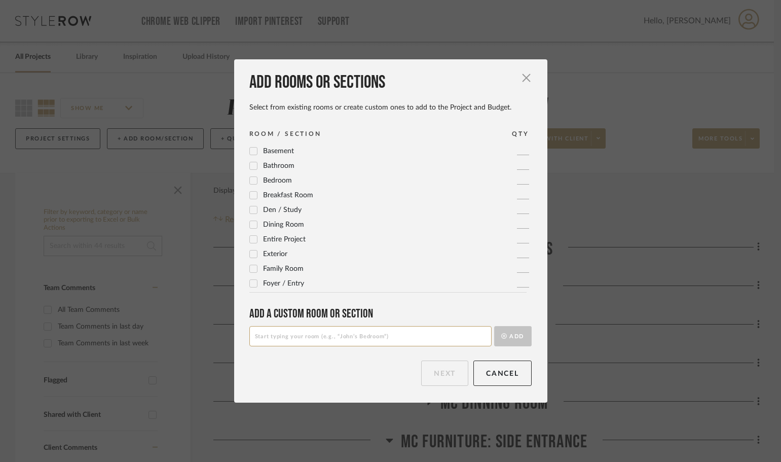
click at [368, 336] on input at bounding box center [370, 336] width 242 height 20
type input "Lobby Front Desk & Sign"
click at [520, 341] on button "Add" at bounding box center [513, 336] width 38 height 20
click at [422, 376] on button "Next" at bounding box center [444, 372] width 47 height 25
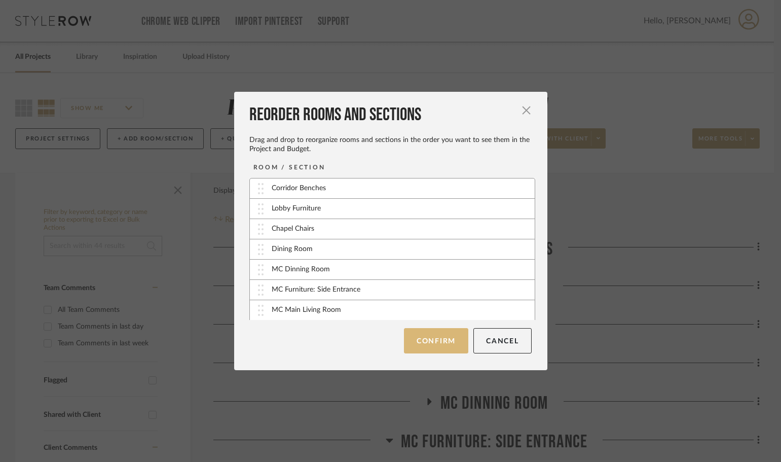
click at [436, 332] on button "Confirm" at bounding box center [436, 340] width 64 height 25
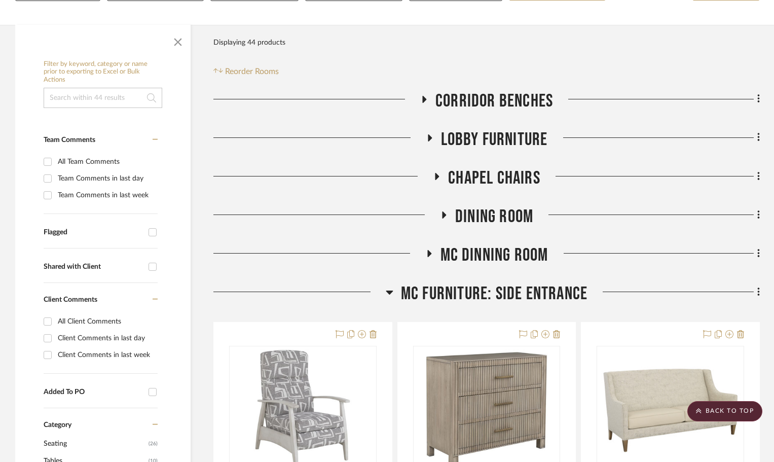
scroll to position [51, 0]
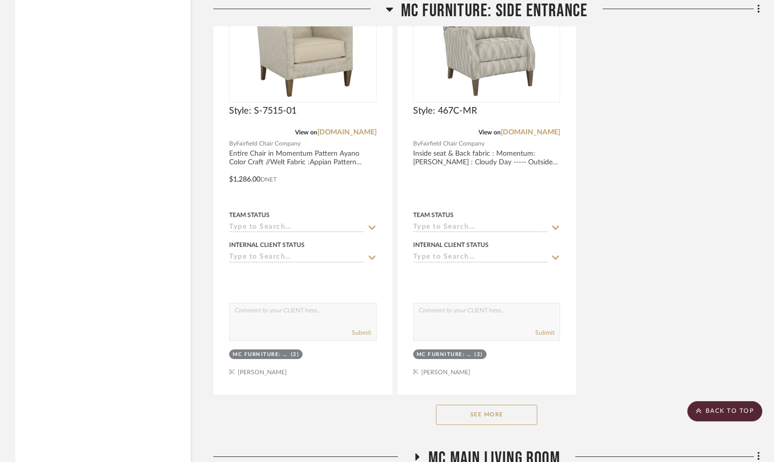
scroll to position [1599, 0]
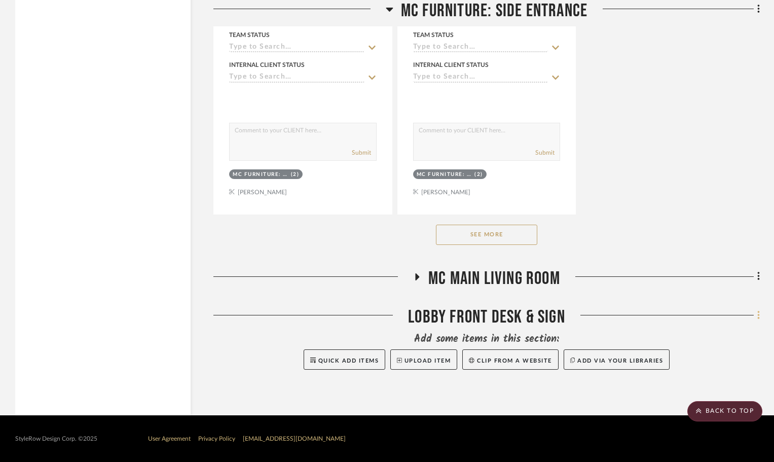
click at [758, 318] on icon at bounding box center [758, 315] width 2 height 9
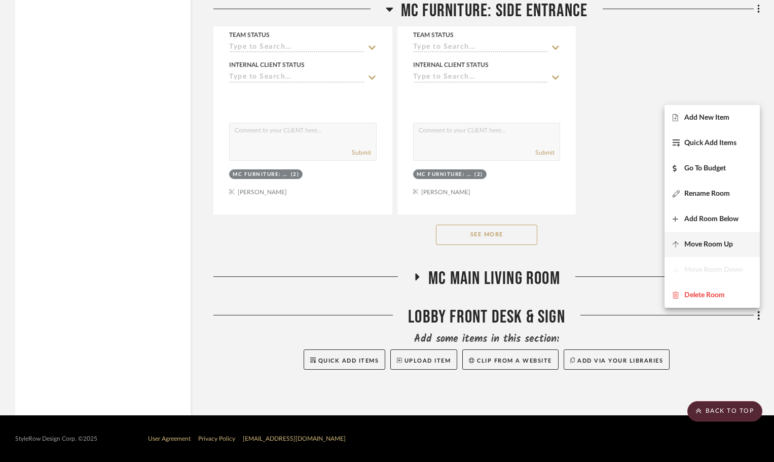
click at [733, 241] on span "Move Room Up" at bounding box center [712, 244] width 79 height 9
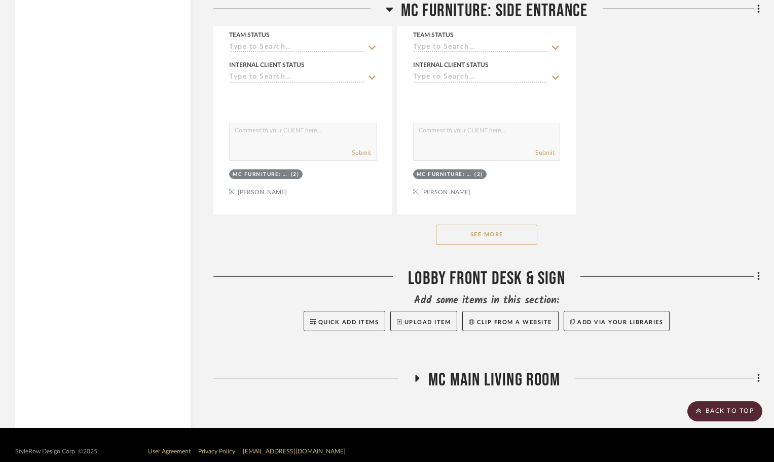
scroll to position [1612, 0]
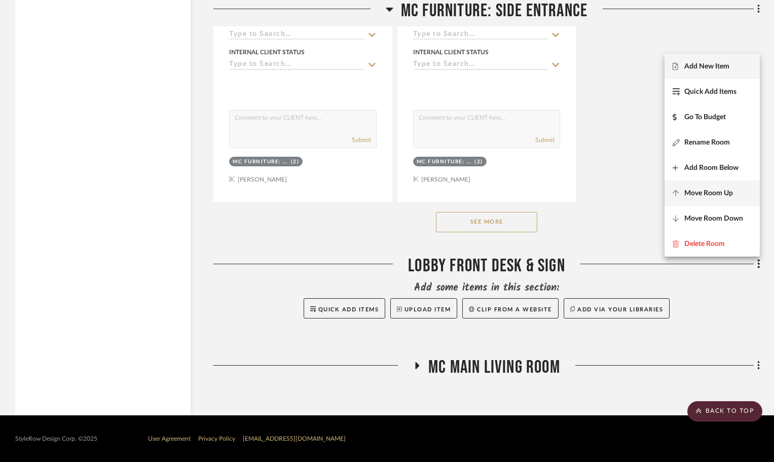
click at [735, 196] on span "Move Room Up" at bounding box center [712, 193] width 79 height 9
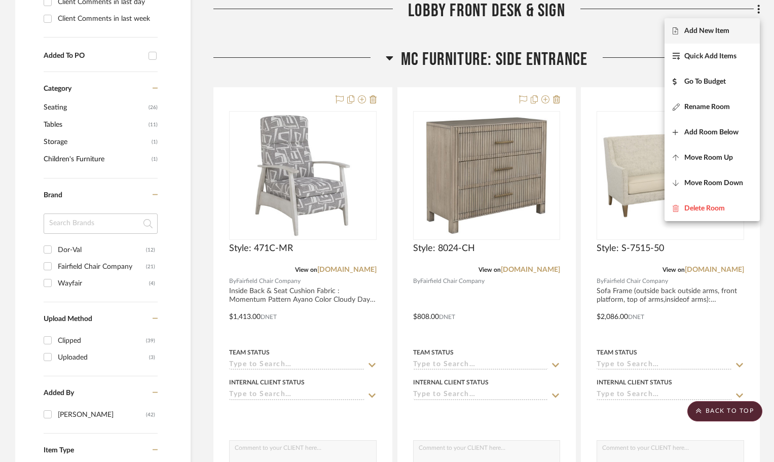
scroll to position [480, 0]
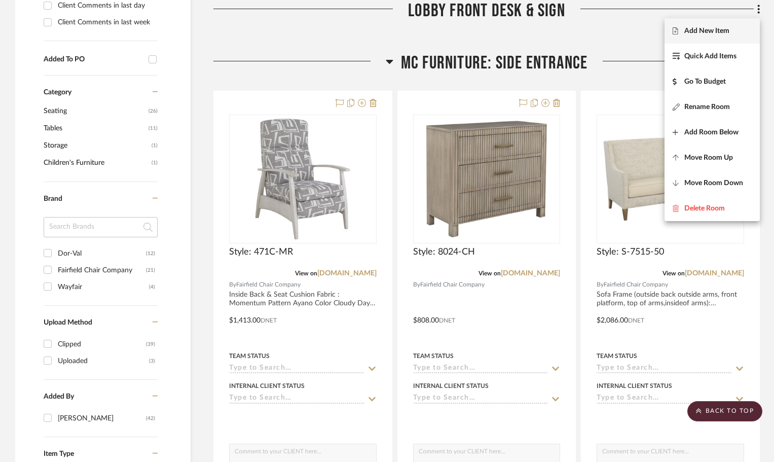
click at [766, 244] on div at bounding box center [387, 231] width 774 height 462
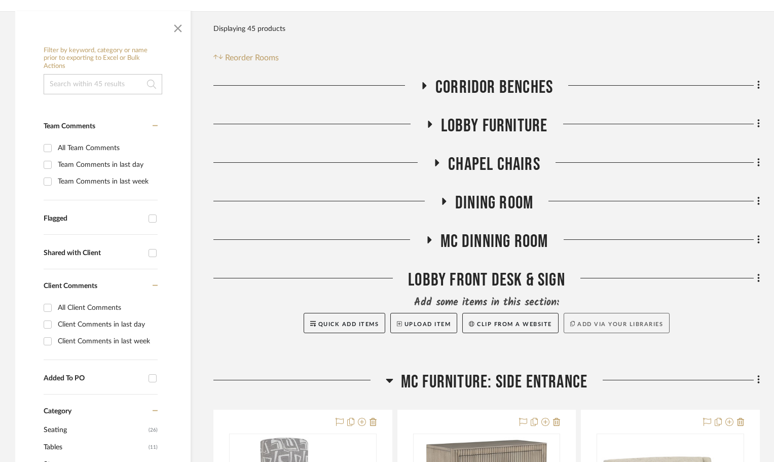
scroll to position [176, 0]
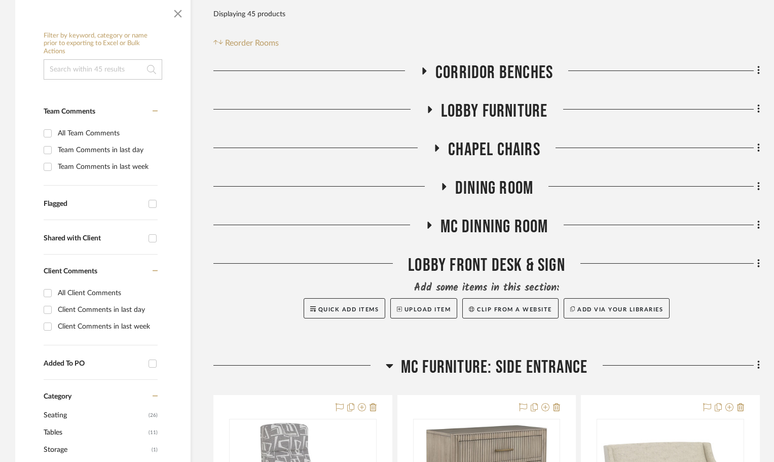
click at [426, 106] on icon at bounding box center [429, 109] width 12 height 8
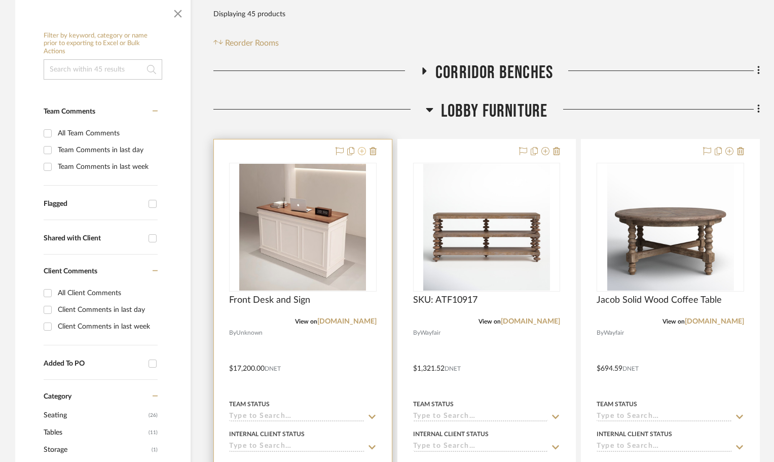
click at [359, 147] on icon at bounding box center [362, 151] width 8 height 8
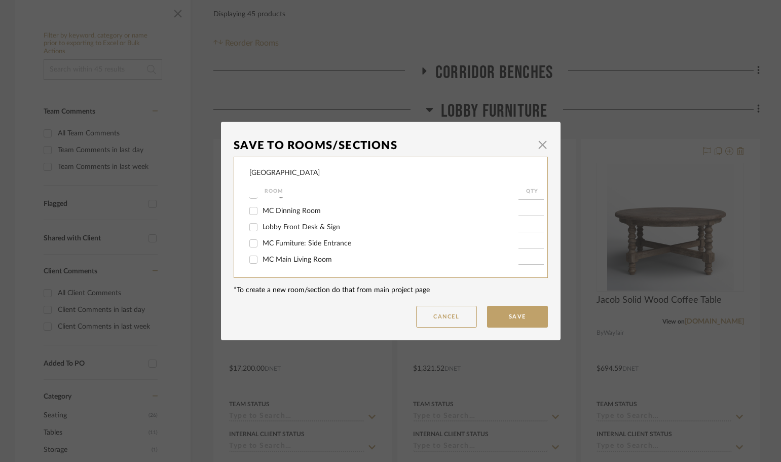
scroll to position [60, 0]
click at [252, 229] on input "Lobby Front Desk & Sign" at bounding box center [253, 226] width 16 height 16
checkbox input "true"
type input "1"
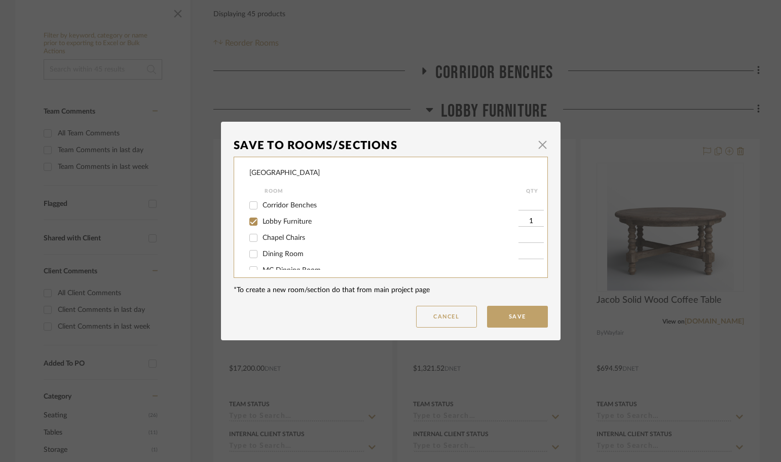
click at [251, 223] on input "Lobby Furniture" at bounding box center [253, 221] width 16 height 16
checkbox input "false"
click at [526, 316] on button "Save" at bounding box center [517, 317] width 61 height 22
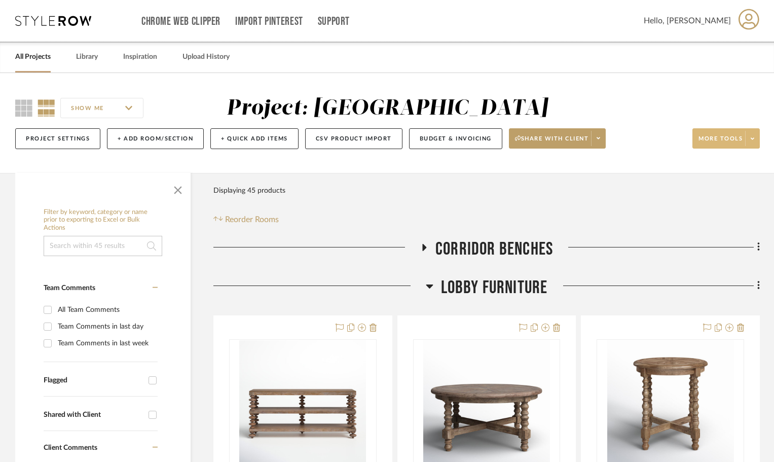
click at [756, 144] on span at bounding box center [752, 138] width 14 height 15
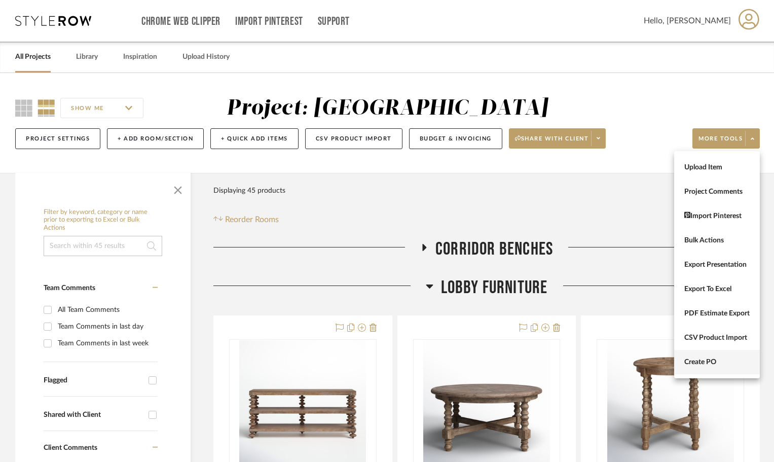
click at [722, 363] on span "Create PO" at bounding box center [716, 362] width 65 height 9
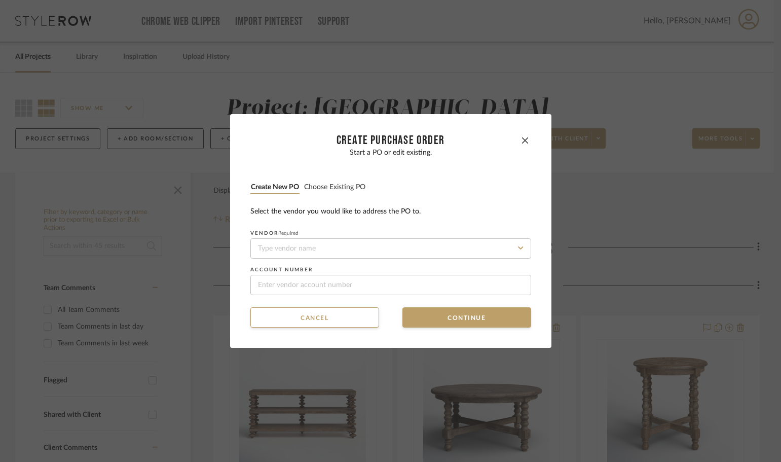
click at [346, 190] on button "Choose existing PO" at bounding box center [335, 187] width 62 height 10
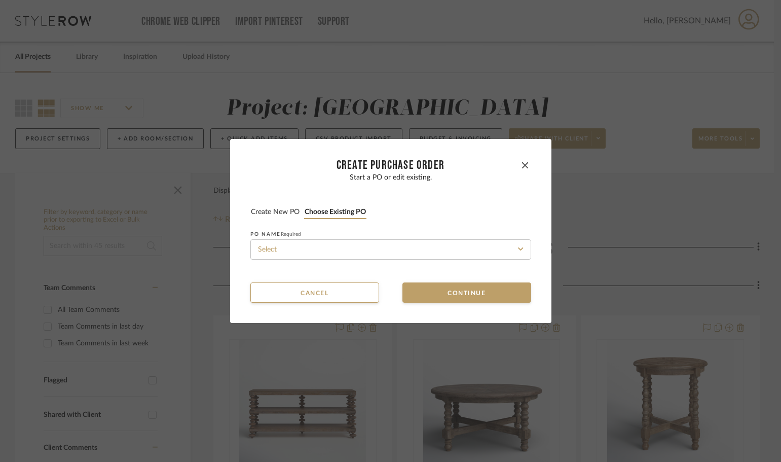
click at [346, 260] on div "Start a PO or edit existing. Create new PO Choose existing PO PO NAME Required" at bounding box center [390, 220] width 281 height 99
click at [345, 250] on input at bounding box center [390, 249] width 281 height 20
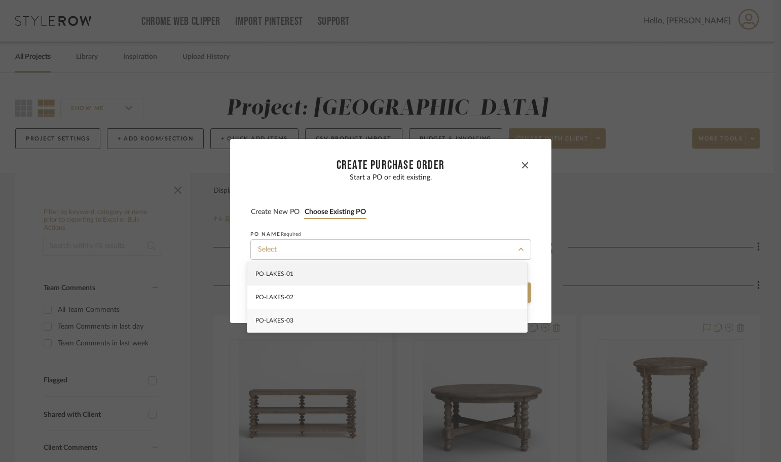
click at [355, 313] on div "PO-LAKES-03" at bounding box center [387, 320] width 280 height 23
type input "PO-LAKES-03"
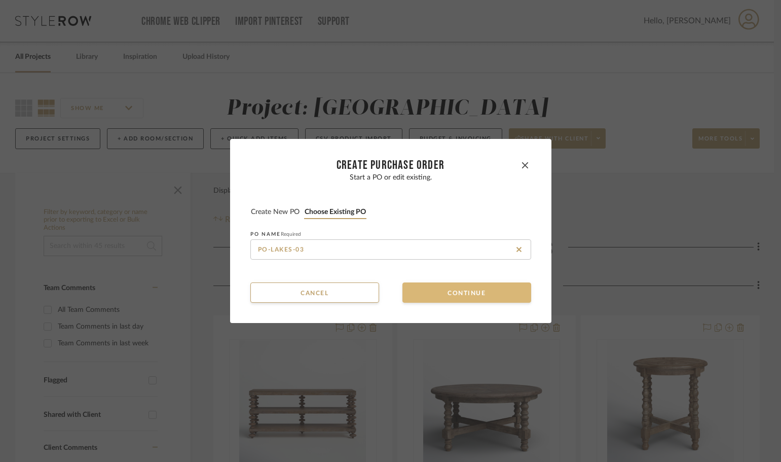
click at [429, 285] on button "Continue" at bounding box center [466, 292] width 129 height 20
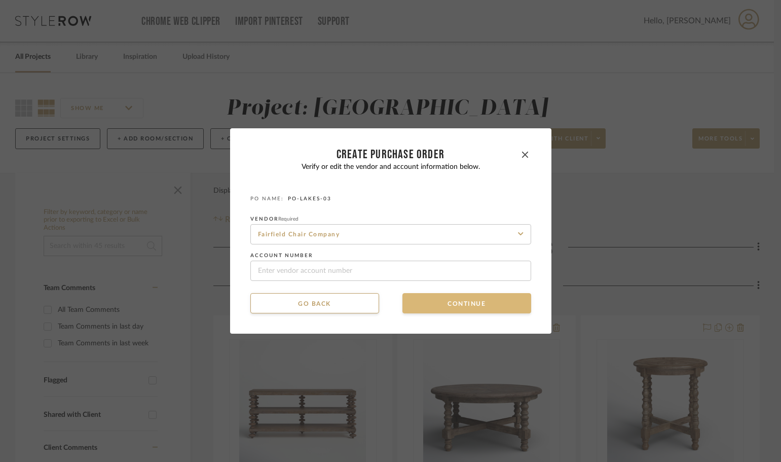
click at [429, 299] on button "Continue" at bounding box center [466, 303] width 129 height 20
click at [429, 304] on button "Continue" at bounding box center [466, 303] width 129 height 20
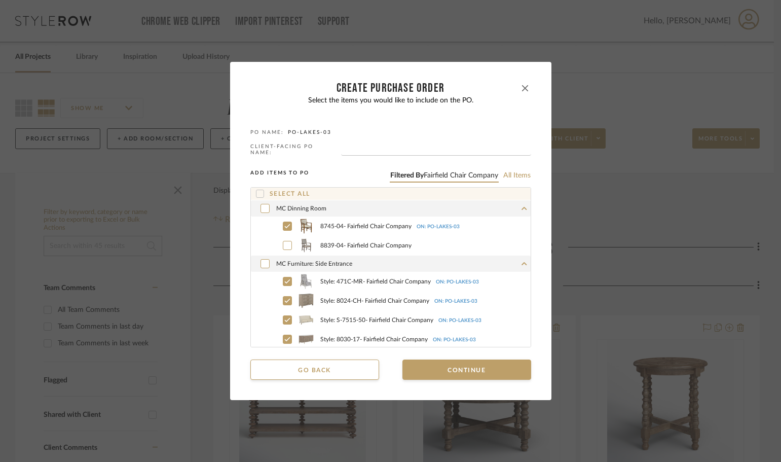
click at [522, 91] on icon "button" at bounding box center [525, 88] width 6 height 6
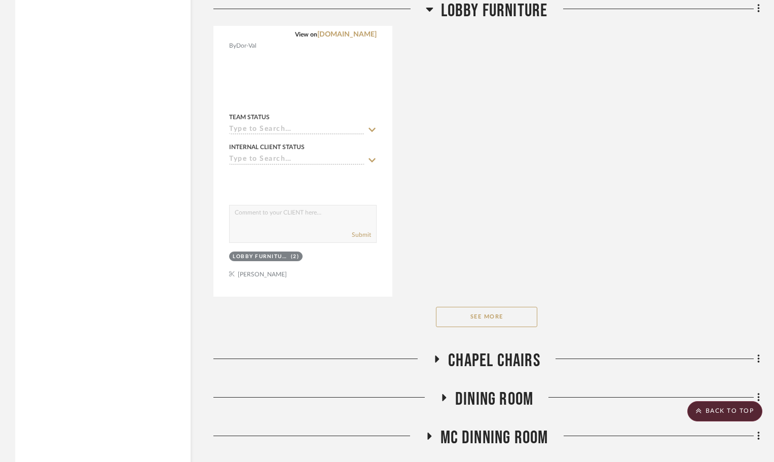
scroll to position [1571, 0]
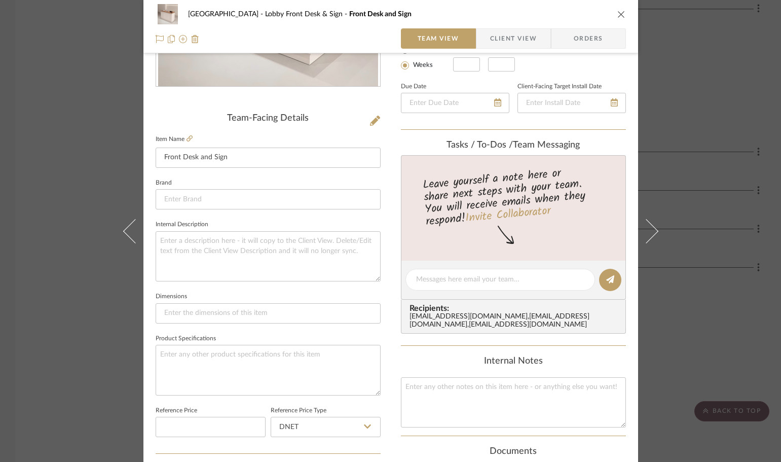
scroll to position [253, 0]
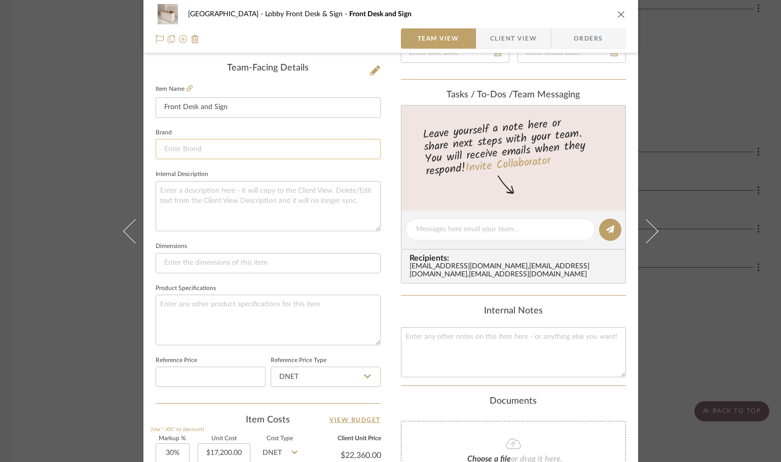
click at [289, 150] on input at bounding box center [268, 149] width 225 height 20
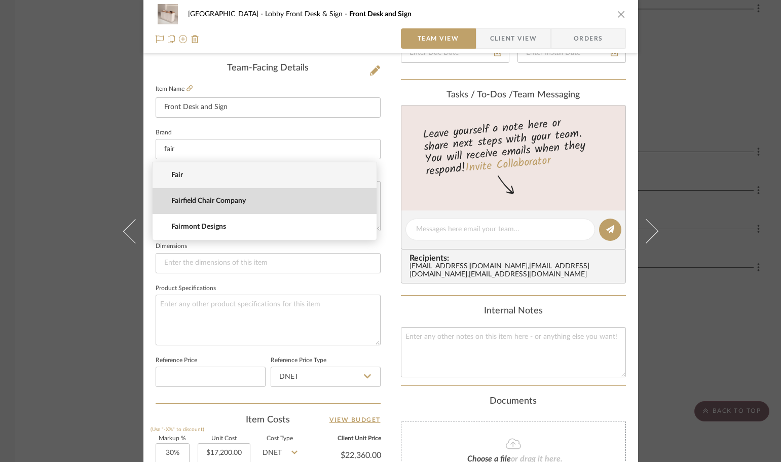
click at [285, 201] on span "Fairfield Chair Company" at bounding box center [268, 201] width 195 height 9
type input "Fairfield Chair Company"
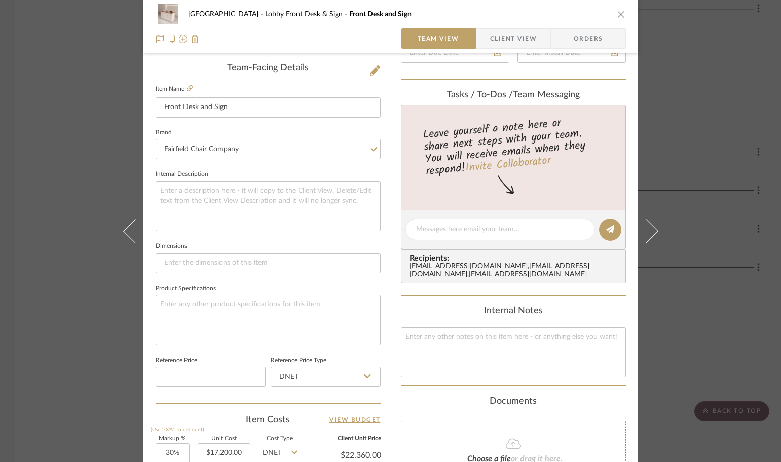
click at [617, 12] on icon "close" at bounding box center [621, 14] width 8 height 8
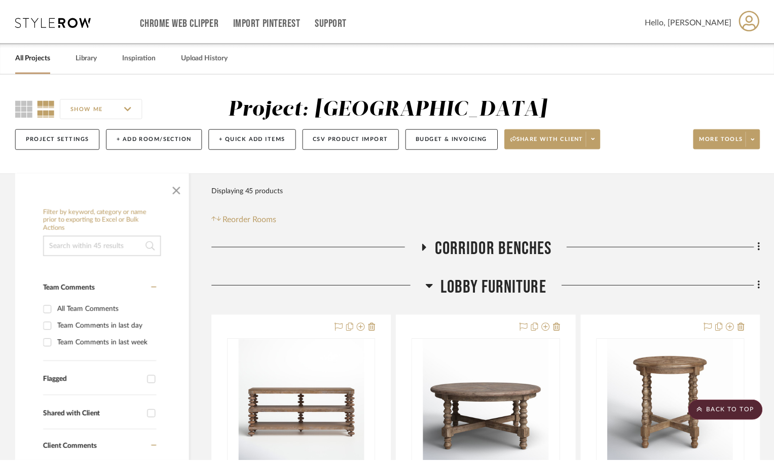
scroll to position [1571, 0]
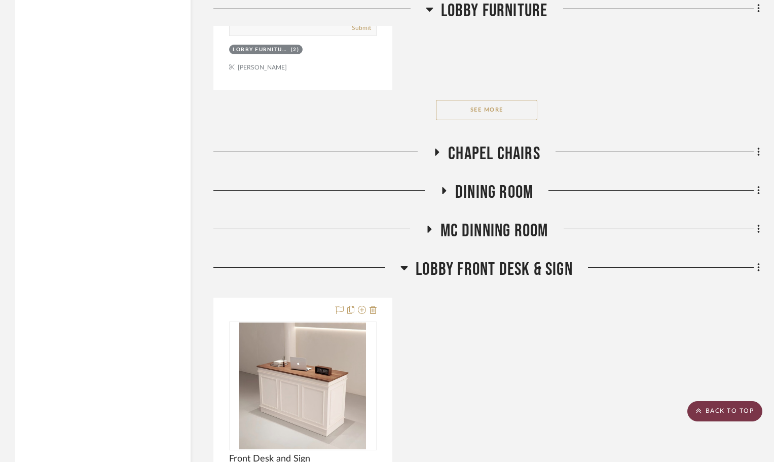
click at [735, 413] on scroll-to-top-button "BACK TO TOP" at bounding box center [724, 411] width 75 height 20
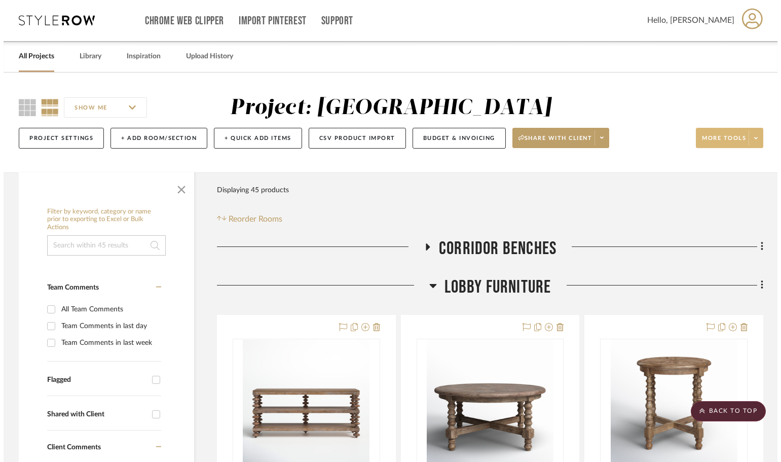
scroll to position [0, 0]
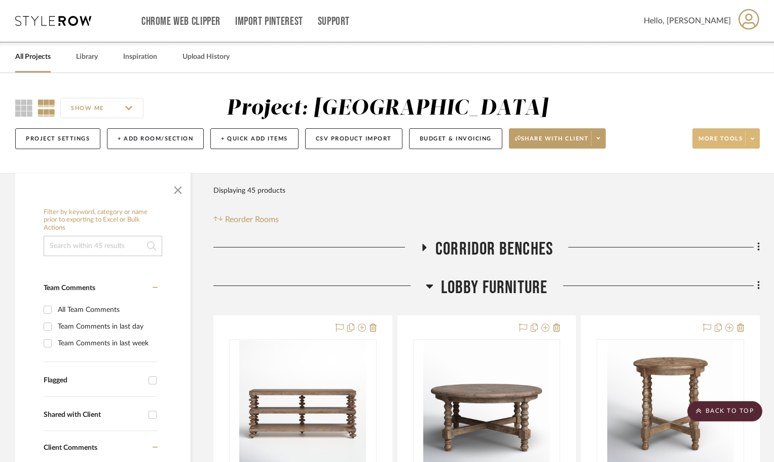
click at [755, 132] on span at bounding box center [752, 138] width 14 height 15
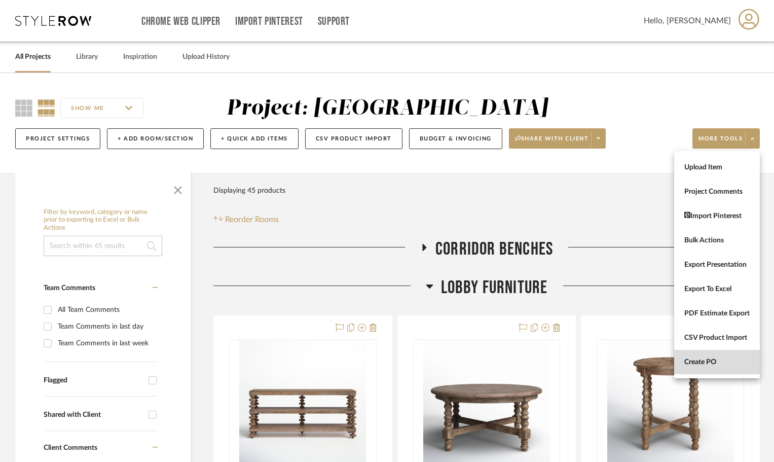
click at [723, 358] on span "Create PO" at bounding box center [716, 362] width 65 height 9
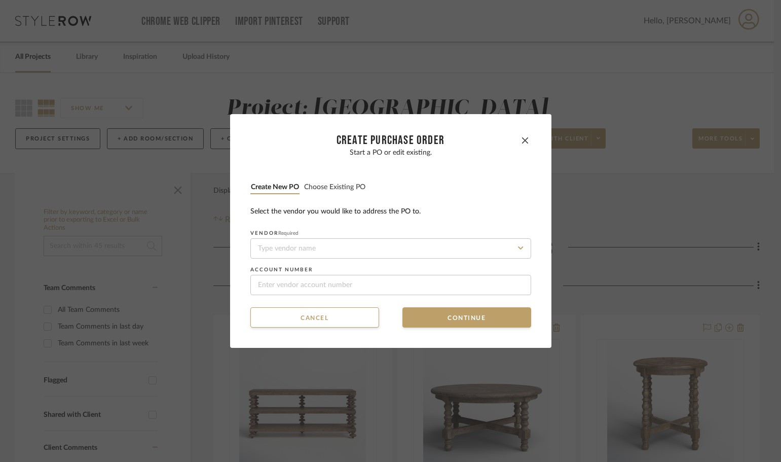
click at [340, 179] on div "Start a PO or edit existing. Create new PO Choose existing PO Select the vendor…" at bounding box center [390, 222] width 281 height 146
click at [340, 187] on button "Choose existing PO" at bounding box center [335, 187] width 62 height 10
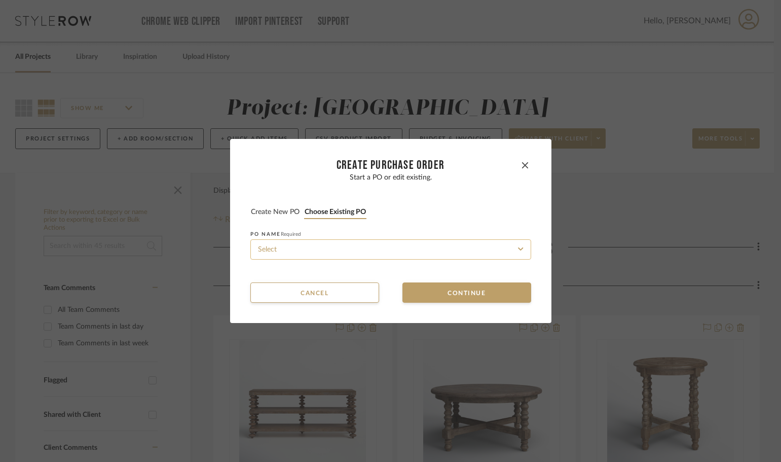
click at [365, 249] on input at bounding box center [390, 249] width 281 height 20
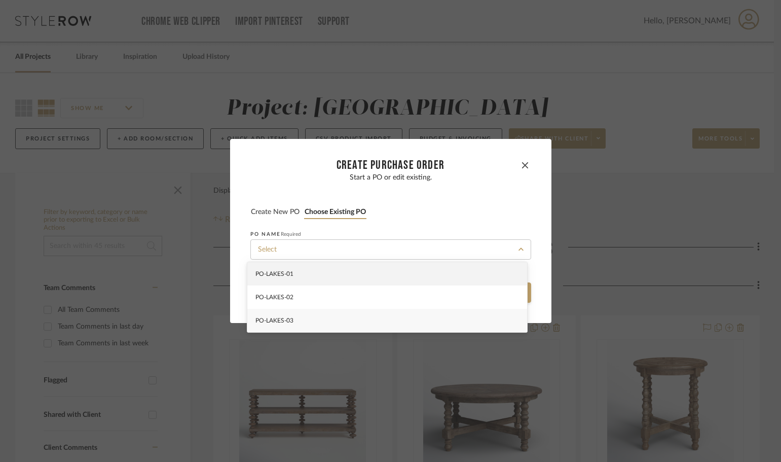
click at [376, 327] on div "PO-LAKES-03" at bounding box center [387, 320] width 280 height 23
type input "PO-LAKES-03"
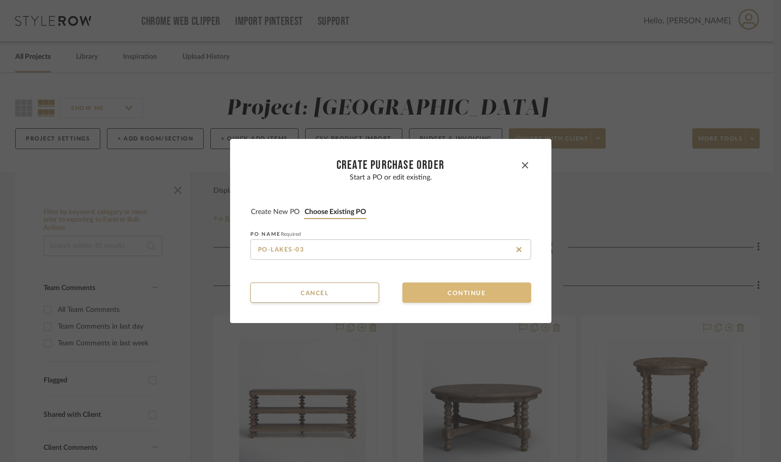
click at [436, 299] on button "Continue" at bounding box center [466, 292] width 129 height 20
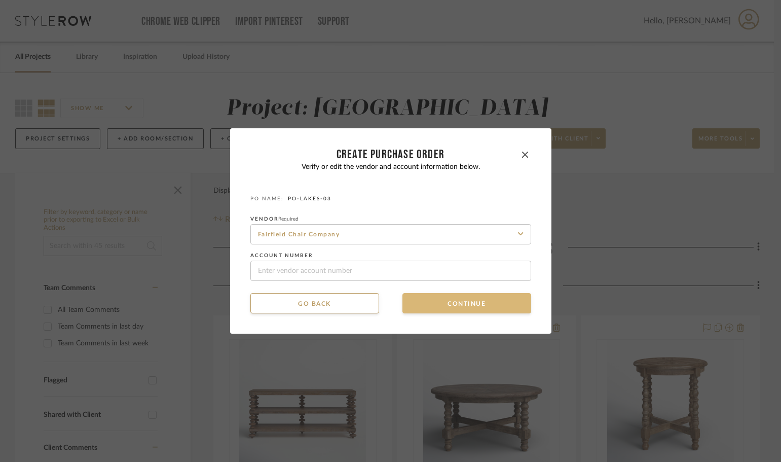
click at [436, 299] on button "Continue" at bounding box center [466, 303] width 129 height 20
click at [437, 303] on button "Continue" at bounding box center [466, 303] width 129 height 20
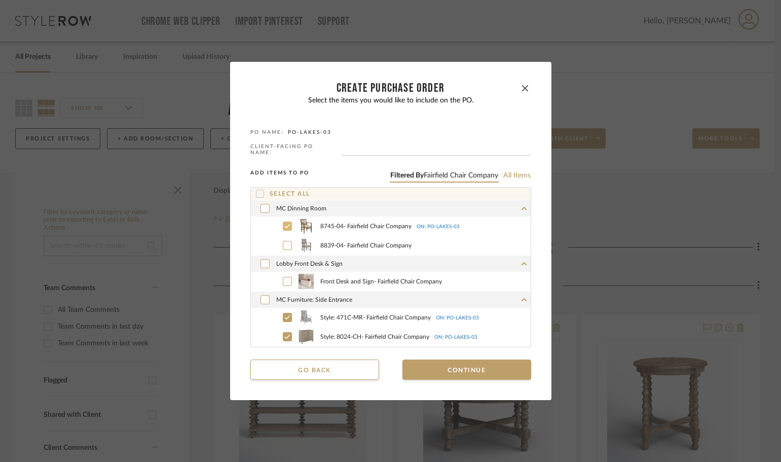
click at [284, 221] on div at bounding box center [287, 225] width 9 height 9
click at [283, 277] on div at bounding box center [287, 281] width 9 height 9
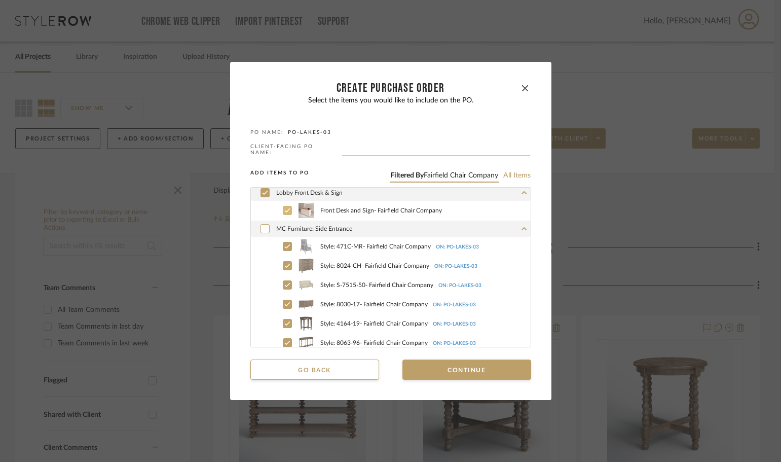
scroll to position [101, 0]
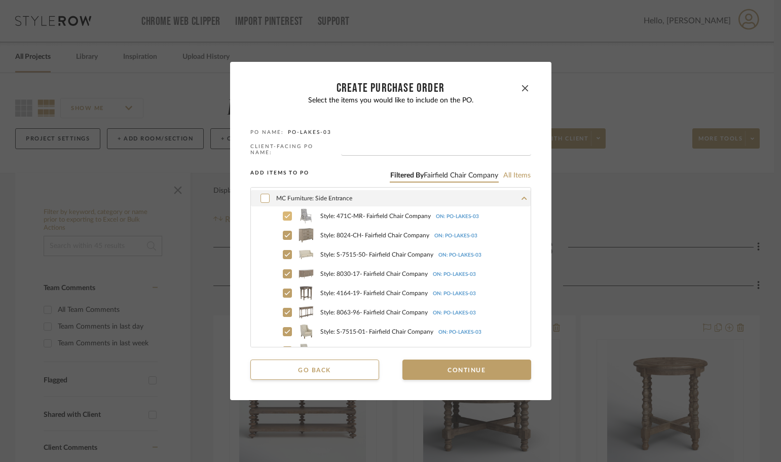
click at [284, 215] on icon at bounding box center [287, 216] width 6 height 4
click at [281, 228] on label "Style: 8024-CH - Fairfield Chair Company ON: PO-LAKES-03" at bounding box center [401, 235] width 257 height 15
click at [284, 251] on icon at bounding box center [287, 254] width 6 height 7
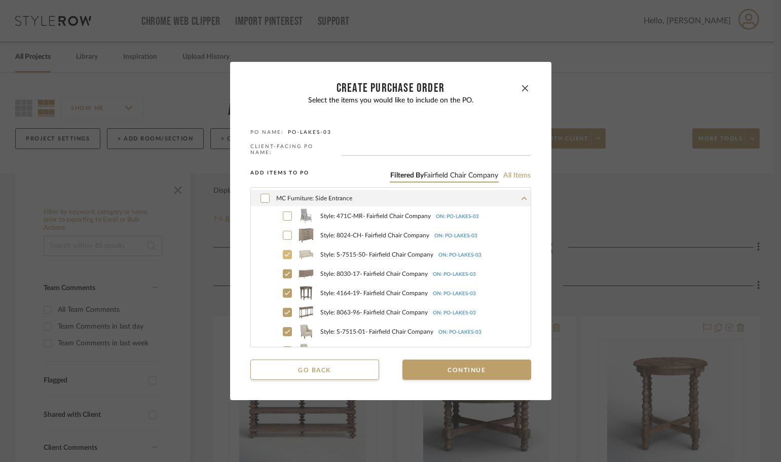
click at [284, 272] on icon at bounding box center [287, 274] width 6 height 4
click at [283, 288] on div at bounding box center [287, 292] width 9 height 9
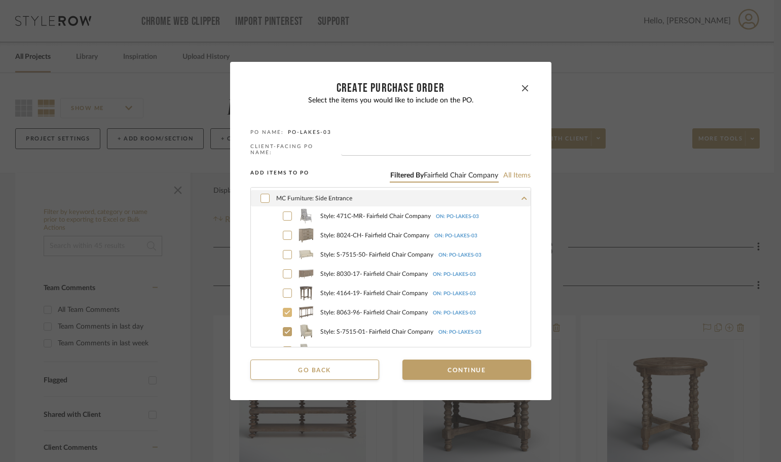
click at [284, 309] on icon at bounding box center [287, 312] width 6 height 7
click at [283, 327] on div at bounding box center [287, 331] width 9 height 9
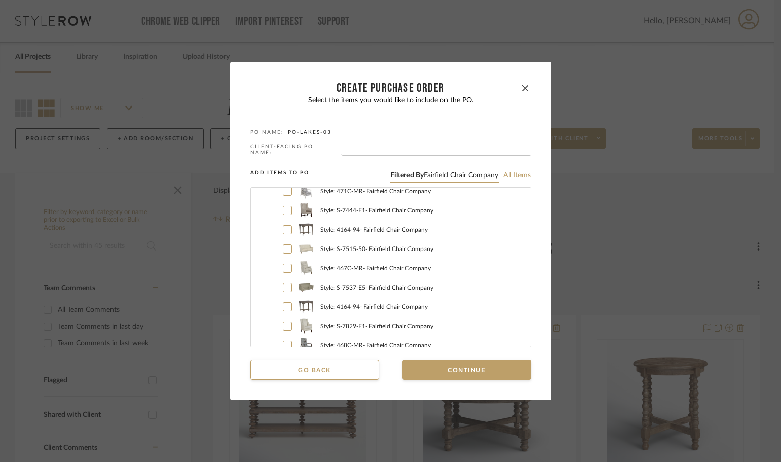
scroll to position [304, 0]
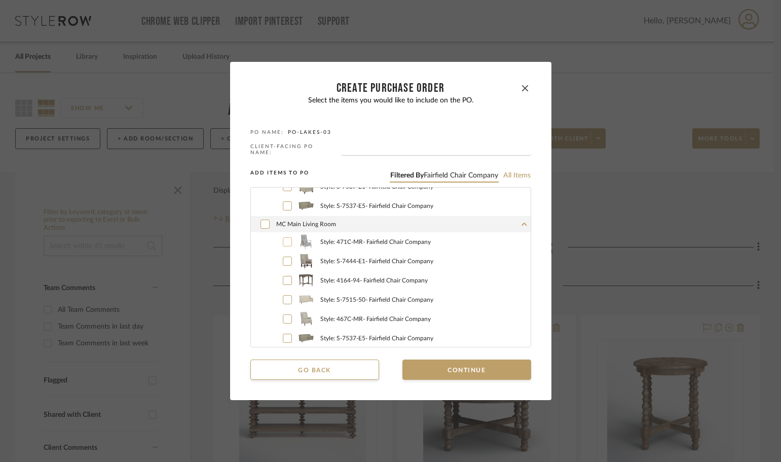
click at [285, 238] on icon at bounding box center [287, 241] width 6 height 7
click at [284, 258] on icon at bounding box center [287, 260] width 6 height 7
click at [284, 278] on icon at bounding box center [287, 280] width 6 height 7
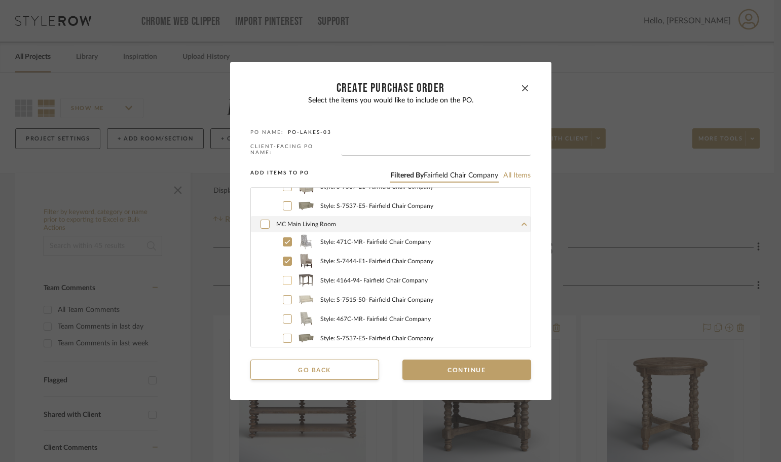
click at [284, 296] on icon at bounding box center [287, 299] width 6 height 7
click at [283, 317] on div at bounding box center [287, 318] width 9 height 9
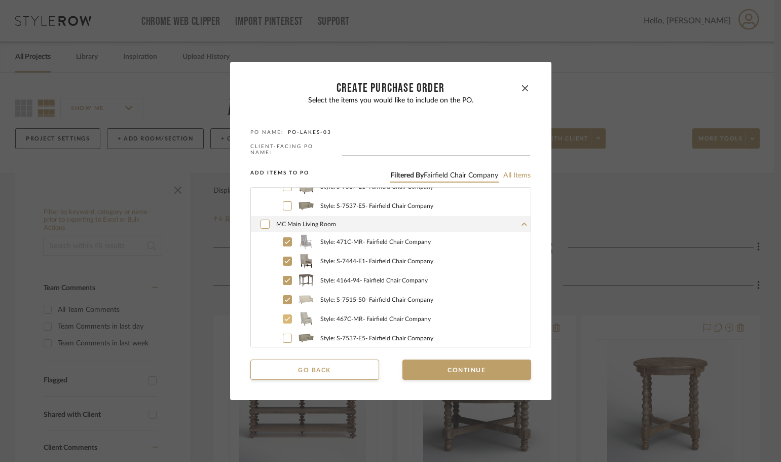
click at [284, 316] on icon at bounding box center [287, 318] width 6 height 7
click at [474, 372] on button "Continue" at bounding box center [466, 369] width 129 height 20
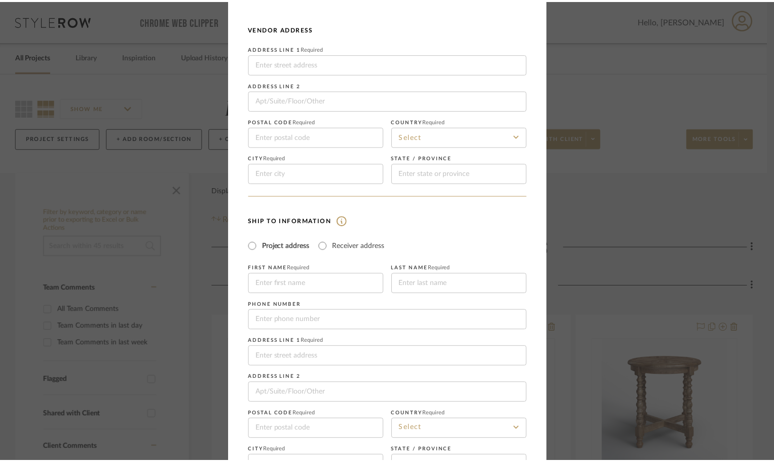
scroll to position [119, 0]
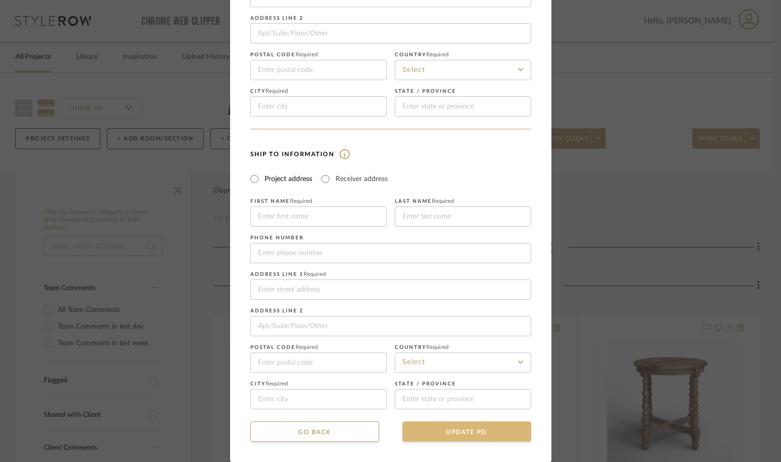
click at [505, 432] on button "UPDATE PO" at bounding box center [466, 431] width 129 height 20
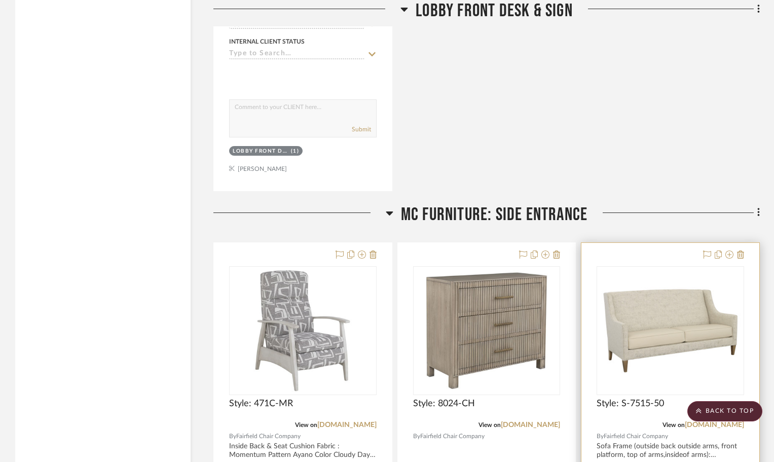
scroll to position [1926, 0]
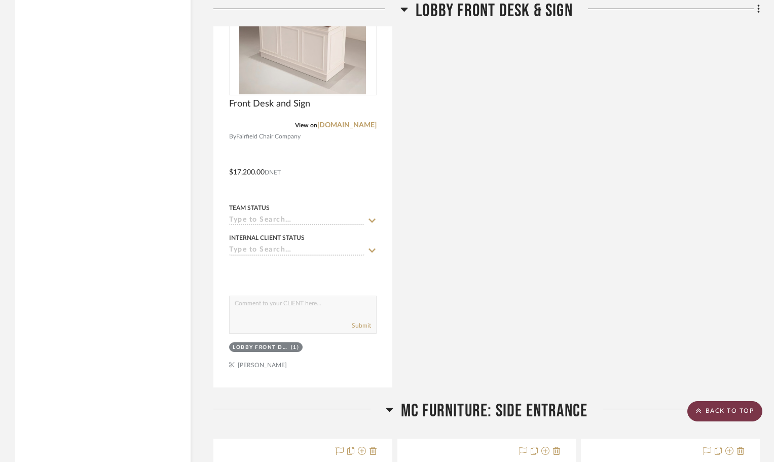
click at [751, 409] on scroll-to-top-button "BACK TO TOP" at bounding box center [724, 411] width 75 height 20
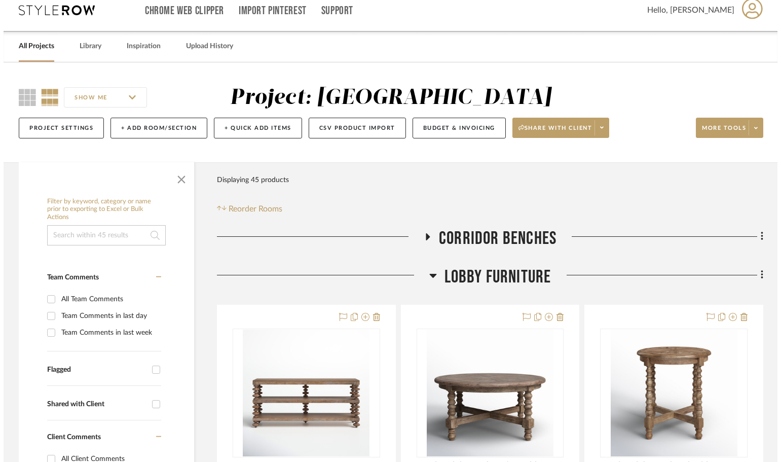
scroll to position [0, 0]
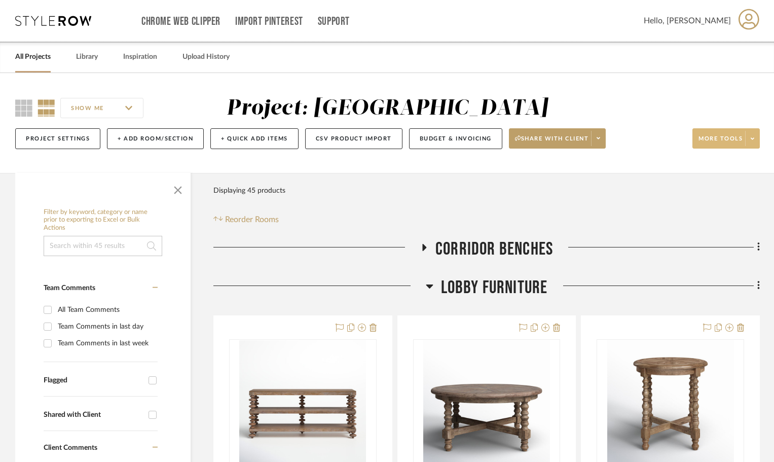
click at [759, 141] on button "More tools" at bounding box center [725, 138] width 67 height 20
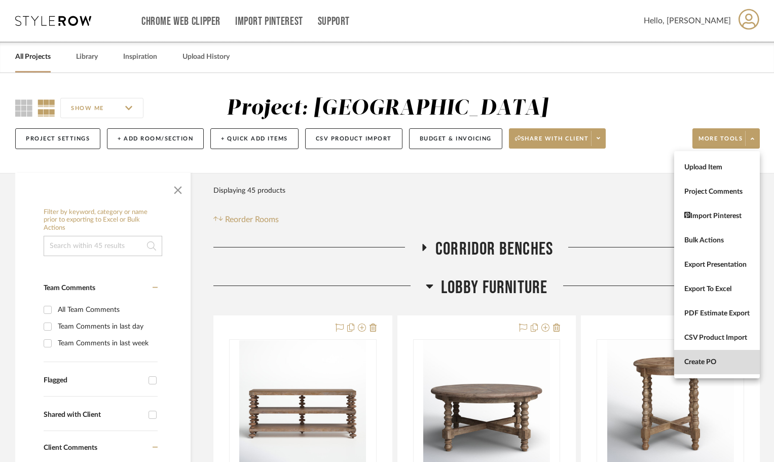
click at [687, 365] on span "Create PO" at bounding box center [716, 362] width 65 height 9
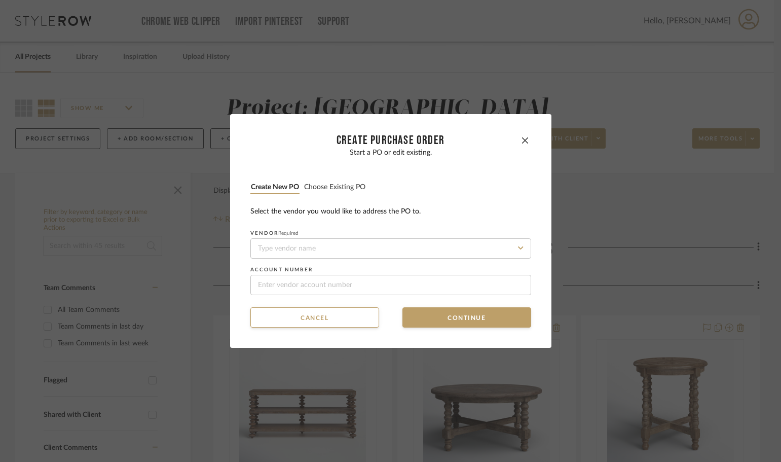
click at [352, 188] on button "Choose existing PO" at bounding box center [335, 187] width 62 height 10
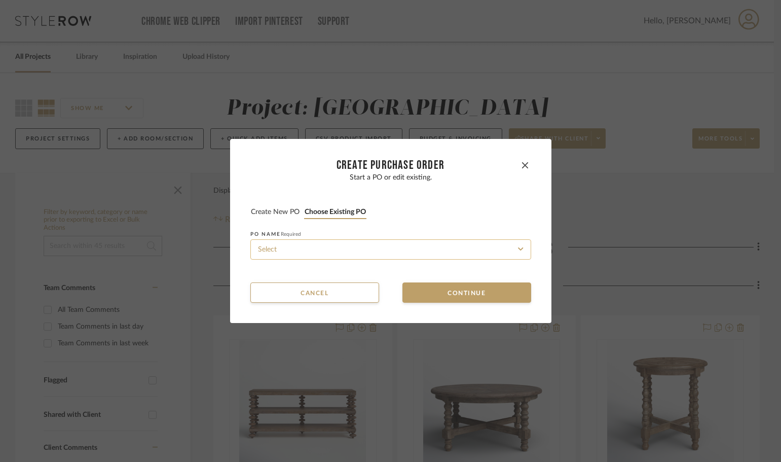
click at [373, 239] on input at bounding box center [390, 249] width 281 height 20
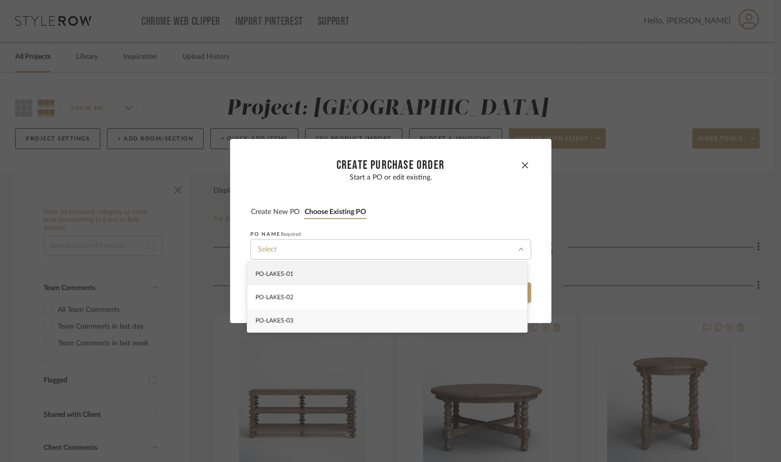
click at [379, 315] on div "PO-LAKES-03" at bounding box center [387, 320] width 280 height 23
type input "PO-LAKES-03"
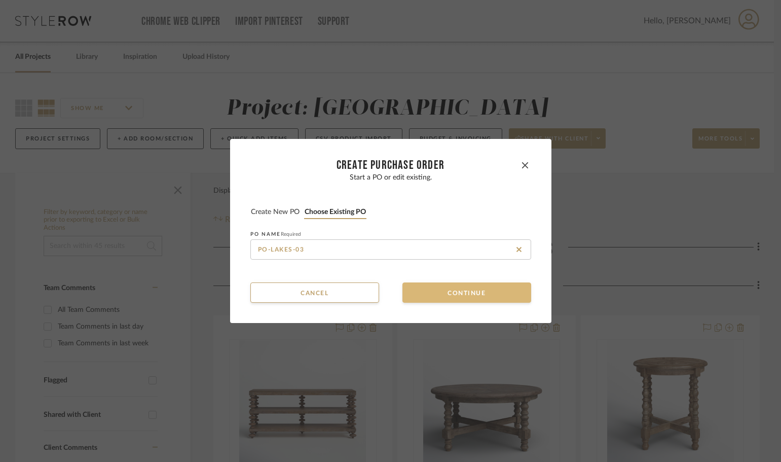
click at [413, 293] on button "Continue" at bounding box center [466, 292] width 129 height 20
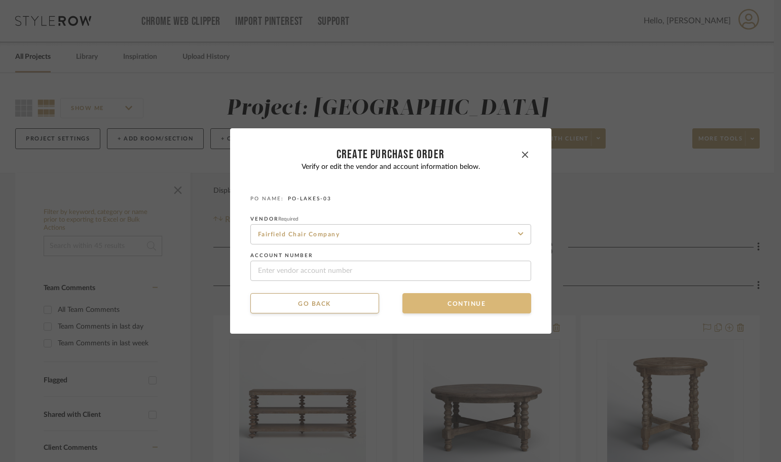
click at [418, 294] on button "Continue" at bounding box center [466, 303] width 129 height 20
click at [422, 297] on button "Continue" at bounding box center [466, 303] width 129 height 20
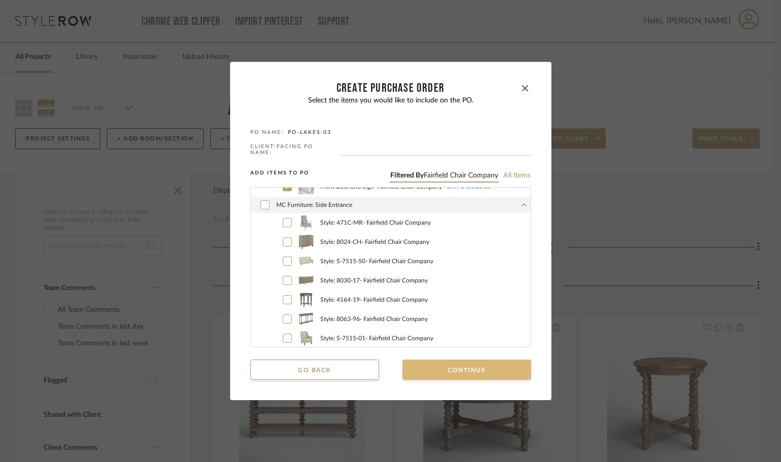
scroll to position [101, 0]
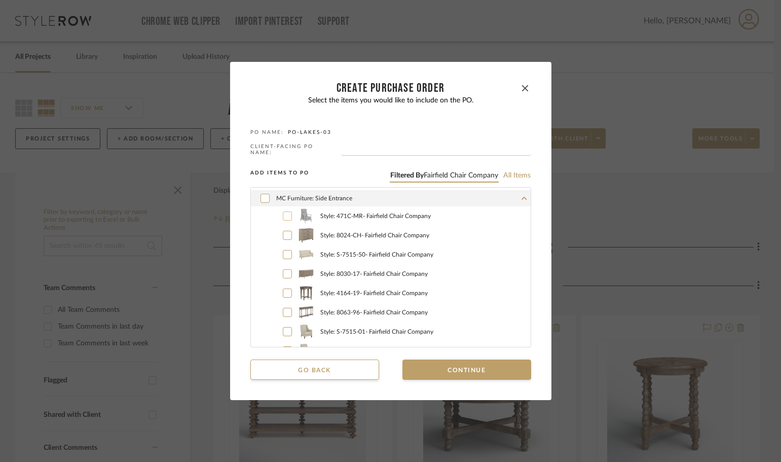
click at [284, 213] on icon at bounding box center [287, 215] width 6 height 7
click at [281, 229] on label "Style: 8024-CH - Fairfield Chair Company" at bounding box center [401, 235] width 257 height 15
click at [284, 251] on icon at bounding box center [287, 254] width 6 height 7
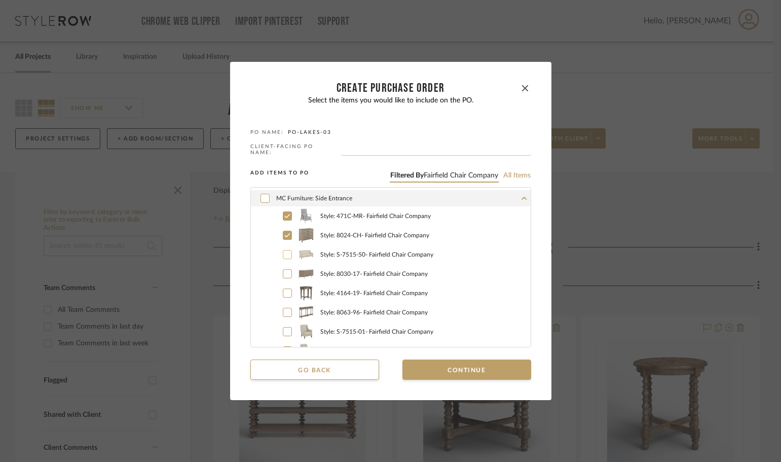
click at [284, 270] on icon at bounding box center [287, 273] width 6 height 7
click at [284, 291] on icon at bounding box center [287, 293] width 6 height 4
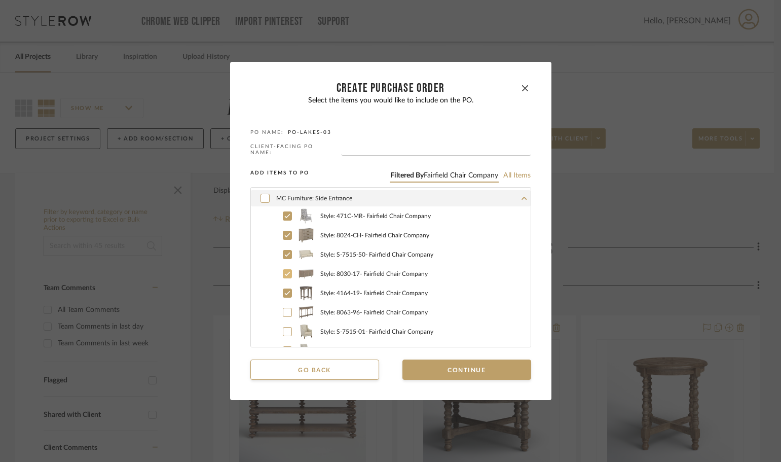
click at [286, 272] on icon at bounding box center [287, 273] width 6 height 7
click at [284, 236] on icon at bounding box center [287, 235] width 6 height 7
click at [457, 371] on button "Continue" at bounding box center [466, 369] width 129 height 20
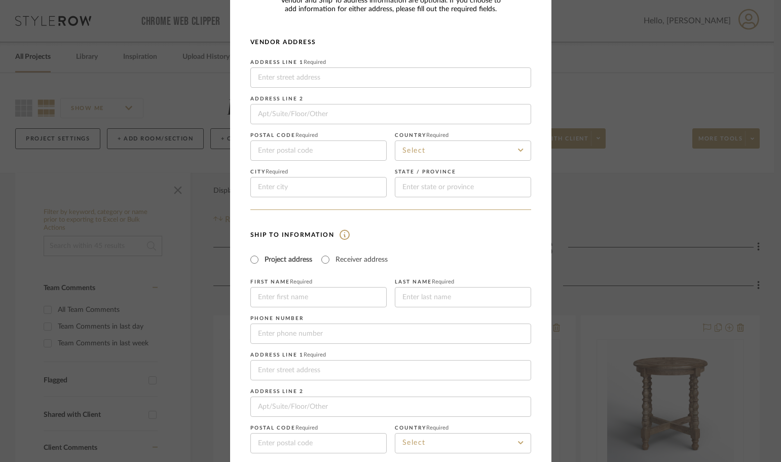
scroll to position [119, 0]
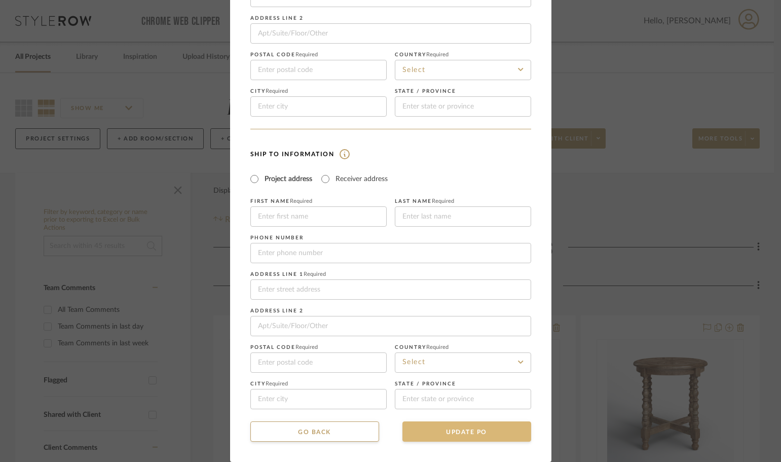
click at [496, 433] on button "UPDATE PO" at bounding box center [466, 431] width 129 height 20
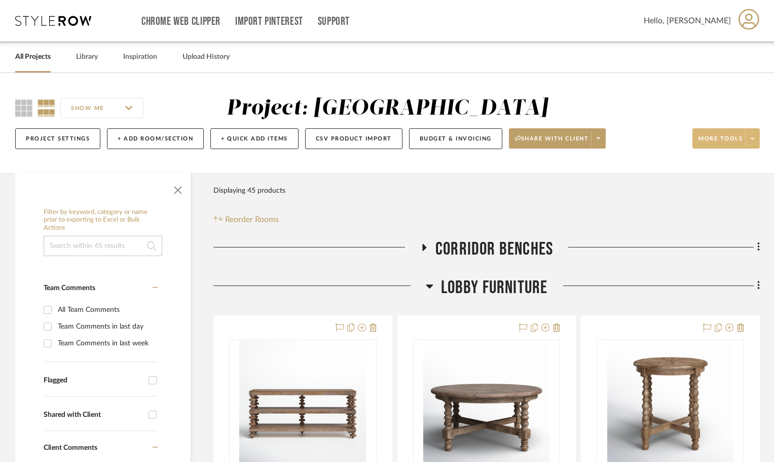
click at [746, 142] on span at bounding box center [752, 138] width 14 height 15
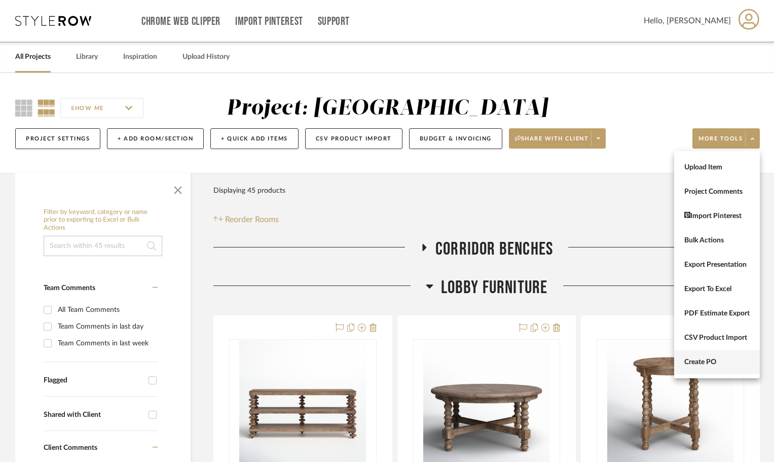
click at [699, 369] on button "Create PO" at bounding box center [717, 362] width 86 height 24
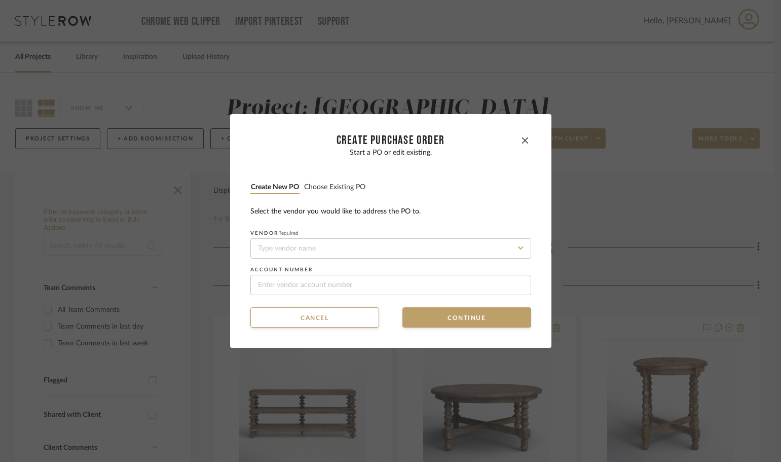
click at [324, 186] on button "Choose existing PO" at bounding box center [335, 187] width 62 height 10
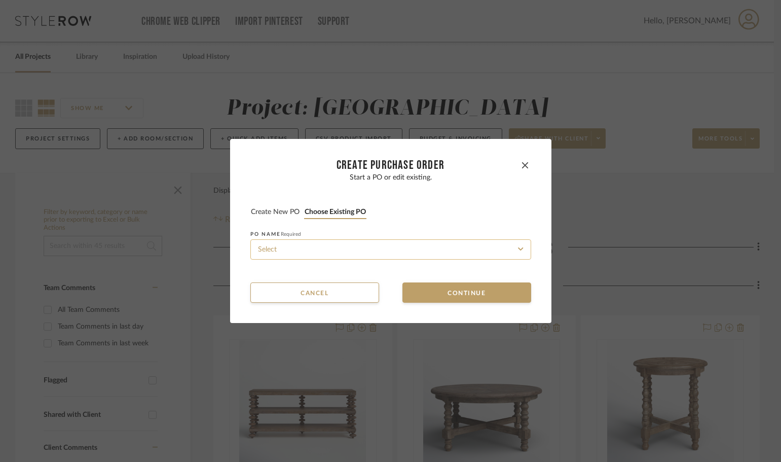
click at [370, 257] on input at bounding box center [390, 249] width 281 height 20
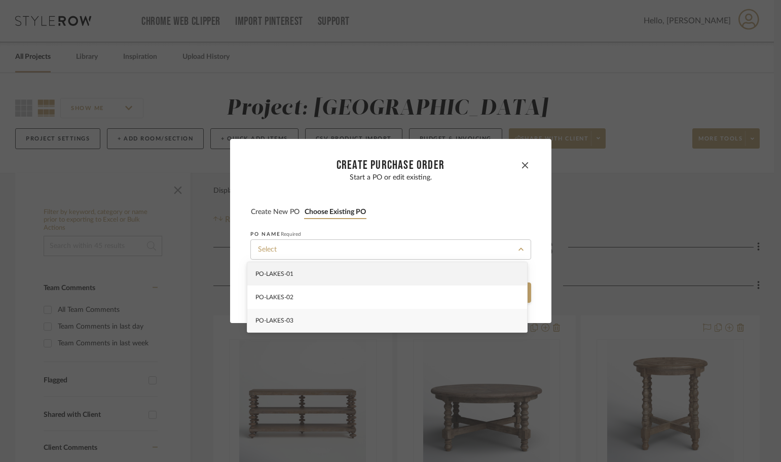
click at [375, 315] on div "PO-LAKES-03" at bounding box center [387, 320] width 280 height 23
type input "PO-LAKES-03"
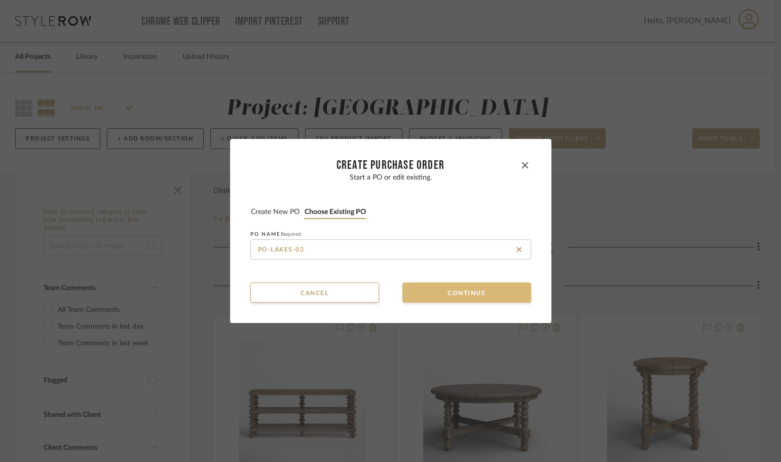
click at [444, 293] on button "Continue" at bounding box center [466, 292] width 129 height 20
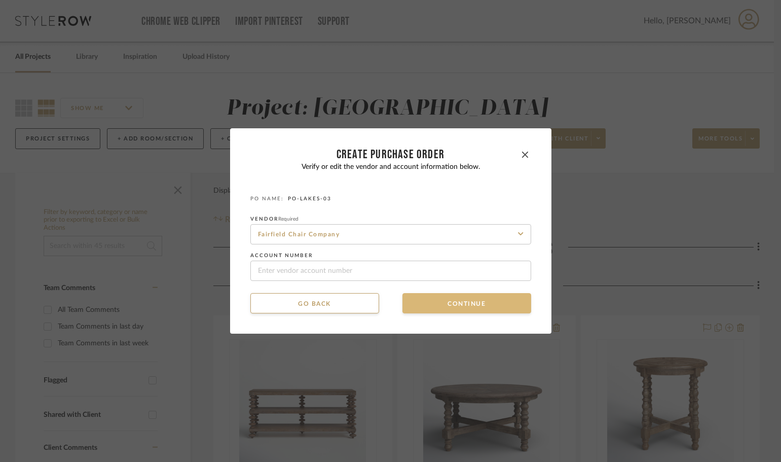
click at [444, 303] on button "Continue" at bounding box center [466, 303] width 129 height 20
click at [448, 304] on button "Continue" at bounding box center [466, 303] width 129 height 20
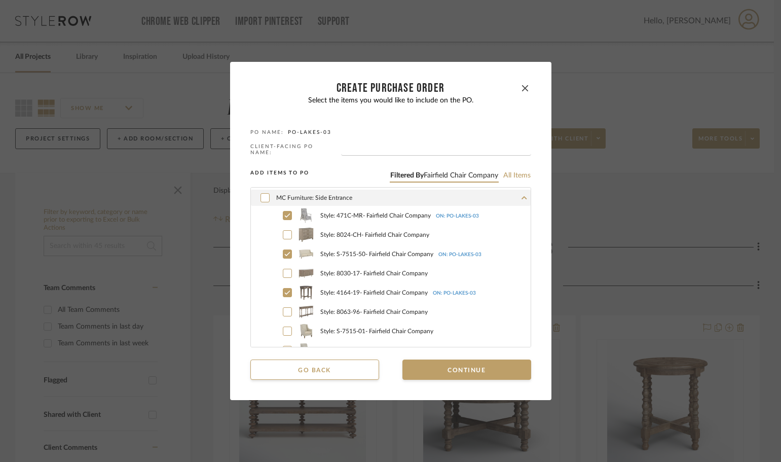
scroll to position [0, 0]
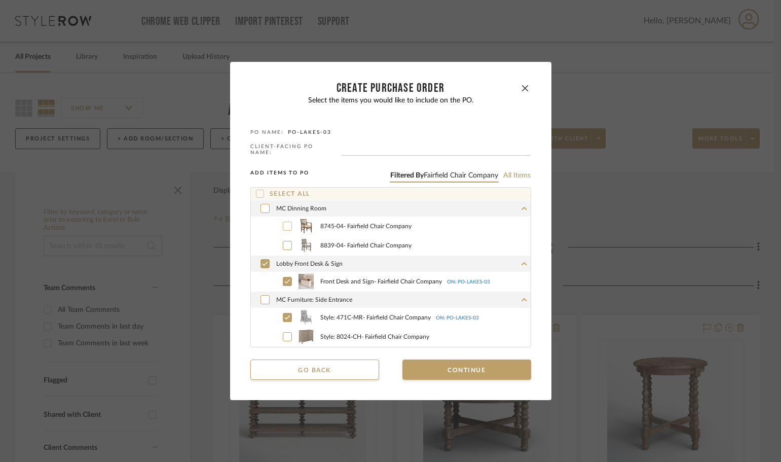
click at [284, 225] on icon at bounding box center [287, 226] width 6 height 4
click at [478, 370] on button "Continue" at bounding box center [466, 369] width 129 height 20
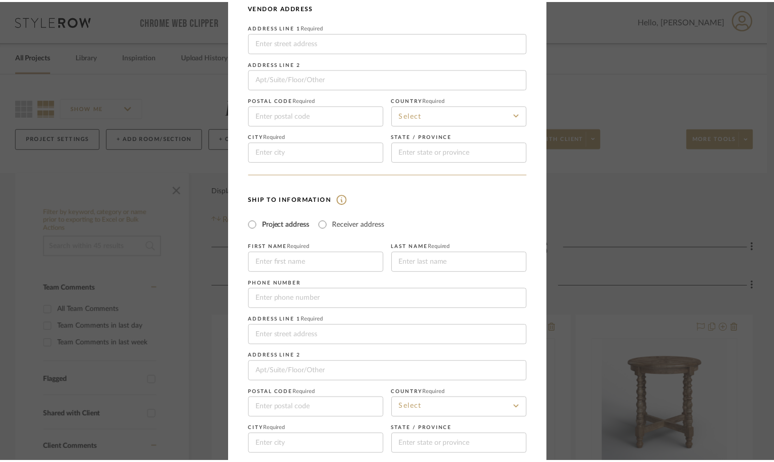
scroll to position [119, 0]
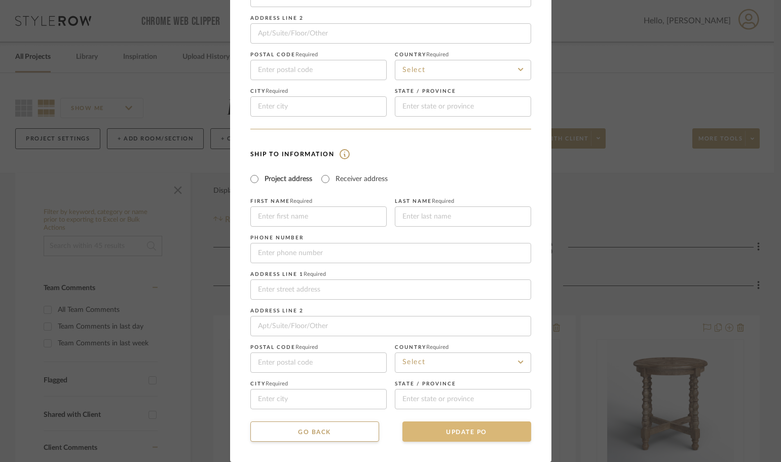
click at [480, 429] on button "UPDATE PO" at bounding box center [466, 431] width 129 height 20
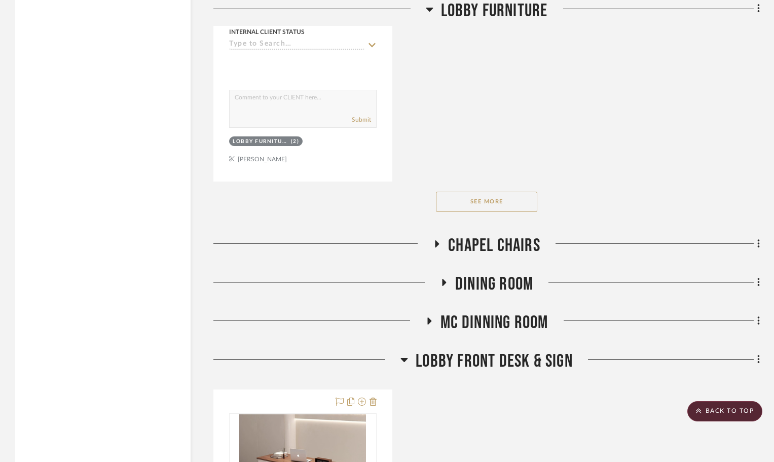
scroll to position [1470, 0]
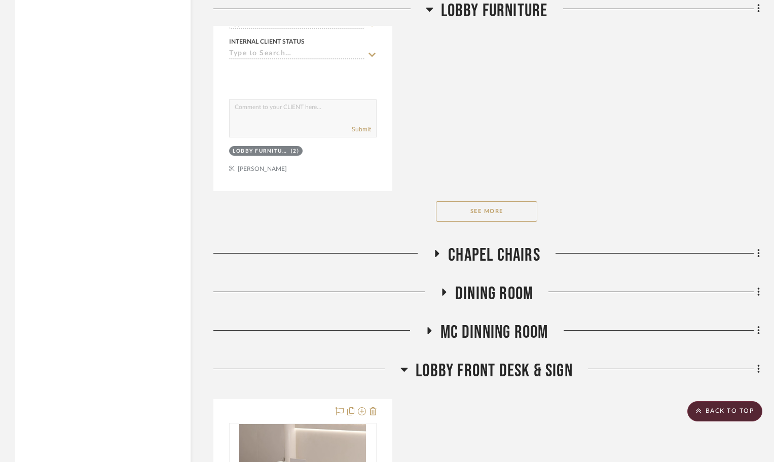
click at [430, 329] on icon at bounding box center [429, 331] width 12 height 8
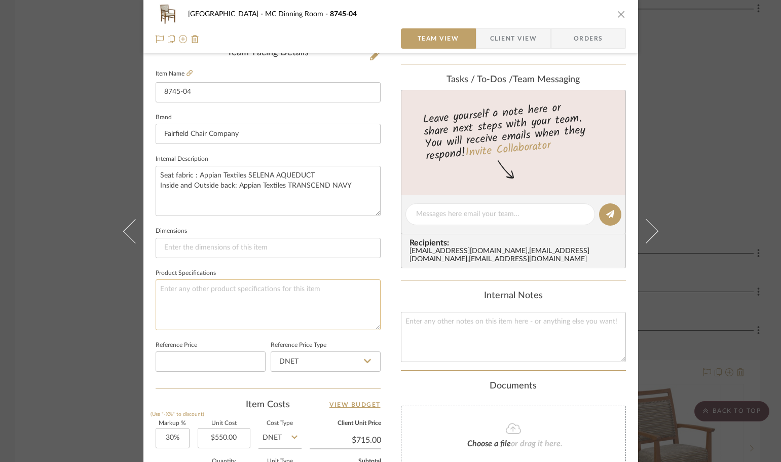
scroll to position [405, 0]
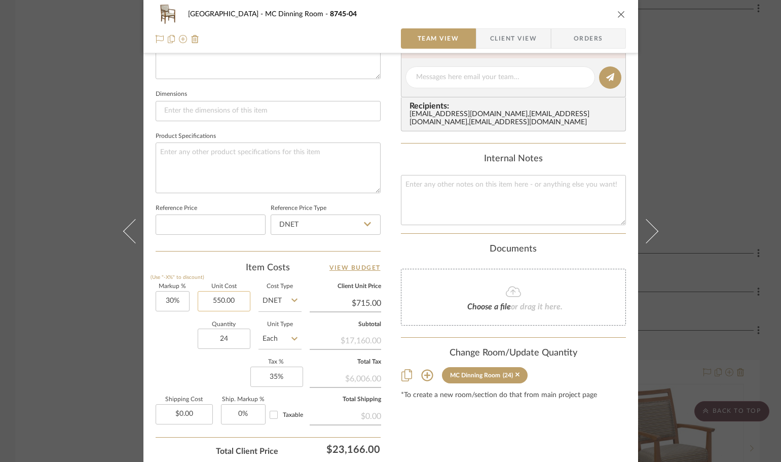
click at [214, 310] on input "550.00" at bounding box center [224, 301] width 53 height 20
type input "$450.00"
click at [178, 336] on div "Quantity 24 Unit Type Each" at bounding box center [229, 340] width 146 height 36
type input "$585.00"
click at [619, 15] on icon "close" at bounding box center [621, 14] width 8 height 8
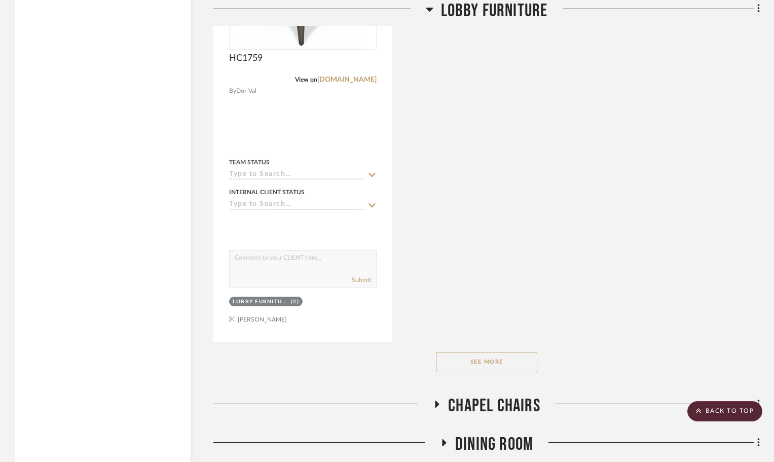
scroll to position [1318, 0]
click at [709, 397] on div at bounding box center [649, 409] width 219 height 26
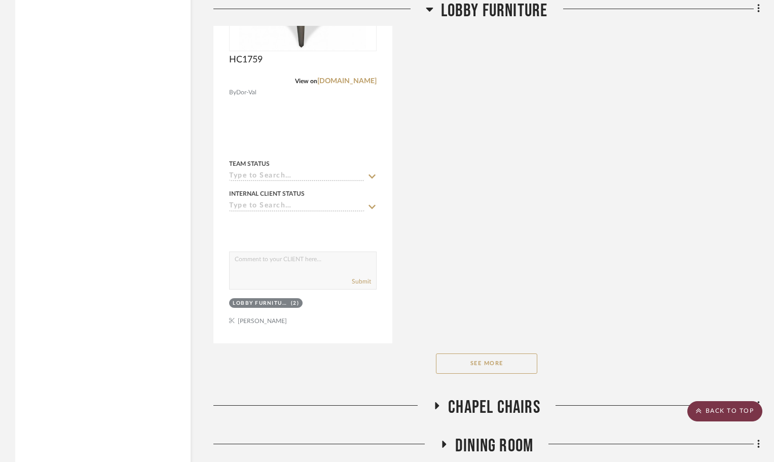
click at [708, 412] on scroll-to-top-button "BACK TO TOP" at bounding box center [724, 411] width 75 height 20
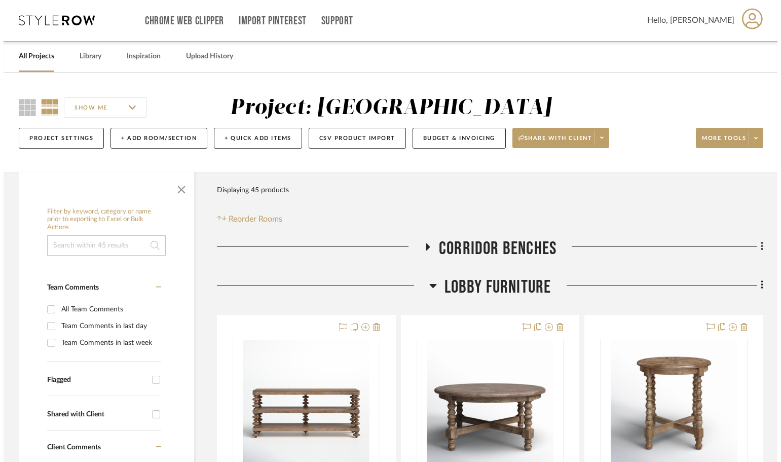
scroll to position [0, 0]
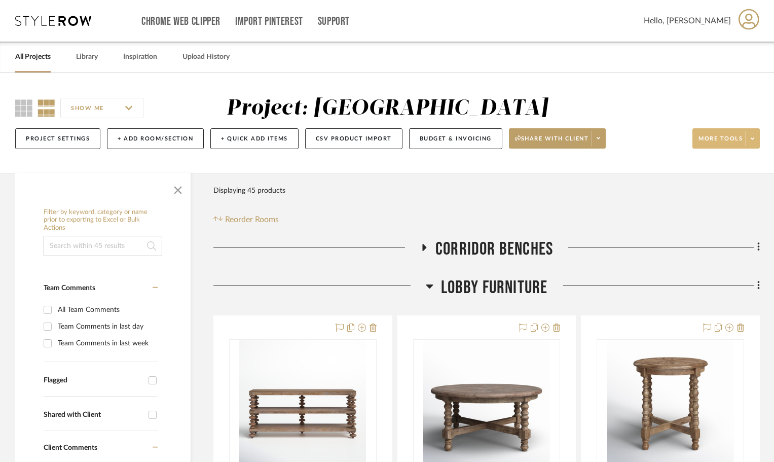
click at [757, 129] on button "More tools" at bounding box center [725, 138] width 67 height 20
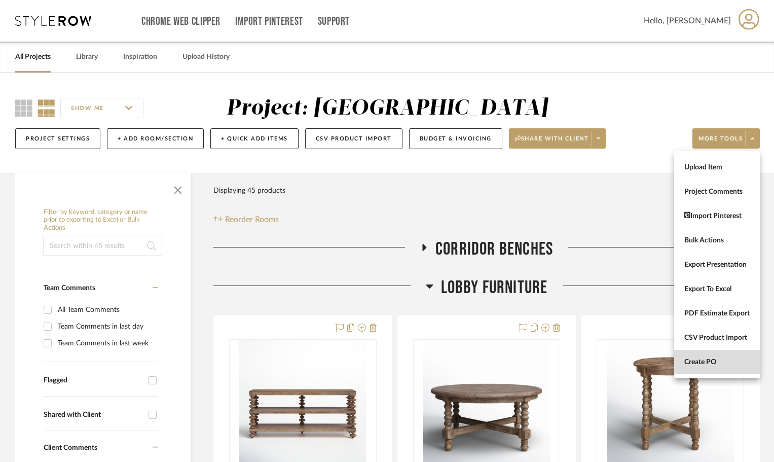
click at [700, 365] on span "Create PO" at bounding box center [716, 362] width 65 height 9
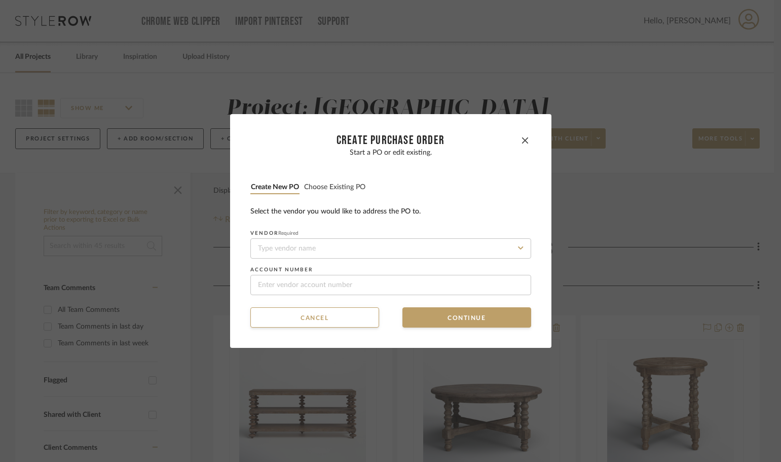
click at [343, 192] on button "Choose existing PO" at bounding box center [335, 187] width 62 height 10
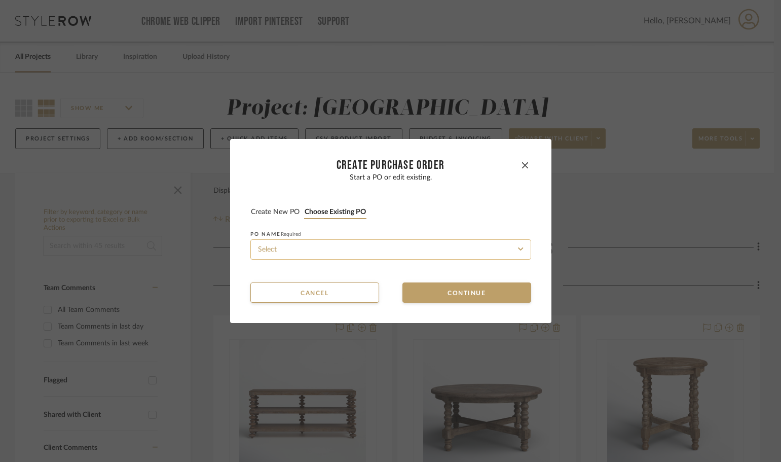
click at [331, 242] on input at bounding box center [390, 249] width 281 height 20
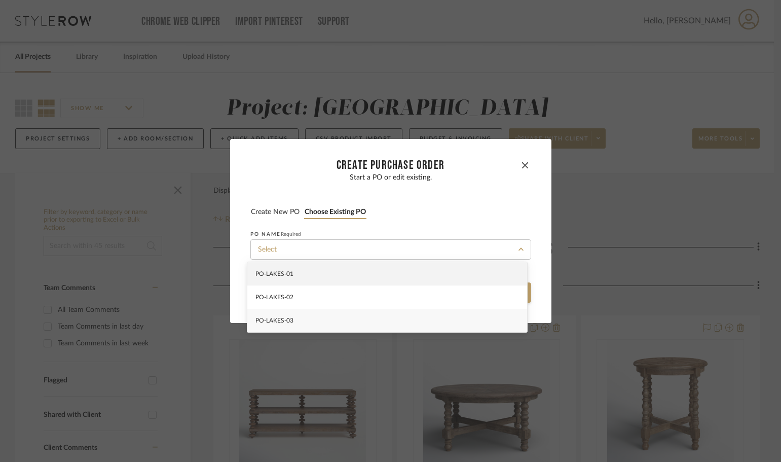
click at [332, 311] on div "PO-LAKES-03" at bounding box center [387, 320] width 280 height 23
type input "PO-LAKES-03"
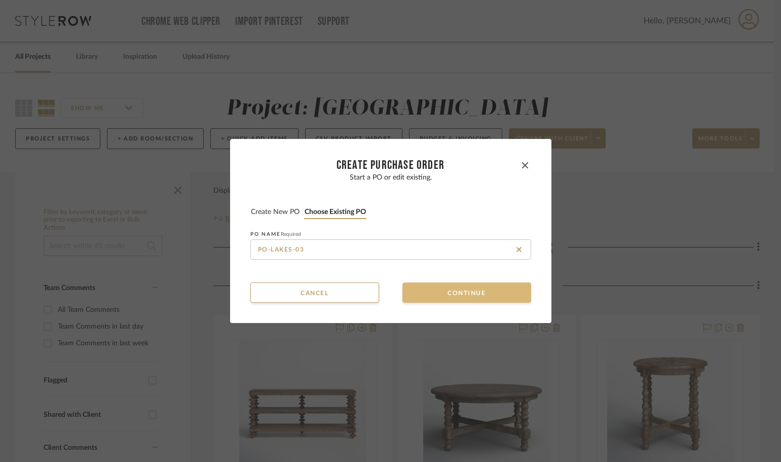
click at [420, 298] on button "Continue" at bounding box center [466, 292] width 129 height 20
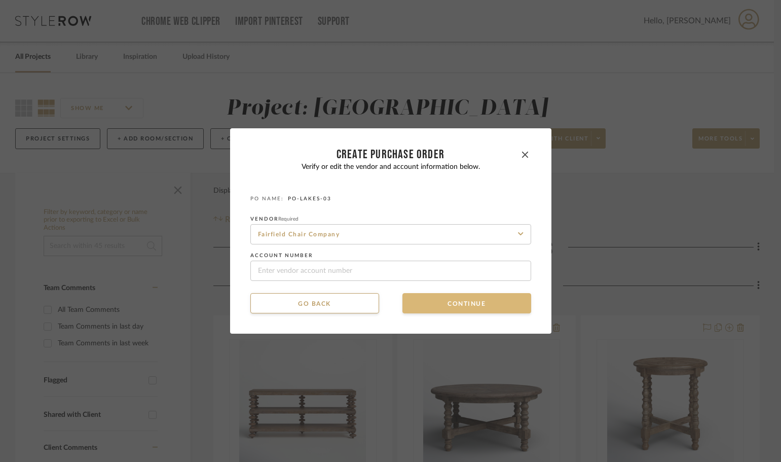
click at [420, 303] on button "Continue" at bounding box center [466, 303] width 129 height 20
click at [425, 304] on button "Continue" at bounding box center [466, 303] width 129 height 20
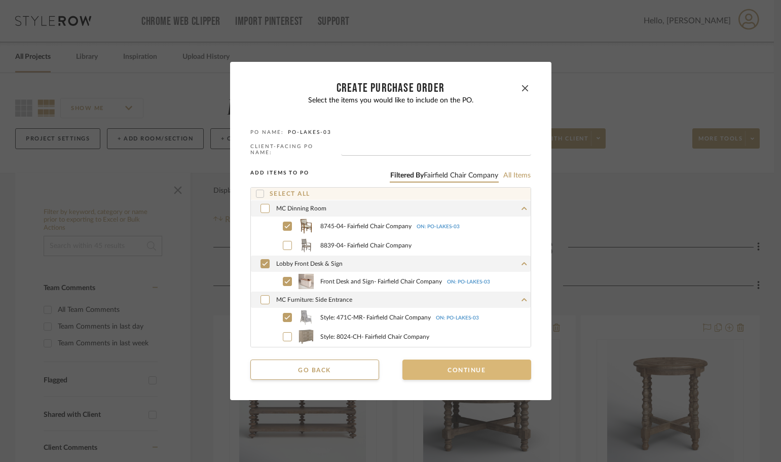
click at [436, 359] on button "Continue" at bounding box center [466, 369] width 129 height 20
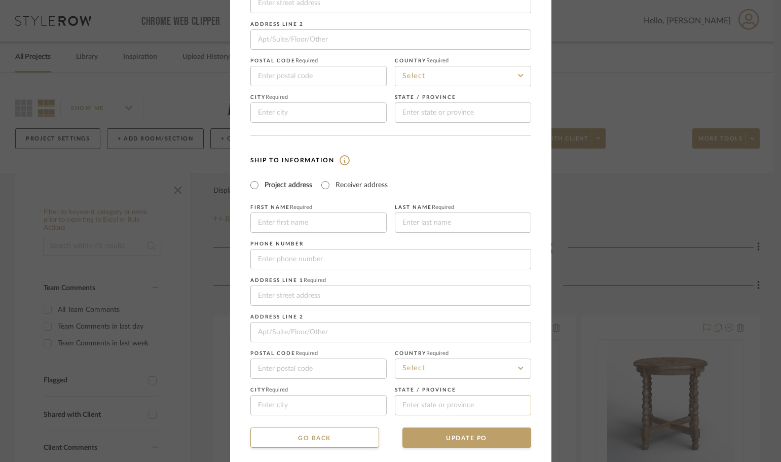
scroll to position [119, 0]
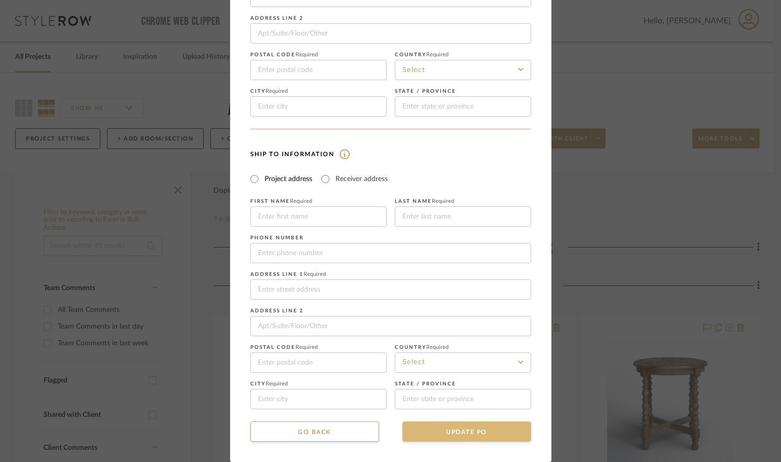
click at [475, 441] on button "UPDATE PO" at bounding box center [466, 431] width 129 height 20
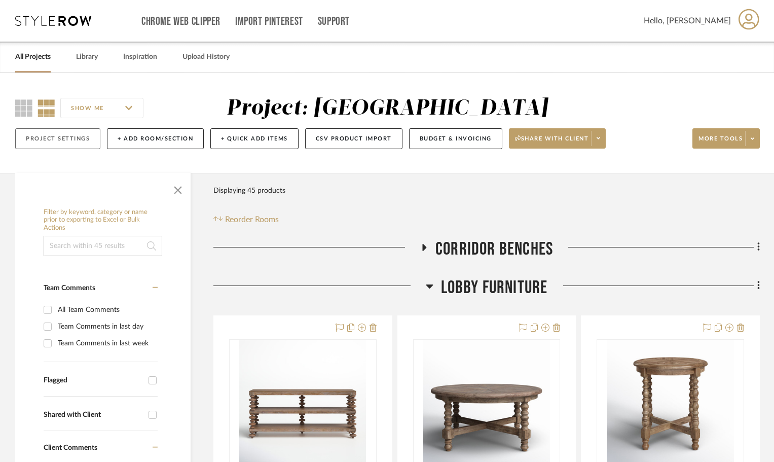
click at [56, 141] on button "Project Settings" at bounding box center [57, 138] width 85 height 21
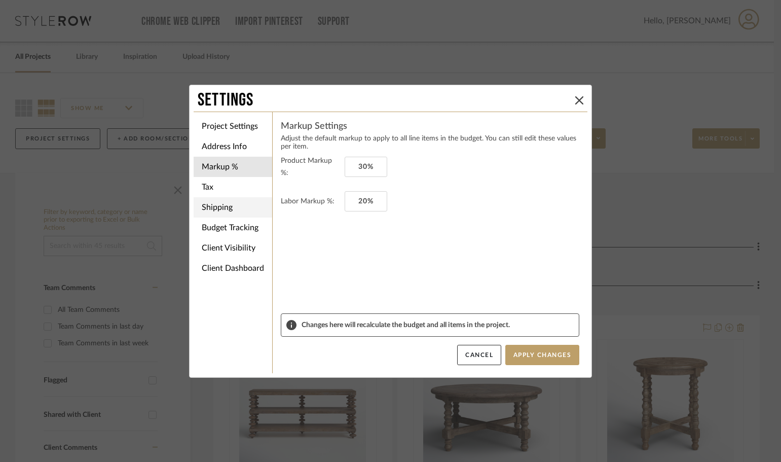
click at [224, 209] on li "Shipping" at bounding box center [233, 207] width 79 height 20
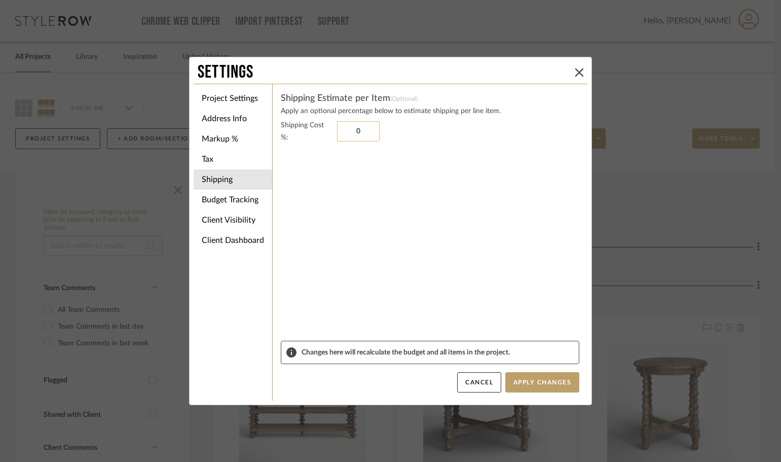
click at [357, 131] on input "0" at bounding box center [358, 131] width 43 height 20
type input "9%"
click at [410, 173] on sr-form-field "Shipping Cost %: 9%" at bounding box center [430, 229] width 299 height 221
click at [558, 387] on button "Apply Changes" at bounding box center [542, 382] width 74 height 20
click at [575, 74] on icon at bounding box center [579, 72] width 8 height 8
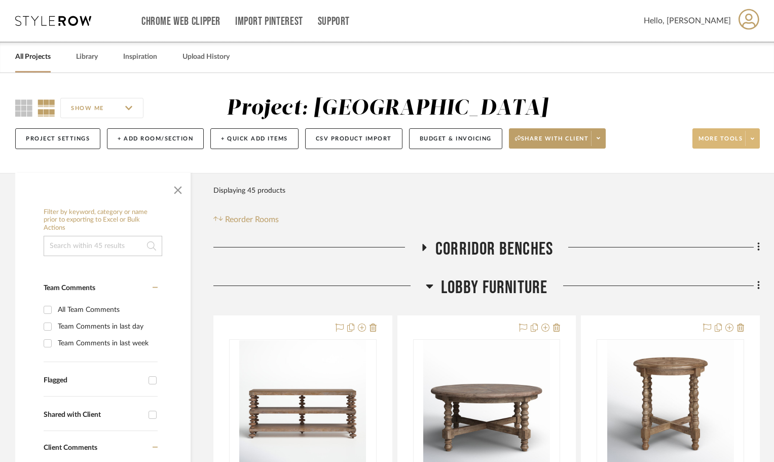
click at [749, 143] on span at bounding box center [752, 138] width 14 height 15
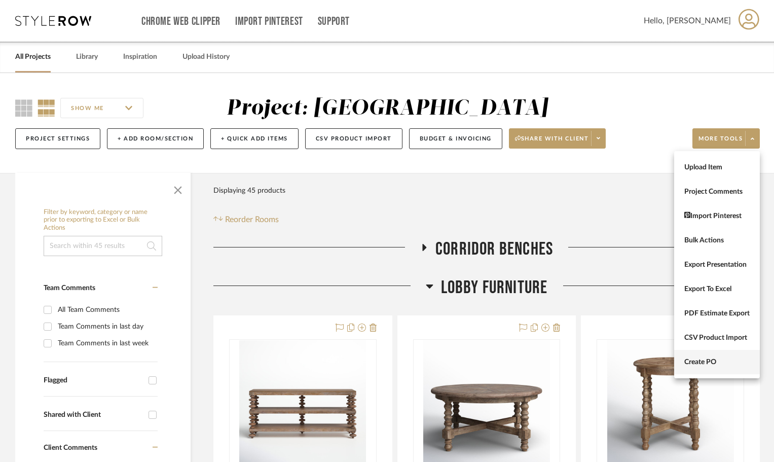
click at [732, 366] on button "Create PO" at bounding box center [717, 362] width 86 height 24
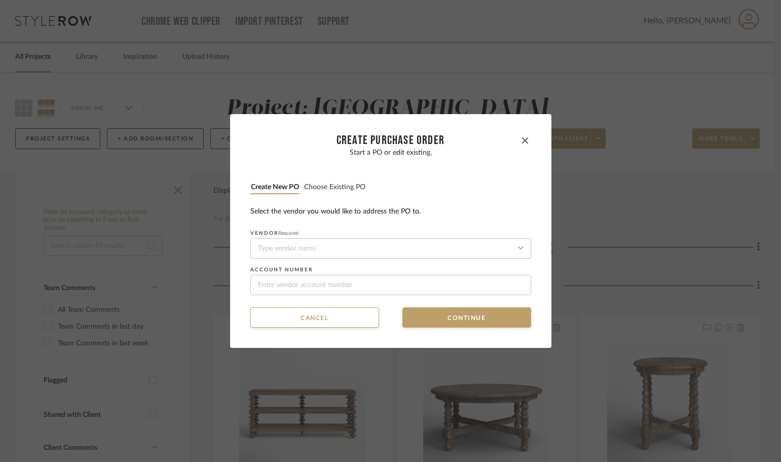
click at [339, 184] on button "Choose existing PO" at bounding box center [335, 187] width 62 height 10
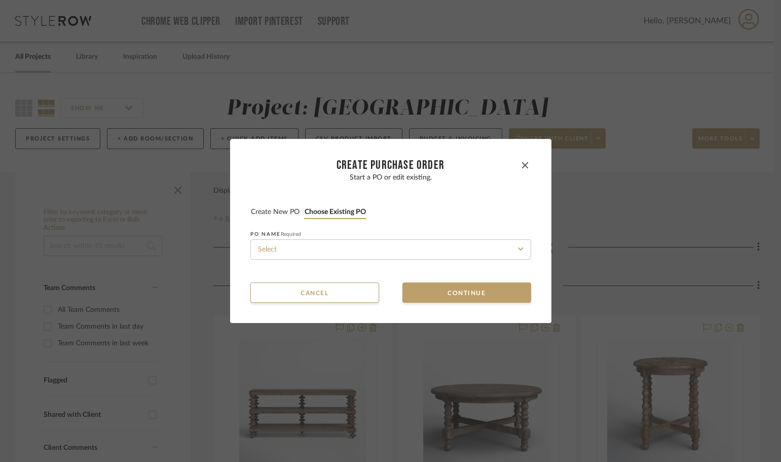
click at [362, 238] on fieldset "PO NAME Required" at bounding box center [390, 245] width 281 height 28
click at [363, 247] on input at bounding box center [390, 249] width 281 height 20
click at [441, 288] on button "Continue" at bounding box center [466, 292] width 129 height 20
click at [432, 243] on input at bounding box center [390, 249] width 281 height 20
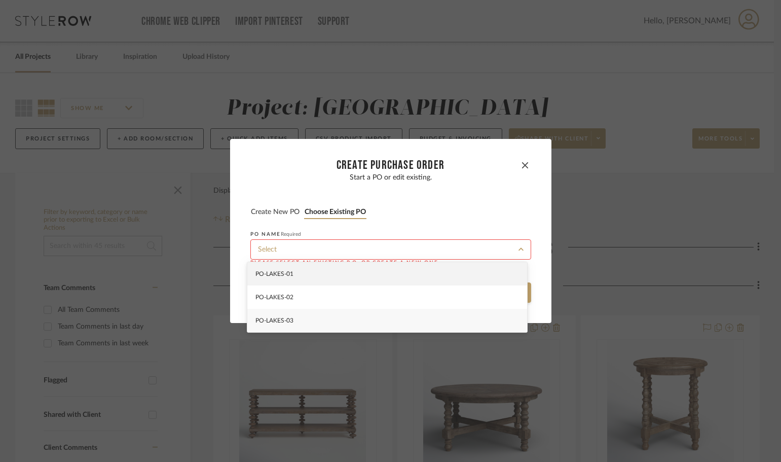
click at [418, 324] on div "PO-LAKES-03" at bounding box center [387, 320] width 280 height 23
type input "PO-LAKES-03"
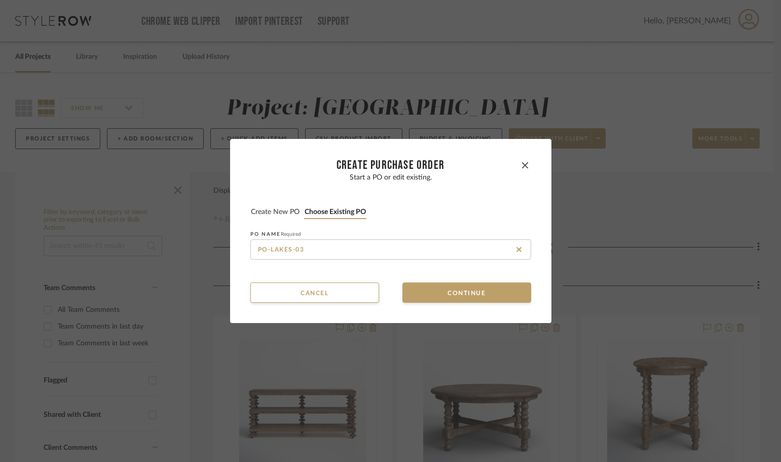
click at [435, 304] on dialog-content "CREATE Purchase order Start a PO or edit existing. Create new PO Choose existin…" at bounding box center [390, 231] width 321 height 184
click at [436, 293] on button "Continue" at bounding box center [466, 292] width 129 height 20
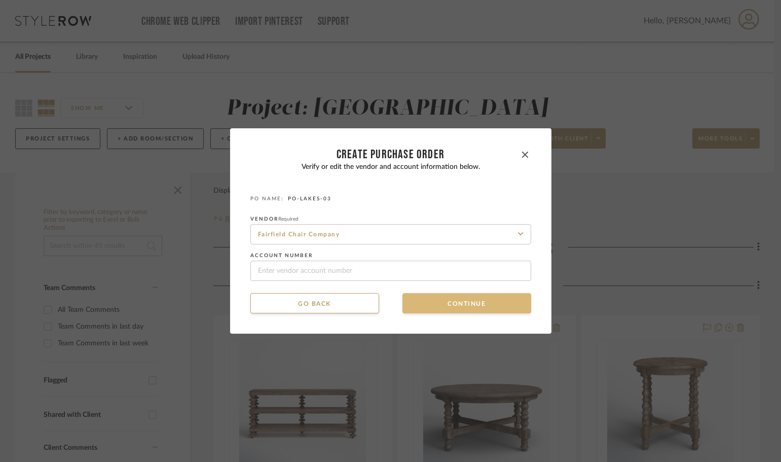
click at [438, 304] on button "Continue" at bounding box center [466, 303] width 129 height 20
click at [441, 305] on button "Continue" at bounding box center [466, 303] width 129 height 20
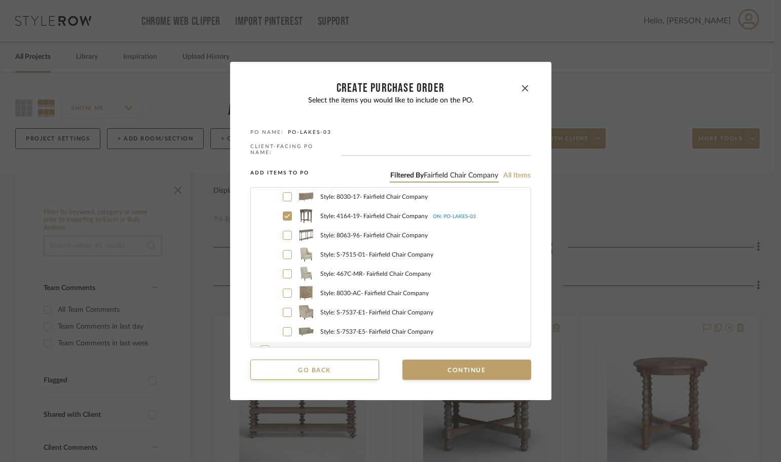
scroll to position [203, 0]
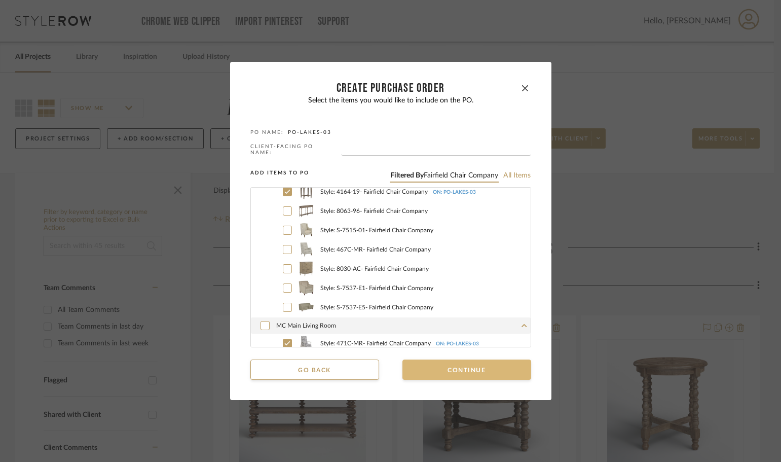
click at [457, 360] on button "Continue" at bounding box center [466, 369] width 129 height 20
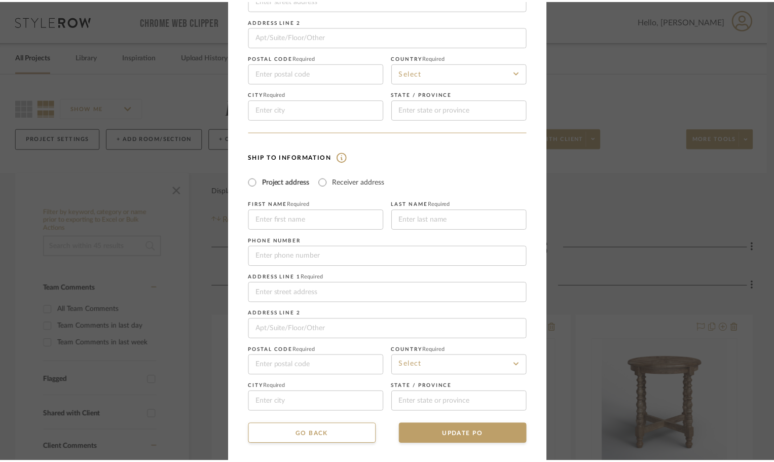
scroll to position [119, 0]
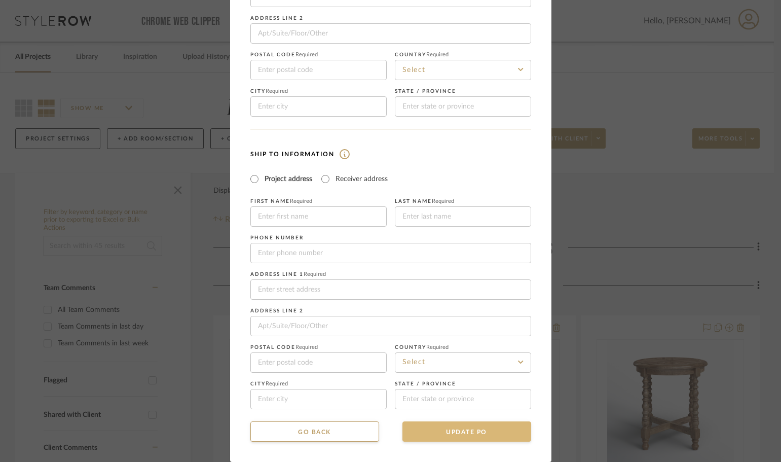
click at [499, 434] on button "UPDATE PO" at bounding box center [466, 431] width 129 height 20
